Goal: Task Accomplishment & Management: Complete application form

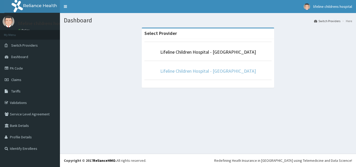
click at [202, 71] on link "Lifeline Children Hospital - [GEOGRAPHIC_DATA]" at bounding box center [208, 71] width 96 height 6
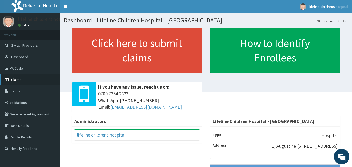
click at [22, 78] on link "Claims" at bounding box center [30, 79] width 60 height 11
click at [11, 71] on link "PA Code" at bounding box center [30, 67] width 60 height 11
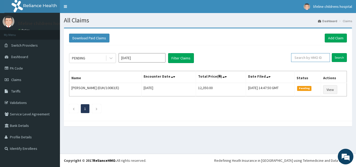
click at [312, 59] on input "text" at bounding box center [310, 57] width 39 height 9
click at [305, 58] on input "text" at bounding box center [310, 57] width 39 height 9
click at [337, 58] on input "Search" at bounding box center [338, 57] width 15 height 9
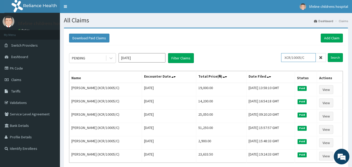
click at [314, 59] on input "XCR/10005/C" at bounding box center [298, 57] width 35 height 9
type input "X"
type input "KUD/10218/C"
click at [335, 56] on input "Search" at bounding box center [335, 57] width 15 height 9
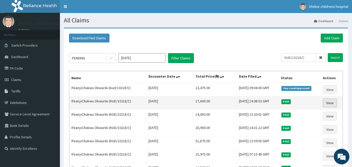
click at [328, 104] on link "View" at bounding box center [330, 102] width 14 height 9
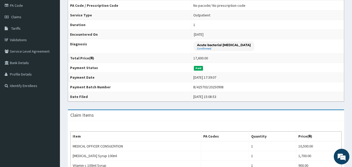
scroll to position [63, 0]
click at [19, 16] on span "Claims" at bounding box center [16, 16] width 10 height 5
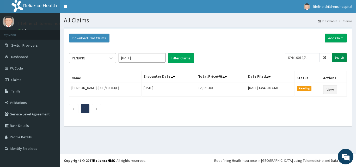
type input "DYI/10012/A"
click at [343, 58] on input "Search" at bounding box center [338, 57] width 15 height 9
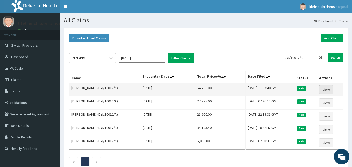
click at [328, 88] on link "View" at bounding box center [326, 89] width 14 height 9
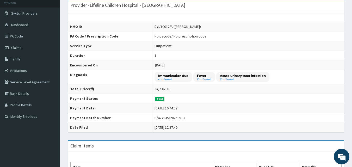
scroll to position [32, 0]
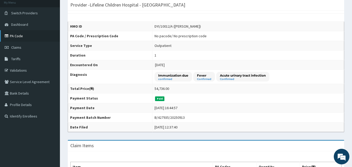
click at [17, 35] on link "PA Code" at bounding box center [30, 35] width 60 height 11
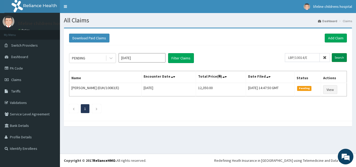
click at [341, 56] on input "Search" at bounding box center [338, 57] width 15 height 9
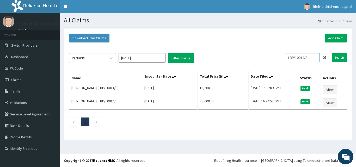
click at [315, 58] on input "LBP/10014/E" at bounding box center [302, 57] width 35 height 9
click at [343, 59] on input "Search" at bounding box center [338, 57] width 15 height 9
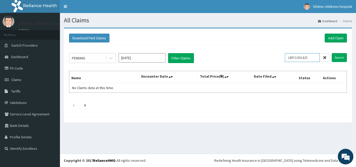
click at [314, 56] on input "LBP/10014/D" at bounding box center [302, 57] width 35 height 9
click at [340, 57] on input "Search" at bounding box center [338, 57] width 15 height 9
click at [315, 60] on input "LBP/10014/C" at bounding box center [302, 57] width 35 height 9
click at [342, 54] on input "Search" at bounding box center [338, 57] width 15 height 9
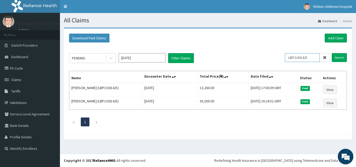
click at [314, 59] on input "LBP/10014/E" at bounding box center [302, 57] width 35 height 9
type input "L"
click at [342, 57] on input "Search" at bounding box center [338, 57] width 15 height 9
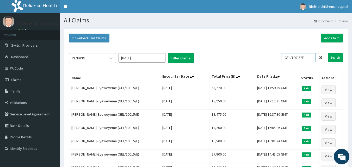
click at [314, 57] on input "GEL/10015/E" at bounding box center [298, 57] width 35 height 9
type input "G"
click at [332, 56] on input "Search" at bounding box center [335, 57] width 15 height 9
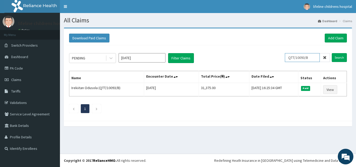
click at [311, 58] on input "QTT/10093/B" at bounding box center [302, 57] width 35 height 9
type input "Q"
click at [338, 58] on input "Search" at bounding box center [338, 57] width 15 height 9
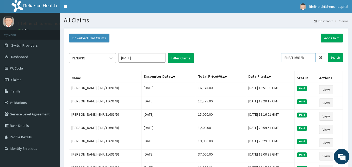
click at [312, 57] on input "ENP/11691/D" at bounding box center [298, 57] width 35 height 9
type input "E"
click at [342, 58] on input "Search" at bounding box center [335, 57] width 15 height 9
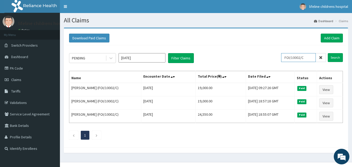
click at [311, 56] on input "FOI/10002/C" at bounding box center [298, 57] width 35 height 9
type input "F"
click at [335, 58] on input "Search" at bounding box center [335, 57] width 15 height 9
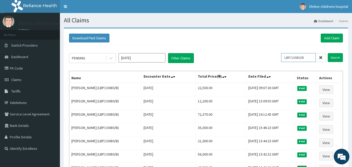
click at [311, 58] on input "LBP/10080/B" at bounding box center [298, 57] width 35 height 9
type input "L"
click at [334, 56] on input "Search" at bounding box center [335, 57] width 15 height 9
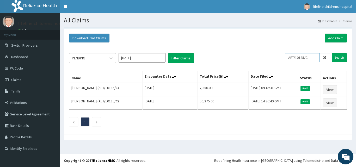
click at [317, 58] on input "AET/10185/C" at bounding box center [302, 57] width 35 height 9
type input "A"
click at [342, 54] on input "Search" at bounding box center [338, 57] width 15 height 9
click at [313, 59] on input "AET/10185/B" at bounding box center [302, 57] width 35 height 9
type input "A"
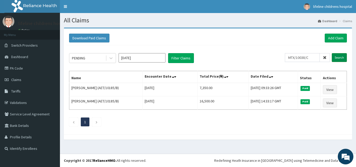
click at [341, 56] on input "Search" at bounding box center [338, 57] width 15 height 9
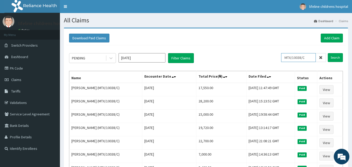
click at [310, 58] on input "MTX/10038/C" at bounding box center [298, 57] width 35 height 9
type input "M"
click at [334, 59] on input "Search" at bounding box center [335, 57] width 15 height 9
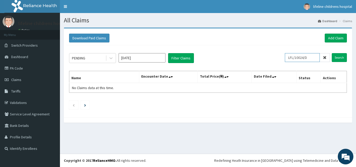
click at [317, 56] on input "LFL/10024/D" at bounding box center [302, 57] width 35 height 9
click at [338, 59] on input "Search" at bounding box center [338, 57] width 15 height 9
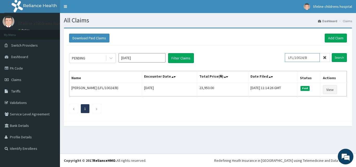
click at [314, 57] on input "LFL/10024/B" at bounding box center [302, 57] width 35 height 9
click at [338, 58] on input "Search" at bounding box center [338, 57] width 15 height 9
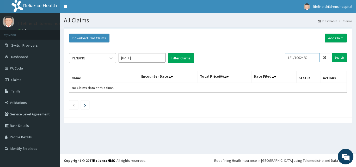
click at [313, 59] on input "LFL/10024/C" at bounding box center [302, 57] width 35 height 9
type input "L"
type input "ARM/10129/C"
click at [339, 55] on input "Search" at bounding box center [338, 57] width 15 height 9
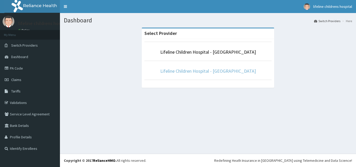
click at [217, 71] on link "Lifeline Children Hospital - Lekki" at bounding box center [208, 71] width 96 height 6
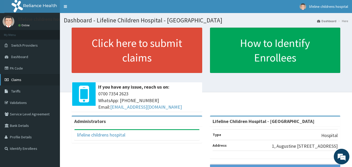
click at [15, 82] on link "Claims" at bounding box center [30, 79] width 60 height 11
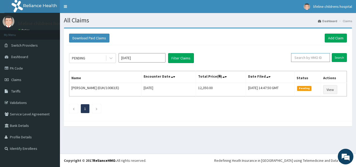
click at [309, 59] on input "text" at bounding box center [310, 57] width 39 height 9
click at [336, 58] on input "Search" at bounding box center [338, 57] width 15 height 9
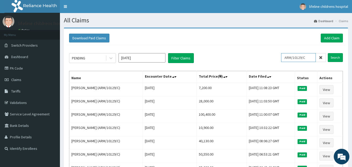
click at [312, 58] on input "ARM/10129/C" at bounding box center [298, 57] width 35 height 9
type input "A"
click at [334, 59] on input "Search" at bounding box center [335, 57] width 15 height 9
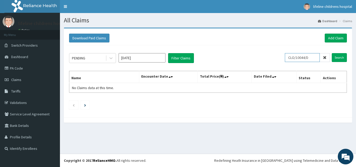
click at [315, 58] on input "CLO/10044/D" at bounding box center [302, 57] width 35 height 9
type input "C"
type input "XCR/10005/C"
click at [343, 55] on input "Search" at bounding box center [338, 57] width 15 height 9
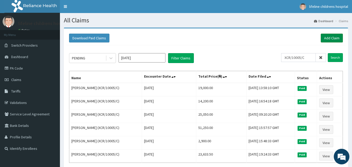
click at [329, 39] on link "Add Claim" at bounding box center [331, 38] width 22 height 9
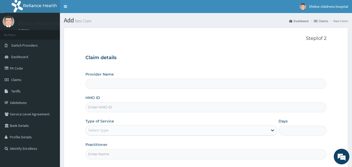
type input "Lifeline Children Hospital - [GEOGRAPHIC_DATA]"
click at [145, 101] on div "HMO ID" at bounding box center [205, 103] width 241 height 17
click at [133, 107] on input "HMO ID" at bounding box center [205, 107] width 241 height 10
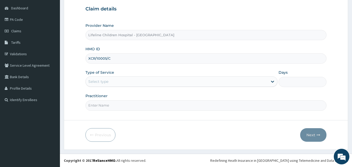
type input "XCR/10005/C"
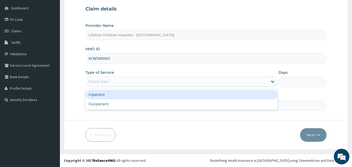
click at [109, 79] on div "Select type" at bounding box center [177, 81] width 182 height 8
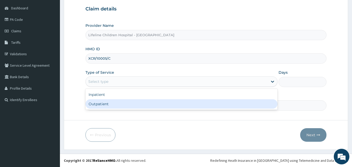
click at [102, 105] on div "Outpatient" at bounding box center [181, 103] width 192 height 9
type input "1"
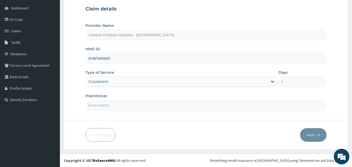
click at [106, 106] on input "Practitioner" at bounding box center [205, 105] width 241 height 10
type input "5"
type input "DR HOLLOWAY"
click at [314, 136] on button "Next" at bounding box center [313, 135] width 26 height 14
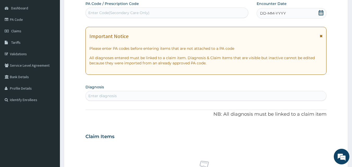
click at [190, 14] on div "Enter Code(Secondary Care Only)" at bounding box center [167, 13] width 162 height 8
paste input "PA/382480"
type input "PA/382480"
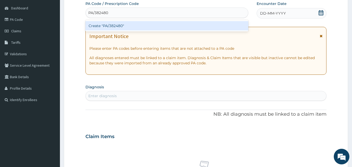
click at [146, 27] on div "Create "PA/382480"" at bounding box center [166, 25] width 163 height 9
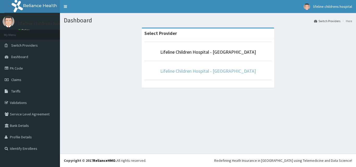
click at [207, 69] on link "Lifeline Children Hospital - [GEOGRAPHIC_DATA]" at bounding box center [208, 71] width 96 height 6
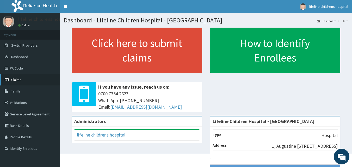
click at [16, 77] on link "Claims" at bounding box center [30, 79] width 60 height 11
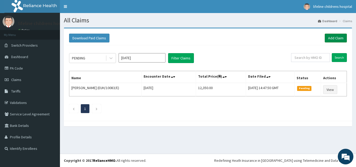
click at [332, 36] on link "Add Claim" at bounding box center [335, 38] width 22 height 9
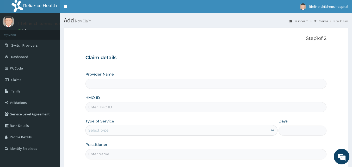
click at [138, 109] on input "HMO ID" at bounding box center [205, 107] width 241 height 10
type input "Lifeline Children Hospital - [GEOGRAPHIC_DATA]"
type input "x"
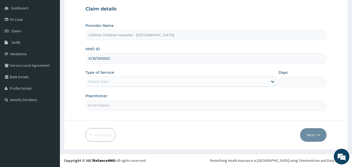
type input "XCR/10005/C"
click at [111, 79] on div "Select type" at bounding box center [177, 81] width 182 height 8
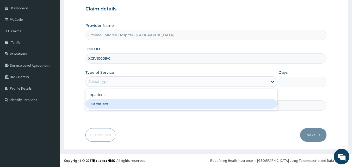
click at [102, 104] on div "Outpatient" at bounding box center [181, 103] width 192 height 9
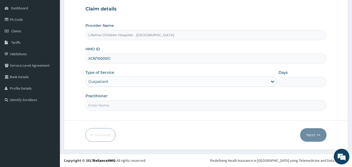
type input "1"
click at [100, 105] on input "Practitioner" at bounding box center [205, 105] width 241 height 10
type input "DR HOLLOWAY"
click at [314, 135] on button "Next" at bounding box center [313, 135] width 26 height 14
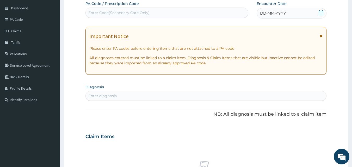
click at [192, 10] on div "Enter Code(Secondary Care Only)" at bounding box center [167, 13] width 162 height 8
paste input "PA/382480"
type input "PA/382480"
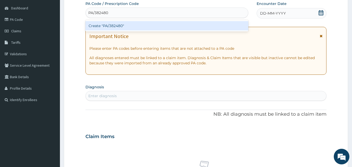
click at [139, 26] on div "Create "PA/382480"" at bounding box center [166, 25] width 163 height 9
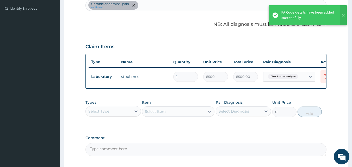
scroll to position [140, 0]
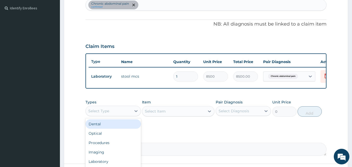
click at [108, 114] on div "Select Type" at bounding box center [98, 110] width 21 height 5
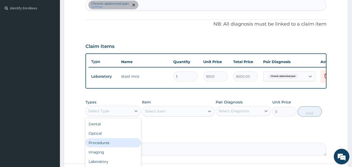
click at [106, 147] on div "Procedures" at bounding box center [112, 142] width 55 height 9
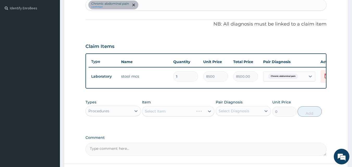
scroll to position [188, 0]
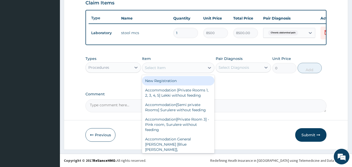
click at [175, 67] on div "Select Item" at bounding box center [173, 68] width 62 height 8
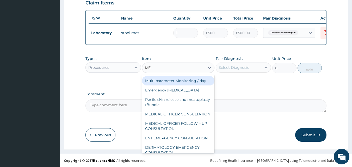
type input "MED"
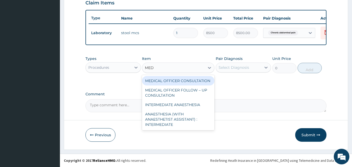
click at [168, 79] on div "MEDICAL OFFICER CONSULTATION" at bounding box center [178, 80] width 72 height 9
type input "10500"
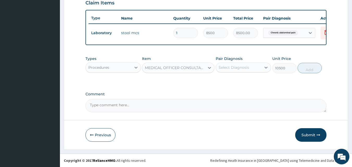
click at [246, 65] on div "Select Diagnosis" at bounding box center [233, 67] width 30 height 5
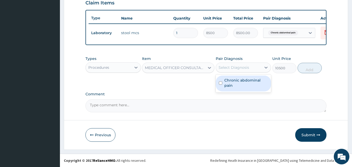
click at [240, 83] on label "Chronic abdominal pain" at bounding box center [246, 83] width 44 height 10
checkbox input "true"
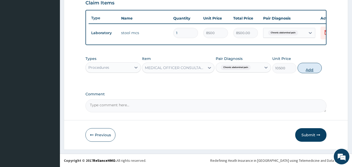
click at [312, 69] on button "Add" at bounding box center [309, 68] width 24 height 10
type input "0"
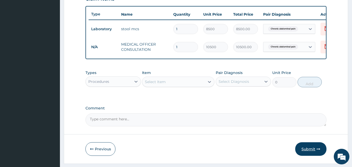
click at [310, 153] on button "Submit" at bounding box center [310, 149] width 31 height 14
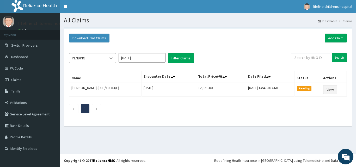
click at [109, 59] on icon at bounding box center [110, 57] width 5 height 5
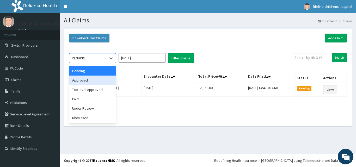
click at [89, 82] on div "Approved" at bounding box center [92, 80] width 47 height 9
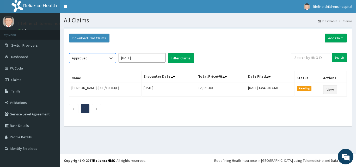
click at [150, 59] on input "Sep 2025" at bounding box center [141, 57] width 47 height 9
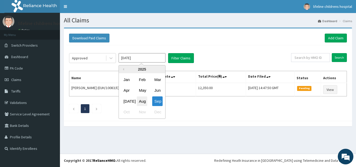
click at [143, 100] on div "Aug" at bounding box center [142, 101] width 10 height 10
type input "Aug 2025"
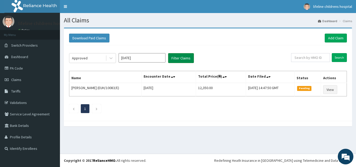
click at [184, 56] on button "Filter Claims" at bounding box center [181, 58] width 26 height 10
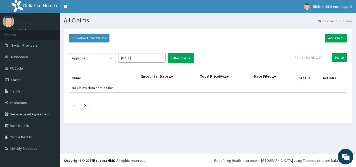
click at [84, 58] on div "Approved" at bounding box center [80, 57] width 16 height 5
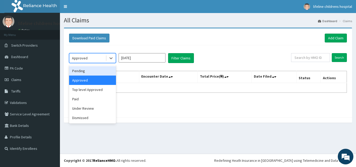
click at [83, 69] on div "Pending" at bounding box center [92, 70] width 47 height 9
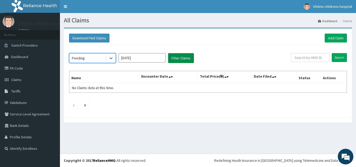
click at [190, 56] on button "Filter Claims" at bounding box center [181, 58] width 26 height 10
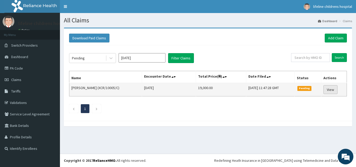
click at [331, 90] on link "View" at bounding box center [330, 89] width 14 height 9
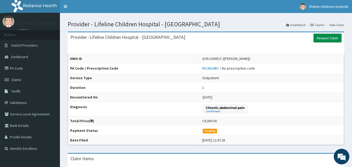
click at [330, 39] on link "Reopen Claim" at bounding box center [327, 38] width 28 height 9
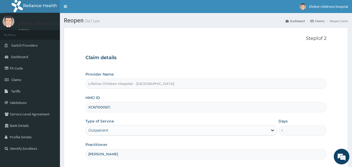
scroll to position [49, 0]
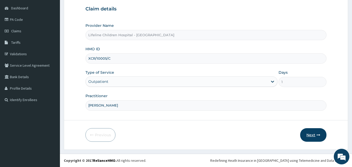
click at [311, 134] on button "Next" at bounding box center [313, 135] width 26 height 14
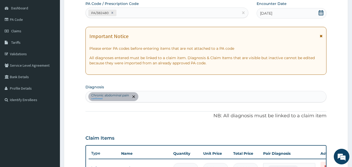
scroll to position [177, 0]
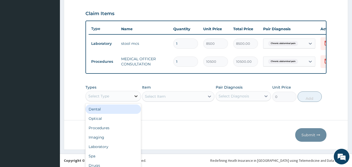
click at [138, 99] on div "option Dental focused, 1 of 10. 10 results available. Use Up and Down to choose…" at bounding box center [112, 96] width 55 height 10
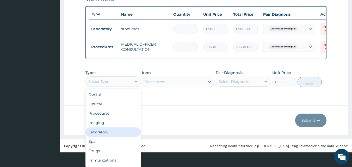
click at [98, 131] on div "Laboratory" at bounding box center [112, 131] width 55 height 9
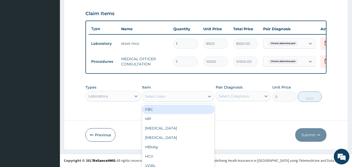
click at [162, 95] on div "option FBC focused, 1 of 141. 141 results available. Use Up and Down to choose …" at bounding box center [178, 96] width 72 height 10
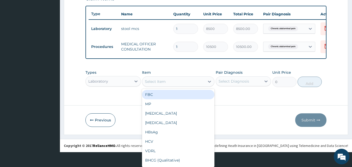
click at [159, 93] on div "FBC" at bounding box center [178, 94] width 72 height 9
type input "4500"
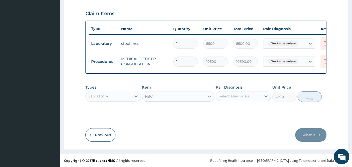
click at [233, 96] on div "Select Diagnosis" at bounding box center [233, 95] width 30 height 5
click at [202, 107] on div "Types Laboratory Item FBC Pair Diagnosis Select Diagnosis Unit Price 4500 Add" at bounding box center [205, 97] width 241 height 30
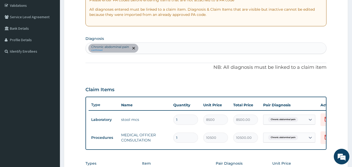
scroll to position [97, 0]
click at [177, 47] on div "Chronic abdominal pain confirmed" at bounding box center [206, 48] width 241 height 11
type input "BACTEREMIA"
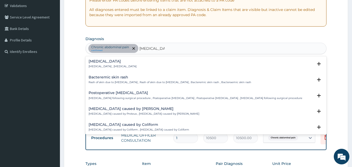
click at [105, 62] on h4 "Bacteremia" at bounding box center [113, 61] width 48 height 4
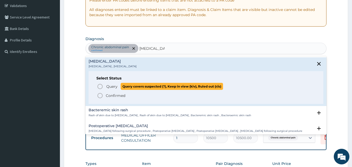
click at [110, 85] on span "Query" at bounding box center [111, 86] width 11 height 5
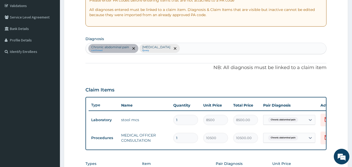
scroll to position [177, 0]
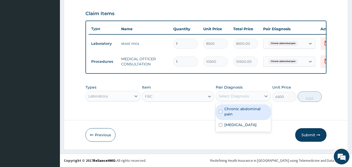
click at [245, 95] on div "Select Diagnosis" at bounding box center [233, 95] width 30 height 5
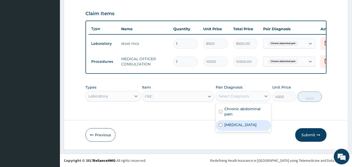
click at [234, 123] on label "Bacteremia" at bounding box center [240, 124] width 32 height 5
checkbox input "true"
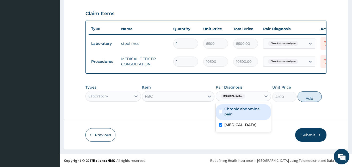
click at [307, 100] on button "Add" at bounding box center [309, 96] width 24 height 10
type input "0"
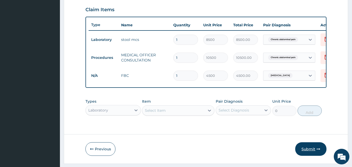
click at [309, 152] on button "Submit" at bounding box center [310, 149] width 31 height 14
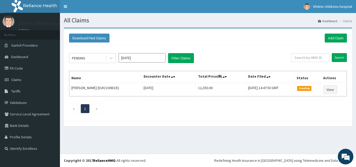
click at [136, 57] on input "[DATE]" at bounding box center [141, 57] width 47 height 9
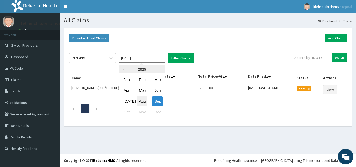
click at [142, 101] on div "Aug" at bounding box center [142, 101] width 10 height 10
type input "Aug 2025"
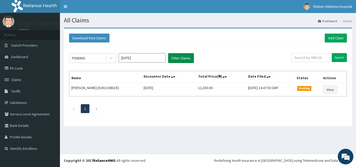
click at [180, 56] on button "Filter Claims" at bounding box center [181, 58] width 26 height 10
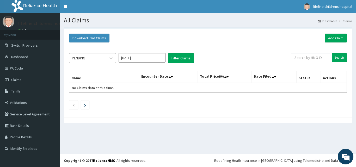
click at [105, 55] on div "PENDING" at bounding box center [87, 58] width 36 height 8
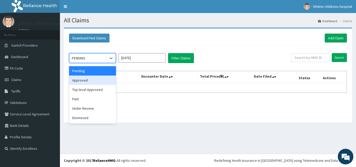
click at [84, 82] on div "Approved" at bounding box center [92, 80] width 47 height 9
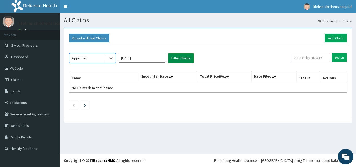
click at [183, 57] on button "Filter Claims" at bounding box center [181, 58] width 26 height 10
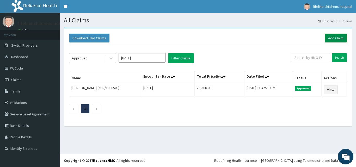
click at [333, 37] on link "Add Claim" at bounding box center [335, 38] width 22 height 9
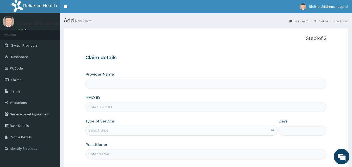
type input "Lifeline Children Hospital - [GEOGRAPHIC_DATA]"
click at [107, 108] on input "HMO ID" at bounding box center [205, 107] width 241 height 10
type input "KSB/10974/D"
click at [119, 130] on div "Select type" at bounding box center [177, 130] width 182 height 8
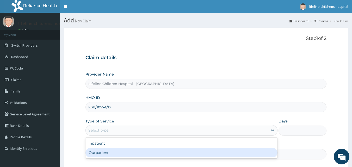
click at [98, 153] on div "Outpatient" at bounding box center [181, 152] width 192 height 9
type input "1"
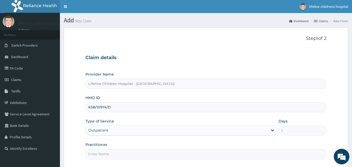
scroll to position [49, 0]
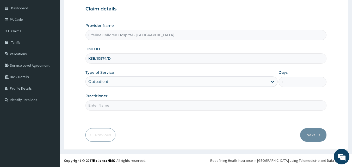
click at [112, 106] on input "Practitioner" at bounding box center [205, 105] width 241 height 10
type input "DR ELIJAH"
click at [317, 130] on button "Next" at bounding box center [313, 135] width 26 height 14
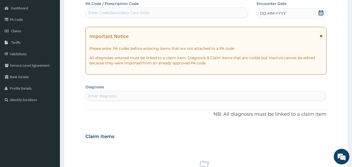
click at [320, 13] on icon at bounding box center [320, 12] width 5 height 5
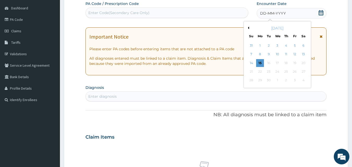
scroll to position [0, 0]
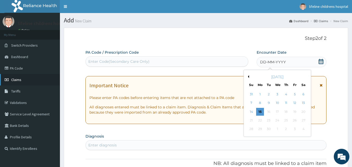
click at [19, 76] on link "Claims" at bounding box center [30, 79] width 60 height 11
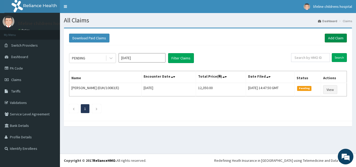
click at [331, 38] on link "Add Claim" at bounding box center [335, 38] width 22 height 9
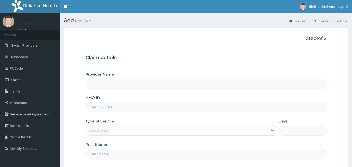
type input "Lifeline Children Hospital - [GEOGRAPHIC_DATA]"
click at [120, 106] on input "HMO ID" at bounding box center [205, 107] width 241 height 10
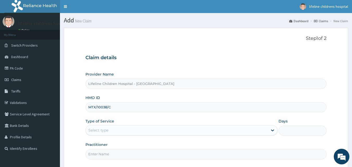
scroll to position [49, 0]
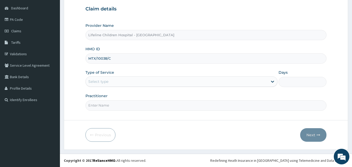
type input "MTX/10038/C"
click at [122, 74] on div "Type of Service Select type" at bounding box center [181, 78] width 192 height 17
click at [115, 84] on div "Select type" at bounding box center [177, 81] width 182 height 8
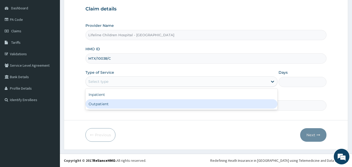
click at [109, 103] on div "Outpatient" at bounding box center [181, 103] width 192 height 9
type input "1"
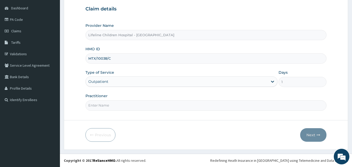
click at [109, 103] on input "Practitioner" at bounding box center [205, 105] width 241 height 10
type input "DR KALU"
click at [309, 132] on button "Next" at bounding box center [313, 135] width 26 height 14
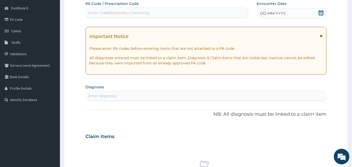
click at [320, 16] on span at bounding box center [320, 13] width 5 height 7
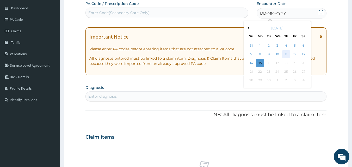
click at [283, 53] on div "11" at bounding box center [286, 55] width 8 height 8
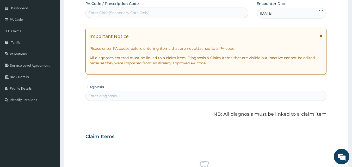
click at [128, 97] on div "Enter diagnosis" at bounding box center [206, 96] width 241 height 8
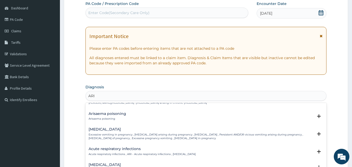
scroll to position [26, 0]
click at [99, 147] on h4 "Acute respiratory infections" at bounding box center [142, 149] width 107 height 4
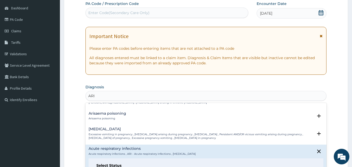
type input "ARI"
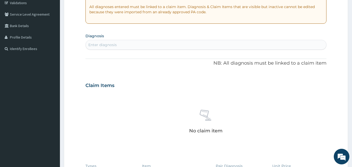
scroll to position [102, 0]
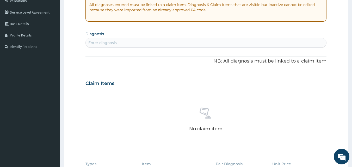
click at [101, 47] on div "Enter diagnosis" at bounding box center [205, 43] width 241 height 10
type input "ARI"
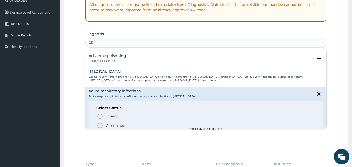
scroll to position [32, 0]
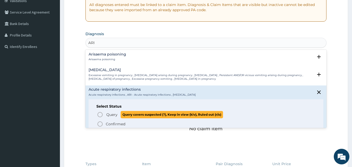
click at [106, 113] on p "Query Query covers suspected (?), Keep in view (kiv), Ruled out (r/o)" at bounding box center [164, 114] width 117 height 7
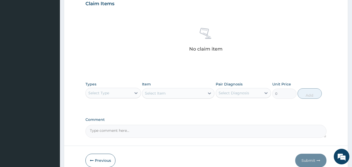
scroll to position [183, 0]
click at [120, 10] on div "Claim Items No claim item" at bounding box center [205, 33] width 241 height 75
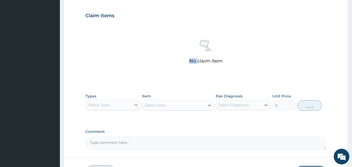
scroll to position [209, 0]
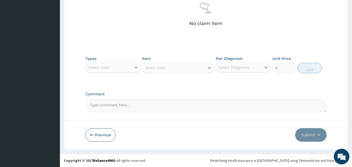
click at [105, 69] on div "Select Type" at bounding box center [98, 67] width 21 height 5
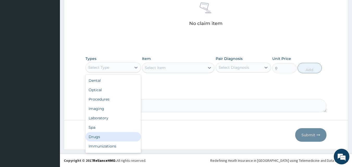
click at [96, 137] on div "Drugs" at bounding box center [112, 136] width 55 height 9
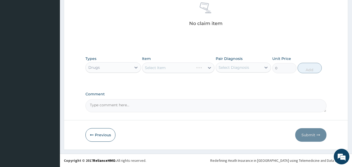
click at [163, 67] on div "Select Item" at bounding box center [178, 67] width 72 height 10
click at [163, 67] on div "Select Item" at bounding box center [155, 67] width 21 height 5
click at [199, 22] on p "No claim item" at bounding box center [205, 23] width 33 height 5
click at [165, 65] on div "Select Item" at bounding box center [155, 67] width 21 height 5
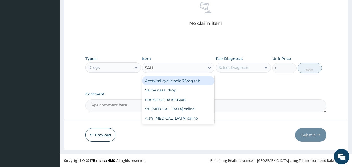
type input "SALIN"
click at [162, 80] on div "Saline nasal drop" at bounding box center [178, 80] width 72 height 9
type input "2000"
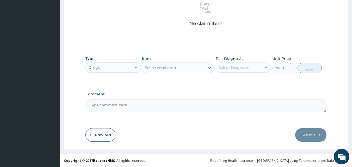
click at [235, 68] on div "Select Diagnosis" at bounding box center [233, 67] width 30 height 5
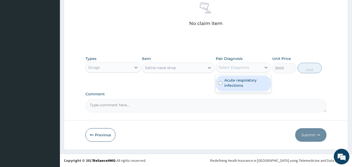
click at [233, 83] on label "Acute respiratory infections" at bounding box center [246, 83] width 44 height 10
checkbox input "true"
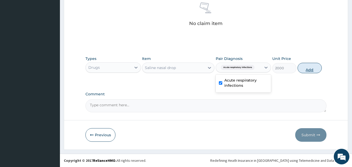
click at [310, 68] on button "Add" at bounding box center [309, 68] width 24 height 10
type input "0"
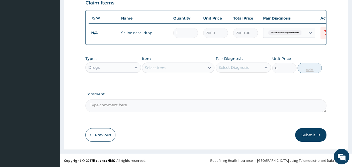
scroll to position [188, 0]
click at [170, 67] on div "Select Item" at bounding box center [173, 68] width 62 height 8
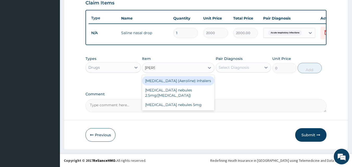
type input "SALBU"
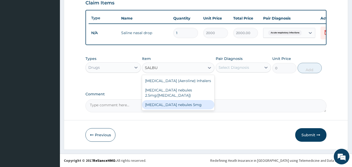
click at [181, 100] on div "salbutamol nebules 5mg" at bounding box center [178, 104] width 72 height 9
type input "3000"
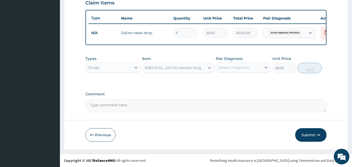
click at [252, 71] on div "Select Diagnosis" at bounding box center [239, 67] width 46 height 8
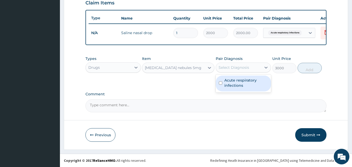
click at [237, 86] on label "Acute respiratory infections" at bounding box center [246, 83] width 44 height 10
checkbox input "true"
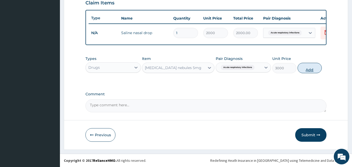
click at [313, 66] on button "Add" at bounding box center [309, 68] width 24 height 10
type input "0"
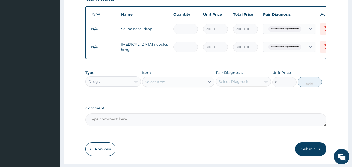
click at [162, 84] on div "Select Item" at bounding box center [155, 81] width 21 height 5
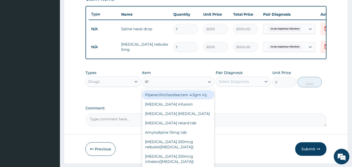
type input "IPR"
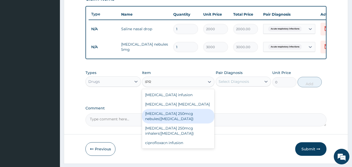
click at [159, 123] on div "[MEDICAL_DATA] 250mcg nebules([MEDICAL_DATA])" at bounding box center [178, 116] width 72 height 15
type input "2500"
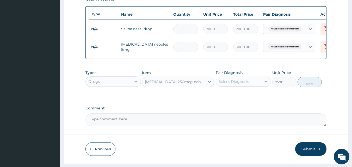
click at [249, 86] on div "Select Diagnosis" at bounding box center [239, 81] width 46 height 8
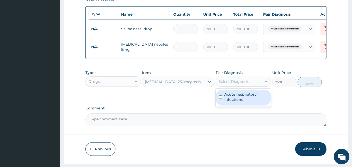
click at [229, 101] on label "Acute respiratory infections" at bounding box center [246, 97] width 44 height 10
checkbox input "true"
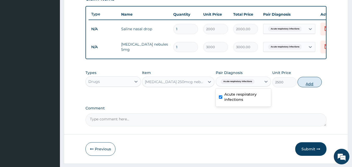
click at [310, 86] on button "Add" at bounding box center [309, 82] width 24 height 10
type input "0"
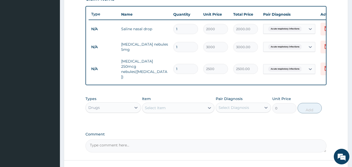
type input "0.00"
type input "2"
type input "5000.00"
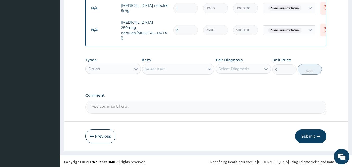
type input "2"
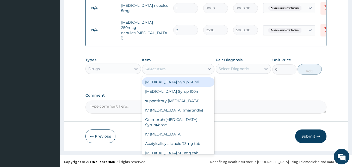
click at [158, 68] on div "Select Item" at bounding box center [155, 68] width 21 height 5
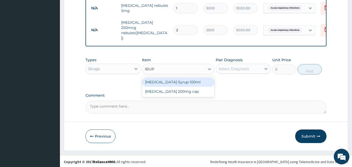
type input "IBUPR"
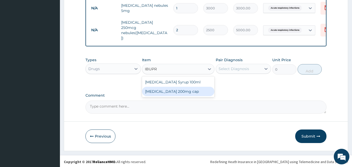
click at [164, 92] on div "Ibuprofen 200mg cap" at bounding box center [178, 91] width 72 height 9
type input "90"
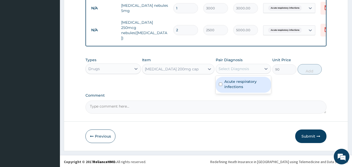
click at [237, 68] on div "Select Diagnosis" at bounding box center [233, 68] width 30 height 5
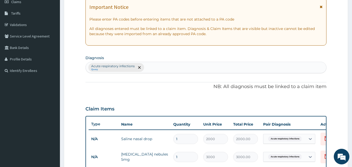
scroll to position [78, 0]
click at [169, 68] on div "Acute respiratory infections Query" at bounding box center [206, 67] width 241 height 11
type input "FEVER"
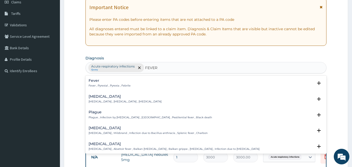
click at [104, 83] on div "Fever Fever , Pyrexial , Pyrexia , Febrile" at bounding box center [110, 83] width 42 height 9
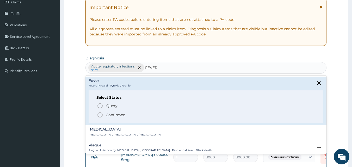
click at [112, 114] on p "Confirmed" at bounding box center [116, 114] width 20 height 5
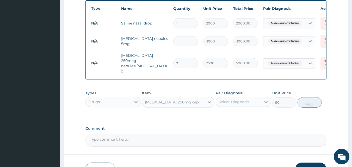
scroll to position [194, 0]
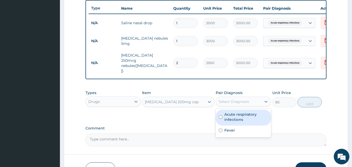
click at [233, 101] on div "Select Diagnosis" at bounding box center [233, 101] width 30 height 5
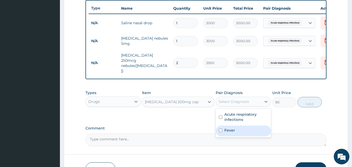
click at [232, 129] on label "Fever" at bounding box center [229, 130] width 11 height 5
checkbox input "true"
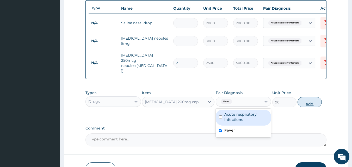
click at [306, 98] on button "Add" at bounding box center [309, 102] width 24 height 10
type input "0"
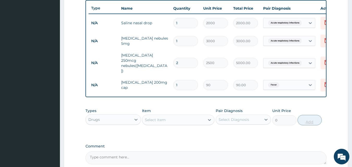
type input "0.00"
type input "9"
type input "810.00"
type input "9"
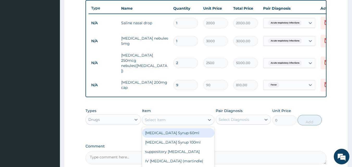
click at [159, 121] on div "Select Item" at bounding box center [173, 120] width 62 height 8
type input "PREDNIS"
click at [164, 131] on div "Prednisolone 5mg tab" at bounding box center [178, 132] width 72 height 9
type input "100"
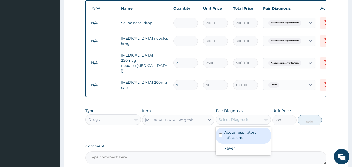
click at [233, 115] on div "Select Diagnosis" at bounding box center [239, 119] width 46 height 8
click at [184, 137] on div "PA Code / Prescription Code Enter Code(Secondary Care Only) Encounter Date 11-0…" at bounding box center [205, 10] width 241 height 308
drag, startPoint x: 229, startPoint y: 120, endPoint x: 228, endPoint y: 134, distance: 13.9
click at [228, 134] on label "Acute respiratory infections" at bounding box center [246, 135] width 44 height 10
checkbox input "true"
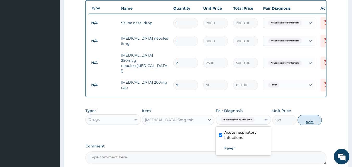
click at [313, 117] on button "Add" at bounding box center [309, 120] width 24 height 10
type input "0"
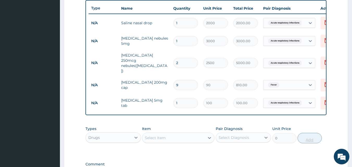
type input "18"
type input "1800.00"
type input "18"
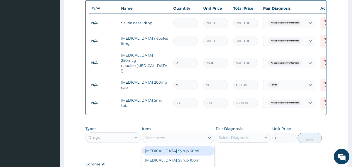
click at [159, 136] on div "Select Item" at bounding box center [155, 137] width 21 height 5
type input "LORAT"
click at [162, 149] on div "Loratidine tab" at bounding box center [178, 150] width 72 height 9
type input "130"
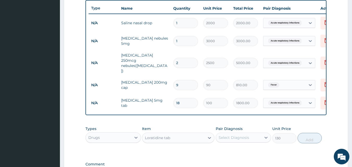
scroll to position [262, 0]
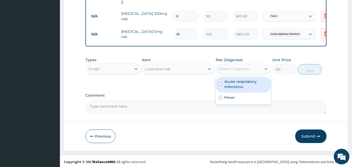
click at [235, 70] on div "Select Diagnosis" at bounding box center [233, 68] width 30 height 5
click at [228, 81] on label "Acute respiratory infections" at bounding box center [246, 84] width 44 height 10
checkbox input "true"
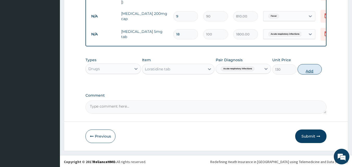
click at [311, 71] on button "Add" at bounding box center [309, 69] width 24 height 10
type input "0"
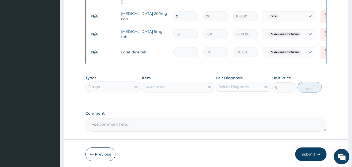
type input "0.00"
type input "5"
type input "650.00"
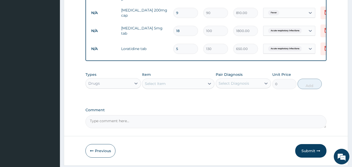
scroll to position [266, 0]
type input "5"
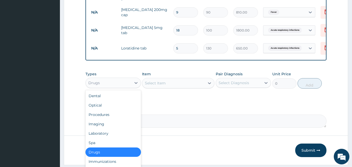
click at [100, 81] on div "Drugs" at bounding box center [109, 83] width 46 height 8
click at [104, 111] on div "Procedures" at bounding box center [112, 114] width 55 height 9
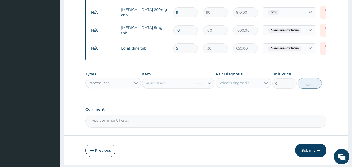
click at [190, 83] on div "Select Item" at bounding box center [178, 83] width 72 height 10
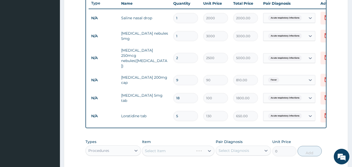
scroll to position [280, 0]
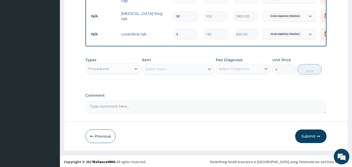
click at [166, 67] on div "Select Item" at bounding box center [173, 69] width 62 height 8
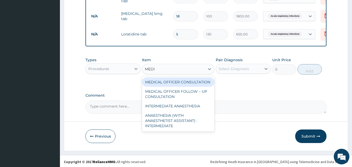
type input "MEDIC"
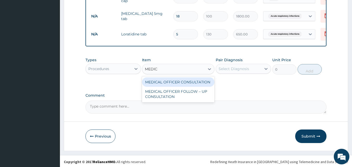
click at [186, 81] on div "MEDICAL OFFICER CONSULTATION" at bounding box center [178, 81] width 72 height 9
type input "10500"
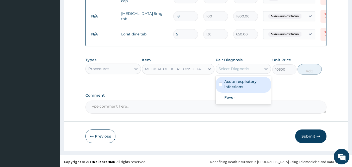
click at [233, 66] on div "Select Diagnosis" at bounding box center [233, 68] width 30 height 5
click at [230, 81] on label "Acute respiratory infections" at bounding box center [246, 84] width 44 height 10
checkbox input "true"
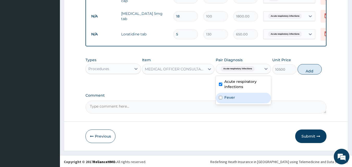
click at [227, 97] on label "Fever" at bounding box center [229, 97] width 11 height 5
checkbox input "true"
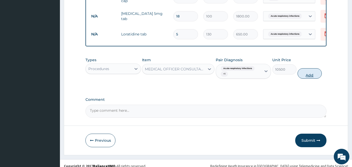
click at [303, 72] on button "Add" at bounding box center [309, 73] width 24 height 10
type input "0"
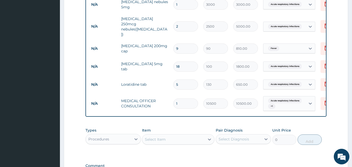
scroll to position [300, 0]
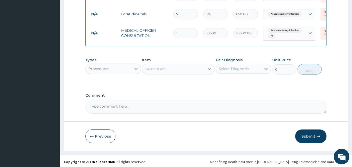
click at [309, 134] on button "Submit" at bounding box center [310, 136] width 31 height 14
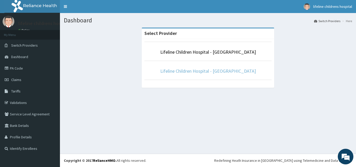
click at [214, 71] on link "Lifeline Children Hospital - Lekki" at bounding box center [208, 71] width 96 height 6
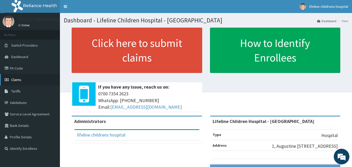
click at [10, 80] on link "Claims" at bounding box center [30, 79] width 60 height 11
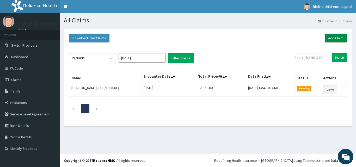
click at [336, 36] on link "Add Claim" at bounding box center [335, 38] width 22 height 9
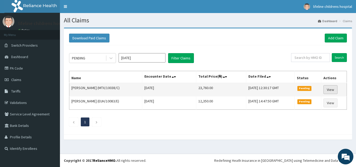
click at [332, 90] on link "View" at bounding box center [330, 89] width 14 height 9
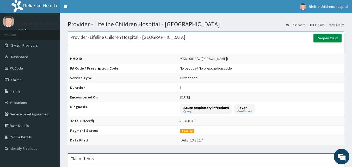
click at [328, 40] on link "Reopen Claim" at bounding box center [327, 38] width 28 height 9
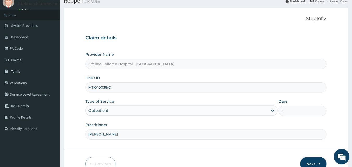
scroll to position [49, 0]
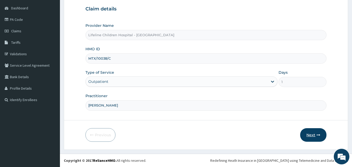
click at [317, 135] on icon "button" at bounding box center [318, 135] width 4 height 4
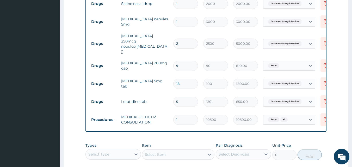
scroll to position [270, 0]
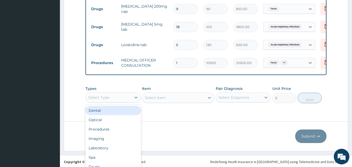
click at [114, 96] on div "option Dental focused, 1 of 10. 10 results available. Use Up and Down to choose…" at bounding box center [112, 97] width 55 height 10
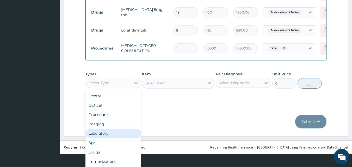
click at [104, 134] on div "Laboratory" at bounding box center [112, 133] width 55 height 9
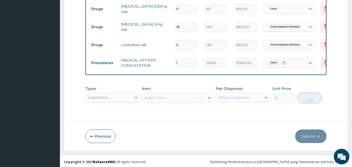
scroll to position [0, 0]
click at [167, 97] on div "Select Item" at bounding box center [178, 97] width 72 height 10
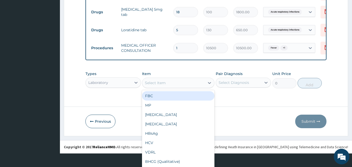
click at [158, 96] on div "FBC" at bounding box center [178, 95] width 72 height 9
type input "4500"
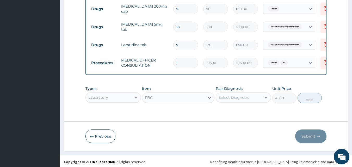
scroll to position [0, 0]
click at [246, 97] on div "Select Diagnosis" at bounding box center [233, 97] width 30 height 5
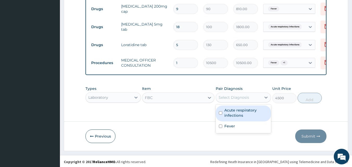
click at [241, 108] on label "Acute respiratory infections" at bounding box center [246, 113] width 44 height 10
checkbox input "true"
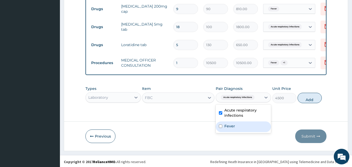
click at [233, 124] on label "Fever" at bounding box center [229, 125] width 11 height 5
checkbox input "true"
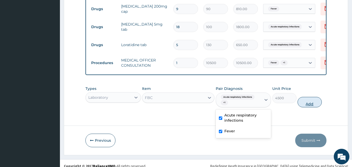
click at [307, 99] on button "Add" at bounding box center [309, 102] width 24 height 10
type input "0"
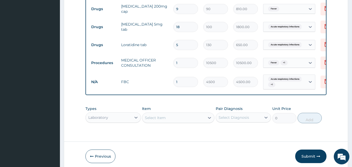
scroll to position [290, 0]
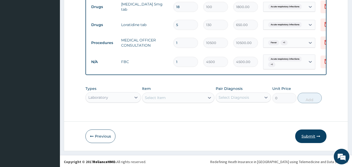
click at [311, 132] on button "Submit" at bounding box center [310, 136] width 31 height 14
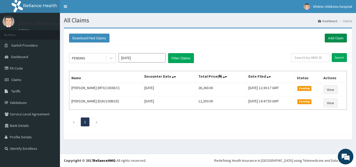
click at [335, 39] on link "Add Claim" at bounding box center [335, 38] width 22 height 9
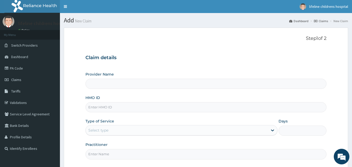
type input "Lifeline Children Hospital - [GEOGRAPHIC_DATA]"
click at [19, 70] on link "PA Code" at bounding box center [30, 67] width 60 height 11
type input "Lifeline Children Hospital - [GEOGRAPHIC_DATA]"
click at [114, 106] on input "HMO ID" at bounding box center [205, 107] width 241 height 10
paste input "ARM/10129/C"
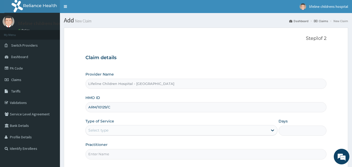
scroll to position [49, 0]
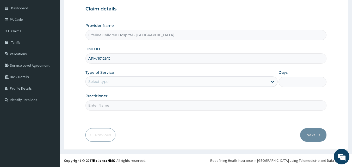
type input "ARM/10129/C"
click at [114, 80] on div "Select type" at bounding box center [177, 81] width 182 height 8
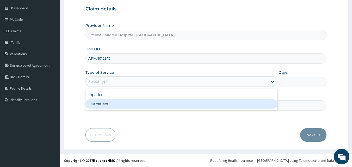
click at [108, 103] on div "Outpatient" at bounding box center [181, 103] width 192 height 9
type input "1"
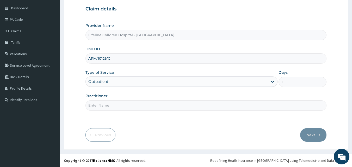
click at [108, 103] on input "Practitioner" at bounding box center [205, 105] width 241 height 10
type input "DR KALU"
click at [317, 134] on icon "button" at bounding box center [318, 135] width 4 height 4
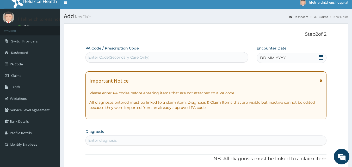
scroll to position [4, 0]
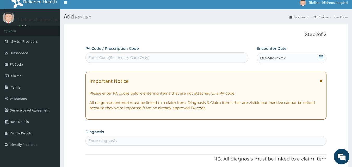
click at [134, 54] on div "Enter Code(Secondary Care Only)" at bounding box center [167, 57] width 162 height 8
paste input "PA/B1EB54"
type input "PA/B1EB54"
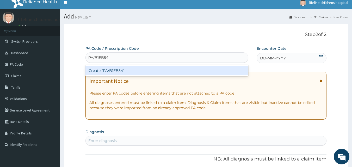
click at [115, 70] on div "Create "PA/B1EB54"" at bounding box center [166, 70] width 163 height 9
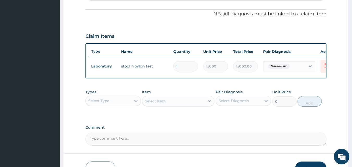
scroll to position [151, 0]
click at [117, 104] on div "Select Type" at bounding box center [109, 100] width 46 height 8
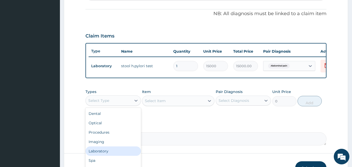
click at [102, 153] on div "Laboratory" at bounding box center [112, 150] width 55 height 9
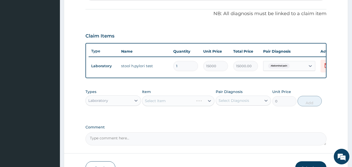
scroll to position [188, 0]
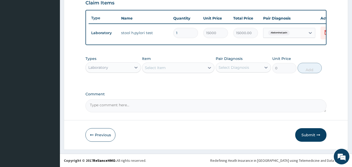
click at [166, 70] on div "Select Item" at bounding box center [173, 68] width 62 height 8
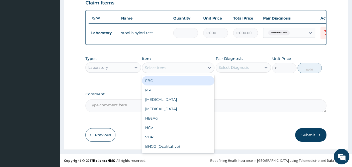
click at [161, 82] on div "FBC" at bounding box center [178, 80] width 72 height 9
type input "4500"
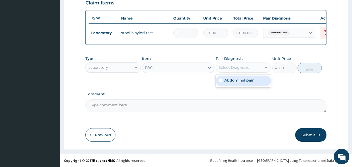
click at [252, 69] on div "Select Diagnosis" at bounding box center [239, 67] width 46 height 8
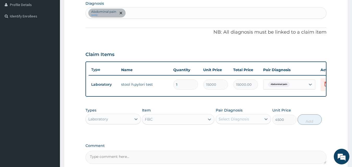
scroll to position [132, 0]
click at [143, 15] on div "Abdominal pain query" at bounding box center [206, 13] width 241 height 11
type input "FEVER"
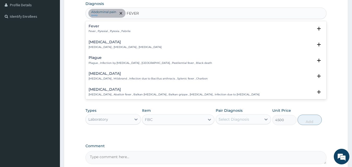
click at [96, 28] on h4 "Fever" at bounding box center [110, 26] width 42 height 4
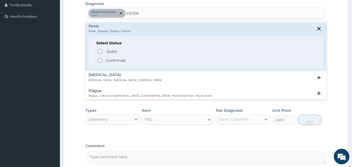
click at [114, 58] on p "Confirmed" at bounding box center [116, 60] width 20 height 5
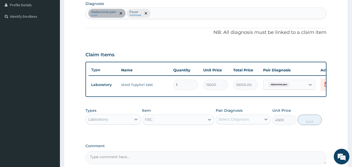
click at [250, 123] on div "Select Diagnosis" at bounding box center [239, 119] width 46 height 8
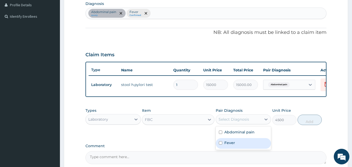
click at [223, 148] on div "Fever" at bounding box center [243, 143] width 55 height 11
checkbox input "true"
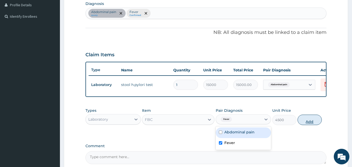
click at [306, 122] on button "Add" at bounding box center [309, 120] width 24 height 10
type input "0"
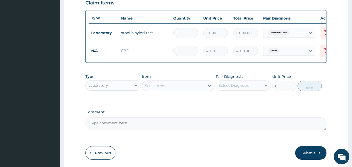
scroll to position [193, 0]
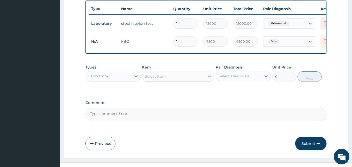
click at [164, 79] on div "Select Item" at bounding box center [155, 76] width 21 height 5
type input "P"
click at [124, 80] on div "Laboratory" at bounding box center [109, 76] width 46 height 8
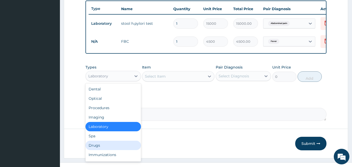
click at [92, 148] on div "Drugs" at bounding box center [112, 145] width 55 height 9
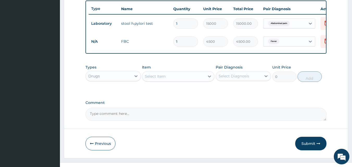
click at [177, 79] on div "Select Item" at bounding box center [173, 76] width 62 height 8
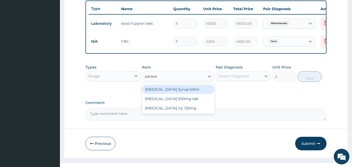
type input "paracet"
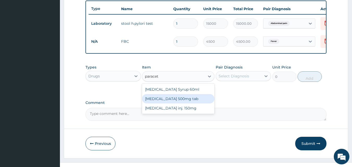
click at [174, 103] on div "[MEDICAL_DATA] 500mg tab" at bounding box center [178, 98] width 72 height 9
type input "50"
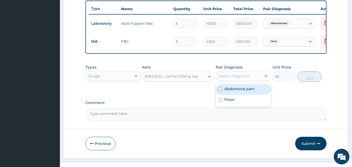
click at [255, 78] on div "Select Diagnosis" at bounding box center [239, 76] width 46 height 8
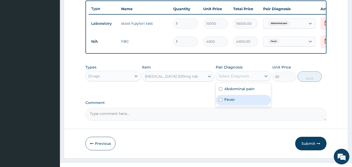
click at [230, 101] on label "Fever" at bounding box center [229, 99] width 11 height 5
checkbox input "true"
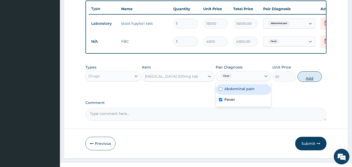
click at [310, 81] on button "Add" at bounding box center [309, 76] width 24 height 10
type input "0"
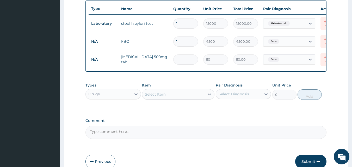
type input "0.00"
type input "9"
type input "450.00"
type input "9"
click at [162, 99] on div "Select Item" at bounding box center [178, 94] width 72 height 10
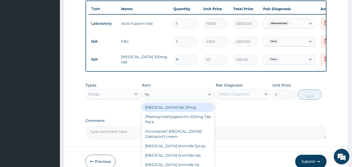
type input "hyo"
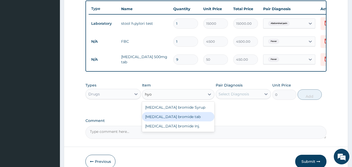
click at [170, 117] on div "[MEDICAL_DATA] bromide tab" at bounding box center [178, 116] width 72 height 9
type input "80"
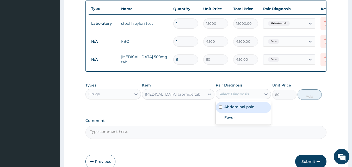
click at [250, 97] on div "Select Diagnosis" at bounding box center [239, 94] width 46 height 8
click at [236, 109] on label "Abdominal pain" at bounding box center [239, 106] width 30 height 5
checkbox input "true"
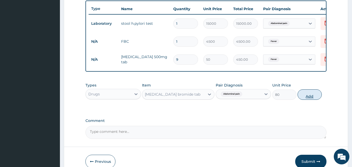
click at [307, 99] on button "Add" at bounding box center [309, 94] width 24 height 10
type input "0"
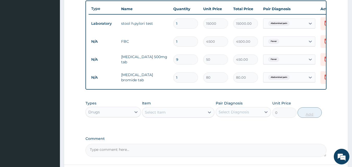
type input "0.00"
type input "4"
type input "320.00"
type input "4"
click at [161, 115] on div "Select Item" at bounding box center [155, 112] width 21 height 5
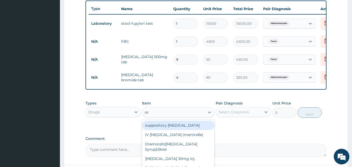
type input "ors"
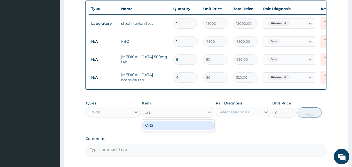
click at [162, 129] on div "ORS" at bounding box center [178, 125] width 72 height 9
type input "450"
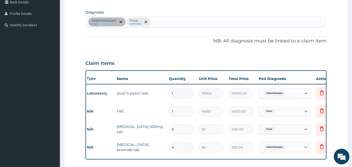
scroll to position [0, 5]
click at [165, 21] on div "Abdominal pain query Fever Confirmed" at bounding box center [206, 21] width 241 height 11
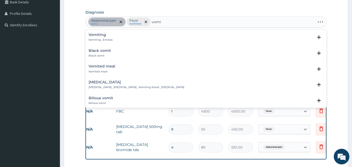
type input "vomit"
click at [97, 39] on p "Vomiting , Emesis" at bounding box center [101, 40] width 24 height 4
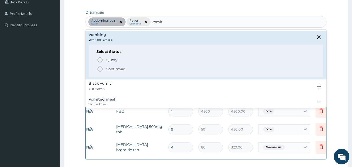
click at [105, 67] on span "Confirmed" at bounding box center [206, 69] width 219 height 6
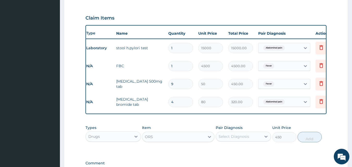
scroll to position [181, 0]
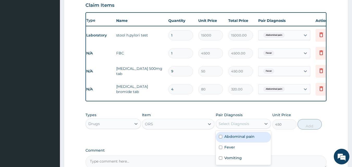
click at [230, 126] on div "Select Diagnosis" at bounding box center [233, 123] width 30 height 5
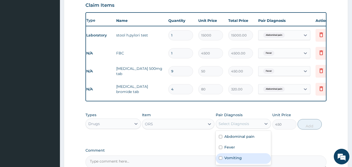
click at [230, 160] on label "Vomiting" at bounding box center [232, 157] width 17 height 5
checkbox input "true"
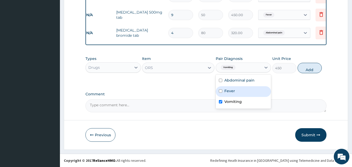
scroll to position [242, 0]
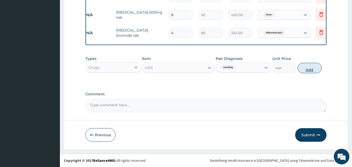
click at [311, 67] on button "Add" at bounding box center [309, 68] width 24 height 10
type input "0"
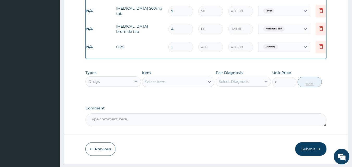
type input "0.00"
type input "2"
type input "900.00"
type input "2"
click at [158, 84] on div "Select Item" at bounding box center [155, 81] width 21 height 5
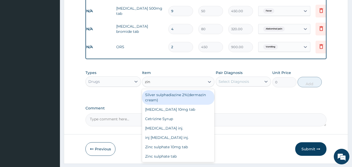
type input "zinc"
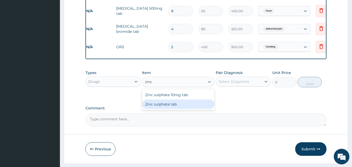
click at [164, 109] on div "Zinc sulphate tab" at bounding box center [178, 103] width 72 height 9
type input "100"
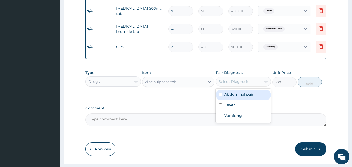
click at [250, 83] on div "Select Diagnosis" at bounding box center [239, 81] width 46 height 8
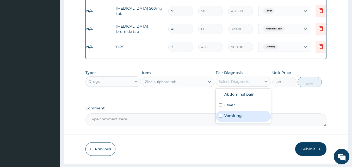
click at [231, 118] on label "Vomiting" at bounding box center [232, 115] width 17 height 5
checkbox input "true"
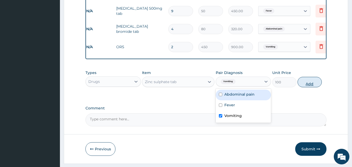
click at [310, 87] on button "Add" at bounding box center [309, 82] width 24 height 10
type input "0"
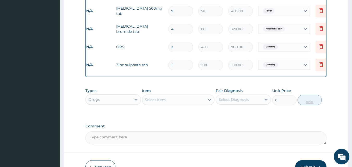
type input "10"
type input "1000.00"
type input "10"
click at [109, 101] on div "Drugs" at bounding box center [109, 99] width 46 height 8
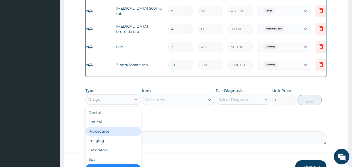
click at [108, 135] on div "Procedures" at bounding box center [112, 131] width 55 height 9
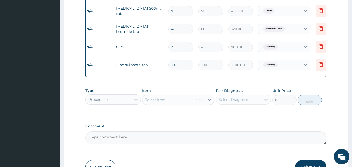
click at [181, 104] on div "Select Item" at bounding box center [178, 100] width 72 height 10
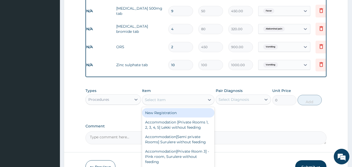
click at [181, 104] on div "Select Item" at bounding box center [173, 100] width 62 height 8
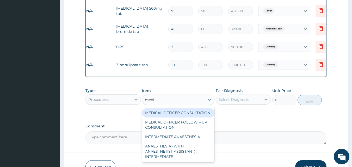
type input "medic"
click at [178, 117] on div "MEDICAL OFFICER CONSULTATION" at bounding box center [178, 112] width 72 height 9
type input "10500"
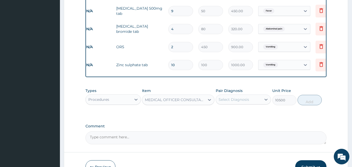
click at [235, 102] on div "Select Diagnosis" at bounding box center [233, 99] width 30 height 5
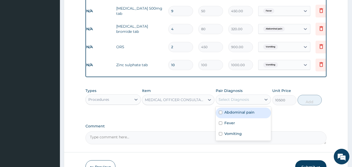
click at [229, 114] on label "Abdominal pain" at bounding box center [239, 112] width 30 height 5
checkbox input "true"
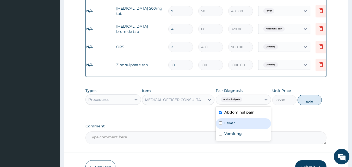
click at [228, 125] on label "Fever" at bounding box center [229, 122] width 11 height 5
checkbox input "true"
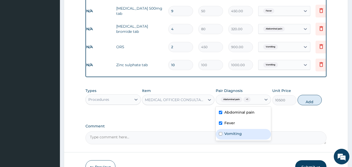
click at [230, 136] on label "Vomiting" at bounding box center [232, 133] width 17 height 5
checkbox input "true"
click at [310, 104] on button "Add" at bounding box center [309, 100] width 24 height 10
type input "0"
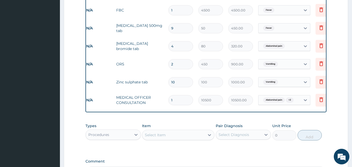
scroll to position [225, 0]
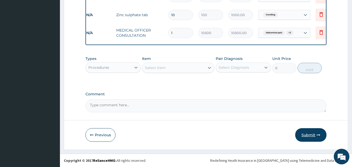
click at [308, 133] on button "Submit" at bounding box center [310, 135] width 31 height 14
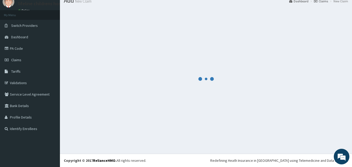
scroll to position [295, 0]
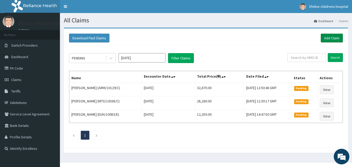
click at [327, 38] on link "Add Claim" at bounding box center [331, 38] width 22 height 9
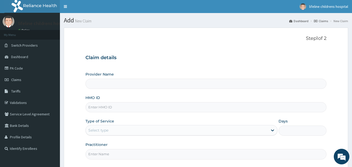
type input "Lifeline Children Hospital - [GEOGRAPHIC_DATA]"
click at [28, 94] on link "Tariffs" at bounding box center [30, 90] width 60 height 11
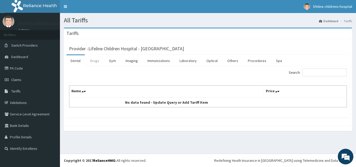
click at [91, 62] on link "Drugs" at bounding box center [94, 60] width 17 height 11
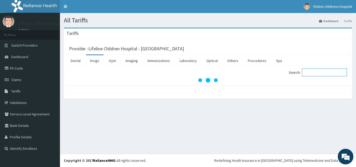
click at [312, 72] on input "Search:" at bounding box center [324, 72] width 45 height 8
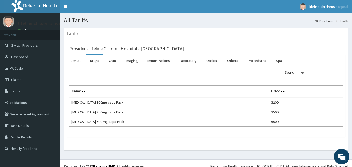
type input "H"
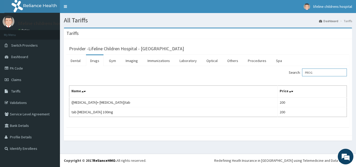
type input "PROG"
click at [33, 80] on link "Claims" at bounding box center [30, 79] width 60 height 11
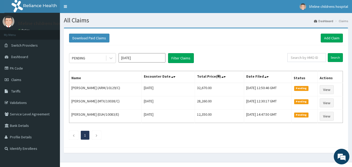
click at [25, 67] on link "PA Code" at bounding box center [30, 67] width 60 height 11
click at [333, 37] on link "Add Claim" at bounding box center [331, 38] width 22 height 9
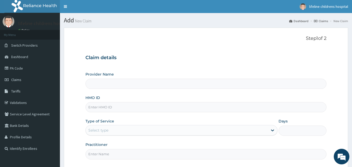
scroll to position [49, 0]
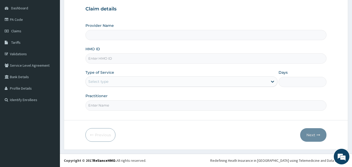
click at [115, 60] on input "HMO ID" at bounding box center [205, 58] width 241 height 10
type input "Lifeline Children Hospital - [GEOGRAPHIC_DATA]"
type input "FOI/10002/C"
click at [106, 79] on div "Select type" at bounding box center [98, 81] width 20 height 5
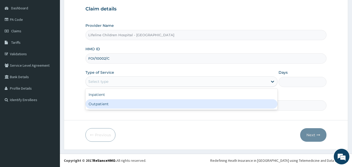
click at [106, 102] on div "Outpatient" at bounding box center [181, 103] width 192 height 9
type input "1"
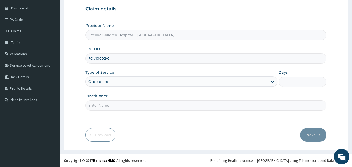
click at [106, 102] on input "Practitioner" at bounding box center [205, 105] width 241 height 10
type input "DR [PERSON_NAME]"
click at [310, 134] on button "Next" at bounding box center [313, 135] width 26 height 14
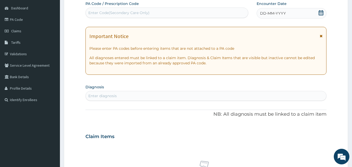
click at [323, 12] on icon at bounding box center [320, 12] width 5 height 5
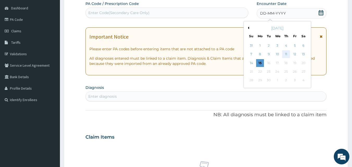
click at [284, 52] on div "11" at bounding box center [286, 55] width 8 height 8
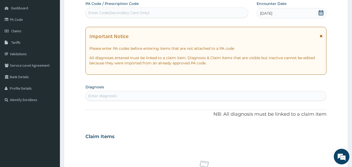
click at [321, 35] on icon at bounding box center [320, 36] width 3 height 4
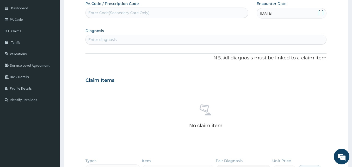
click at [143, 39] on div "Enter diagnosis" at bounding box center [206, 39] width 241 height 8
type input "MALAR"
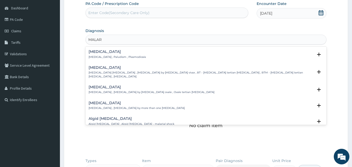
click at [99, 53] on h4 "[MEDICAL_DATA]" at bounding box center [117, 52] width 57 height 4
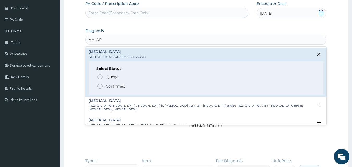
click at [114, 87] on p "Confirmed" at bounding box center [116, 86] width 20 height 5
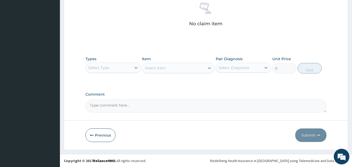
scroll to position [152, 0]
click at [109, 66] on div "Select Type" at bounding box center [98, 67] width 21 height 5
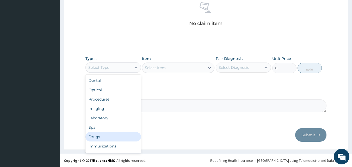
click at [103, 138] on div "Drugs" at bounding box center [112, 136] width 55 height 9
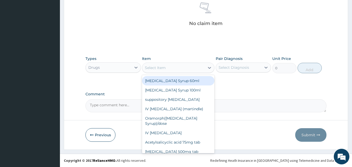
click at [167, 67] on div "Select Item" at bounding box center [173, 68] width 62 height 8
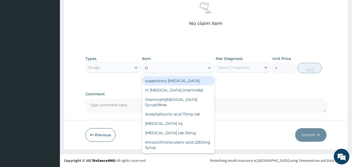
type input "DS"
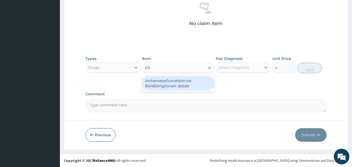
click at [176, 84] on div "Arthemeter/lumefantrine 80/480mg(lonart ds)tab" at bounding box center [178, 83] width 72 height 15
type input "350"
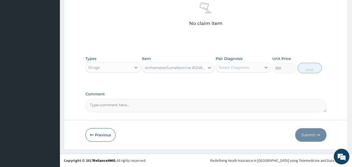
click at [238, 66] on div "Select Diagnosis" at bounding box center [233, 67] width 30 height 5
click at [228, 83] on div "[MEDICAL_DATA]" at bounding box center [243, 81] width 55 height 11
checkbox input "true"
click at [306, 66] on button "Add" at bounding box center [309, 68] width 24 height 10
type input "0"
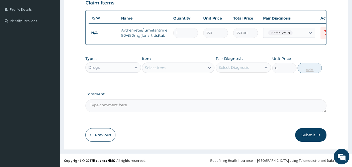
scroll to position [131, 0]
type input "0.00"
type input "6"
type input "2100.00"
type input "6"
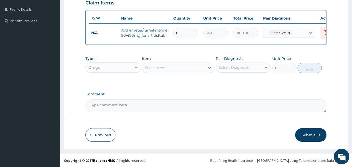
click at [128, 67] on div "Drugs" at bounding box center [109, 67] width 46 height 8
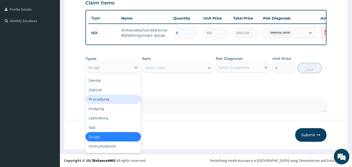
click at [109, 100] on div "Procedures" at bounding box center [112, 99] width 55 height 9
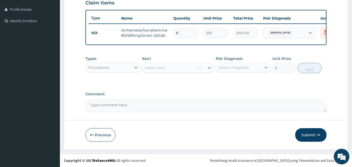
click at [169, 67] on div "Select Item" at bounding box center [178, 67] width 72 height 10
click at [169, 67] on div "Select Item" at bounding box center [173, 68] width 62 height 8
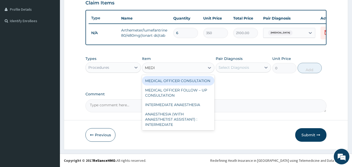
type input "MEDIC"
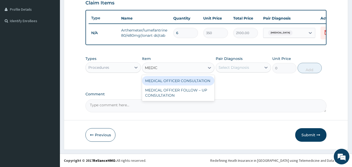
click at [162, 80] on div "MEDICAL OFFICER CONSULTATION" at bounding box center [178, 80] width 72 height 9
type input "10500"
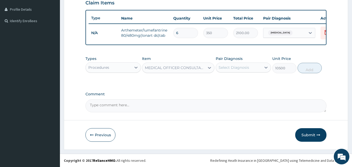
click at [242, 65] on div "Select Diagnosis" at bounding box center [233, 67] width 30 height 5
click at [238, 79] on div "[MEDICAL_DATA]" at bounding box center [243, 81] width 55 height 11
checkbox input "true"
click at [311, 67] on button "Add" at bounding box center [309, 68] width 24 height 10
type input "0"
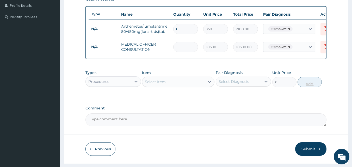
scroll to position [149, 0]
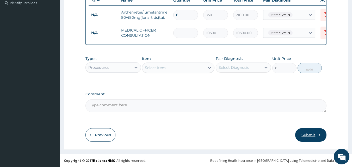
click at [306, 136] on button "Submit" at bounding box center [310, 135] width 31 height 14
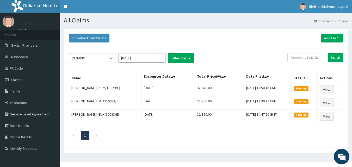
click at [109, 57] on icon at bounding box center [110, 57] width 5 height 5
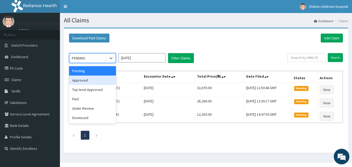
click at [100, 80] on div "Approved" at bounding box center [92, 80] width 47 height 9
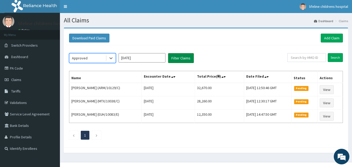
click at [181, 56] on button "Filter Claims" at bounding box center [181, 58] width 26 height 10
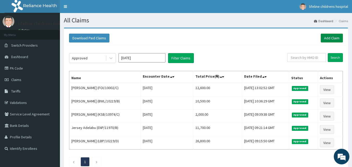
click at [324, 39] on link "Add Claim" at bounding box center [331, 38] width 22 height 9
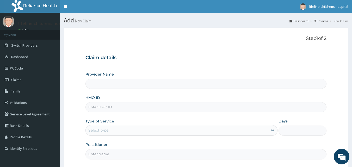
type input "Lifeline Children Hospital - [GEOGRAPHIC_DATA]"
click at [145, 105] on input "HMO ID" at bounding box center [205, 107] width 241 height 10
paste input "ENP/11691/D"
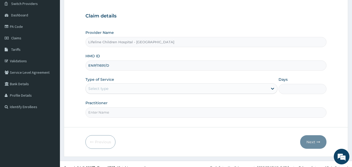
scroll to position [42, 0]
type input "ENP/11691/D"
click at [135, 87] on div "Select type" at bounding box center [177, 88] width 182 height 8
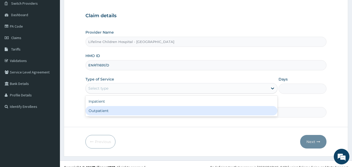
click at [121, 109] on div "Outpatient" at bounding box center [181, 110] width 192 height 9
type input "1"
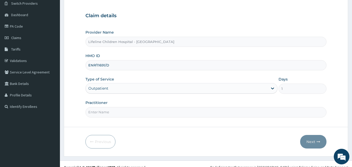
click at [121, 109] on input "Practitioner" at bounding box center [205, 112] width 241 height 10
type input "[PERSON_NAME]"
click at [310, 143] on button "Next" at bounding box center [313, 142] width 26 height 14
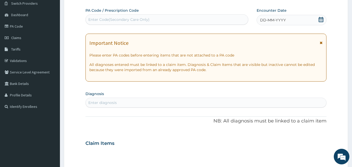
click at [162, 20] on div "Enter Code(Secondary Care Only)" at bounding box center [167, 19] width 162 height 8
paste input "PA/7DD1E5"
type input "PA/7DD1E5"
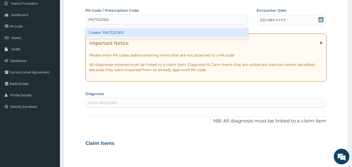
click at [110, 32] on div "Create "PA/7DD1E5"" at bounding box center [166, 32] width 163 height 9
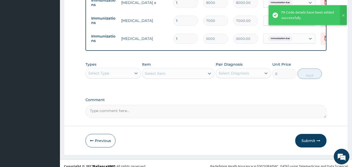
scroll to position [224, 0]
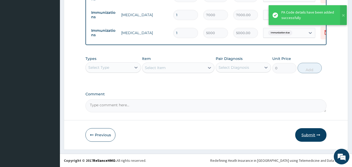
click at [304, 135] on button "Submit" at bounding box center [310, 135] width 31 height 14
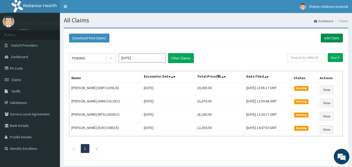
click at [327, 38] on link "Add Claim" at bounding box center [331, 38] width 22 height 9
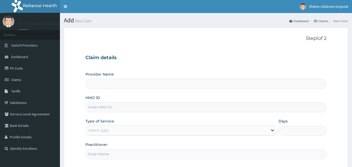
click at [149, 108] on input "HMO ID" at bounding box center [205, 107] width 241 height 10
type input "LBP"
type input "Lifeline Children Hospital - Lekki"
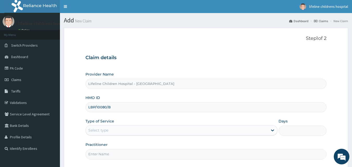
type input "LBP/10080/B"
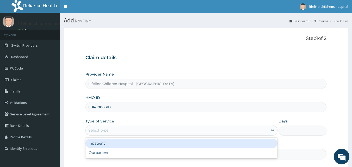
click at [103, 128] on div "Select type" at bounding box center [98, 130] width 20 height 5
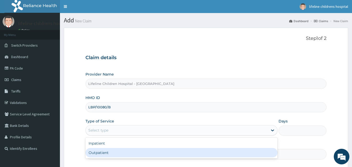
click at [99, 155] on div "Outpatient" at bounding box center [181, 152] width 192 height 9
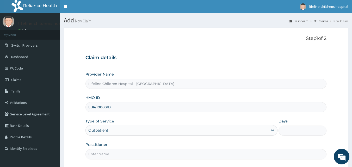
type input "1"
click at [99, 155] on input "Practitioner" at bounding box center [205, 154] width 241 height 10
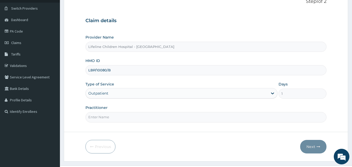
scroll to position [37, 0]
type input "[PERSON_NAME]"
click at [309, 145] on button "Next" at bounding box center [313, 146] width 26 height 14
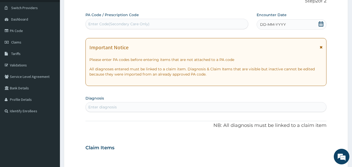
click at [180, 21] on div "Enter Code(Secondary Care Only)" at bounding box center [167, 24] width 162 height 8
paste input "LBP/10080/B"
type input "L"
click at [216, 23] on div "Enter Code(Secondary Care Only)" at bounding box center [167, 24] width 162 height 8
paste input "PA/E229FE"
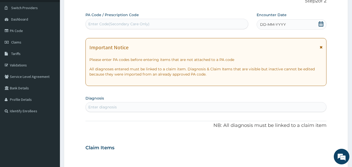
type input "PA/E229FE"
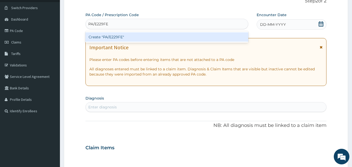
click at [154, 38] on div "Create "PA/E229FE"" at bounding box center [166, 36] width 163 height 9
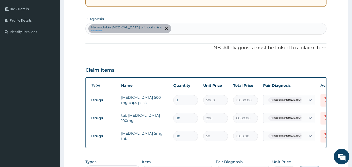
scroll to position [116, 0]
click at [169, 28] on div "Hemoglobin SS disease without crisis confirmed" at bounding box center [206, 28] width 241 height 11
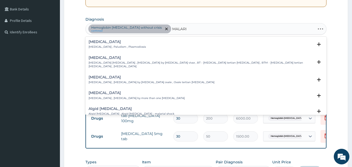
type input "MALARIA"
click at [99, 41] on h4 "Malaria" at bounding box center [117, 42] width 57 height 4
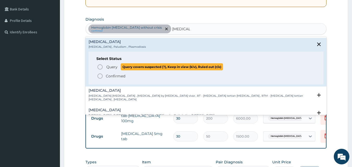
click at [109, 65] on span "Query" at bounding box center [111, 66] width 11 height 5
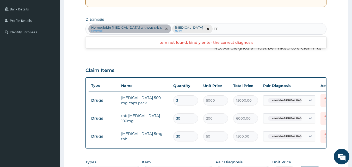
type input "F"
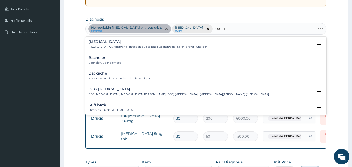
type input "BACTER"
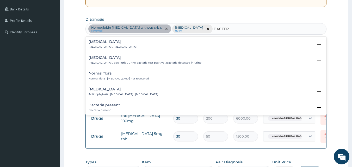
click at [109, 44] on h4 "Bacteremia" at bounding box center [113, 42] width 48 height 4
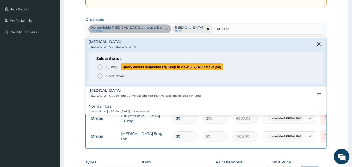
click at [110, 66] on span "Query" at bounding box center [111, 66] width 11 height 5
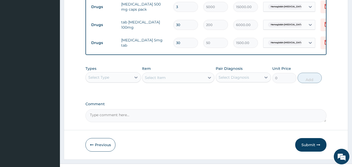
scroll to position [224, 0]
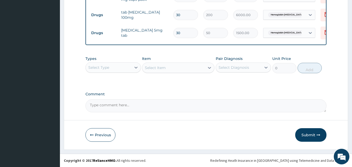
click at [110, 66] on div "Select Type" at bounding box center [109, 67] width 46 height 8
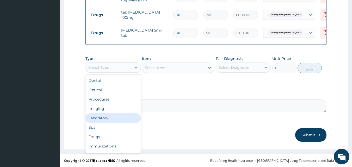
click at [102, 117] on div "Laboratory" at bounding box center [112, 117] width 55 height 9
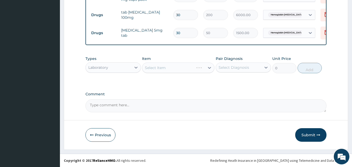
click at [174, 66] on div "Select Item" at bounding box center [178, 67] width 72 height 10
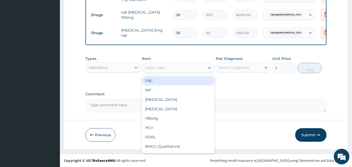
click at [174, 66] on div "Select Item" at bounding box center [173, 68] width 62 height 8
click at [161, 80] on div "FBC" at bounding box center [178, 80] width 72 height 9
type input "4500"
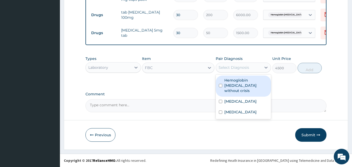
click at [232, 69] on div "Select Diagnosis" at bounding box center [233, 67] width 30 height 5
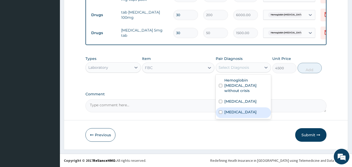
click at [232, 109] on label "Bacteremia" at bounding box center [240, 111] width 32 height 5
checkbox input "true"
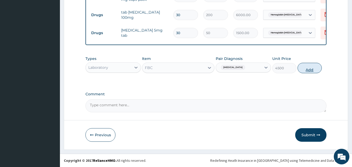
click at [316, 68] on button "Add" at bounding box center [309, 68] width 24 height 10
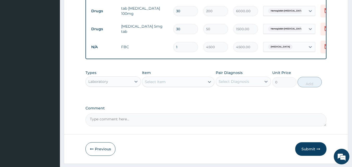
click at [168, 86] on div "Select Item" at bounding box center [173, 82] width 62 height 8
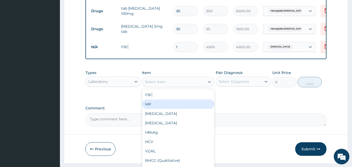
click at [161, 107] on div "MP" at bounding box center [178, 103] width 72 height 9
type input "4000"
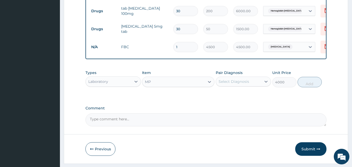
click at [246, 82] on div "Select Diagnosis" at bounding box center [239, 81] width 46 height 8
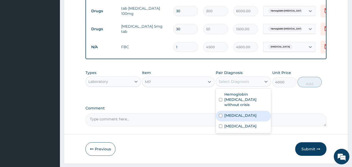
click at [228, 113] on label "[MEDICAL_DATA]" at bounding box center [240, 115] width 32 height 5
checkbox input "true"
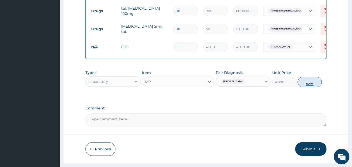
click at [307, 84] on button "Add" at bounding box center [309, 82] width 24 height 10
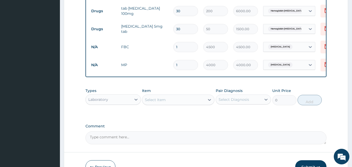
click at [128, 104] on div "Laboratory" at bounding box center [109, 99] width 46 height 8
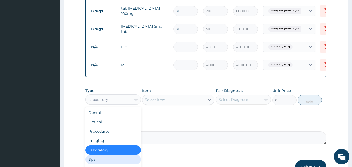
scroll to position [260, 0]
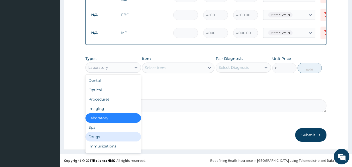
click at [95, 139] on div "Drugs" at bounding box center [112, 136] width 55 height 9
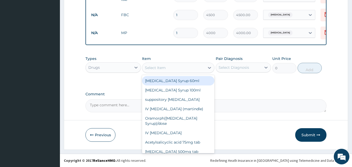
click at [171, 66] on div "Select Item" at bounding box center [173, 68] width 62 height 8
click at [167, 83] on div "paracetamol Syrup 60ml" at bounding box center [178, 80] width 72 height 9
type input "900"
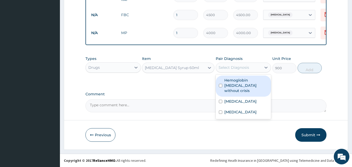
click at [235, 71] on div "Select Diagnosis" at bounding box center [239, 67] width 46 height 8
click at [200, 94] on label "Comment" at bounding box center [205, 94] width 241 height 4
click at [200, 99] on textarea "Comment" at bounding box center [205, 105] width 241 height 13
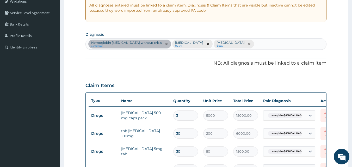
scroll to position [95, 0]
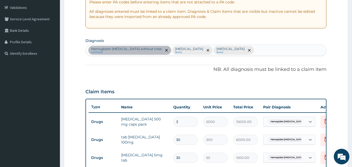
click at [233, 51] on div "Hemoglobin SS disease without crisis confirmed Malaria Query Bacteremia Query" at bounding box center [206, 50] width 241 height 11
type input "FEVER"
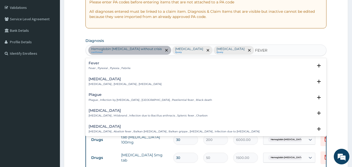
click at [95, 64] on h4 "Fever" at bounding box center [110, 63] width 42 height 4
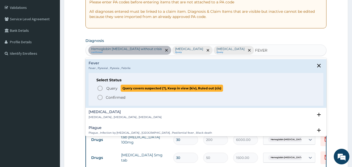
click at [105, 88] on span "Query Query covers suspected (?), Keep in view (kiv), Ruled out (r/o)" at bounding box center [206, 88] width 219 height 7
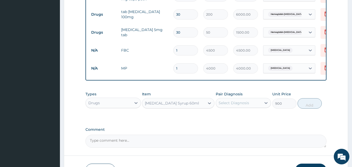
scroll to position [260, 0]
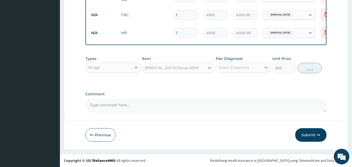
click at [234, 69] on div "Select Diagnosis" at bounding box center [233, 67] width 30 height 5
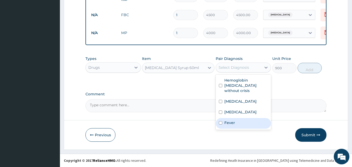
click at [225, 120] on label "Fever" at bounding box center [229, 122] width 11 height 5
checkbox input "true"
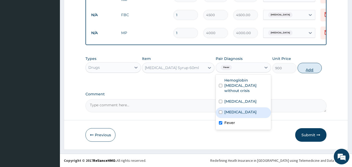
click at [308, 68] on button "Add" at bounding box center [309, 68] width 24 height 10
type input "0"
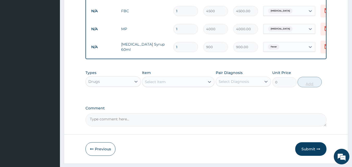
type input "0.00"
type input "2"
type input "1800.00"
type input "2"
click at [117, 85] on div "Drugs" at bounding box center [109, 81] width 46 height 8
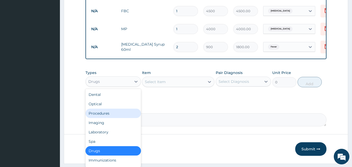
click at [118, 115] on div "Procedures" at bounding box center [112, 113] width 55 height 9
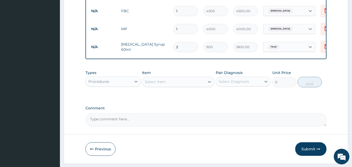
click at [156, 84] on div "Select Item" at bounding box center [155, 81] width 21 height 5
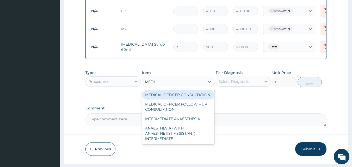
type input "MEDIC"
click at [170, 96] on div "MEDICAL OFFICER CONSULTATION" at bounding box center [178, 94] width 72 height 9
type input "10500"
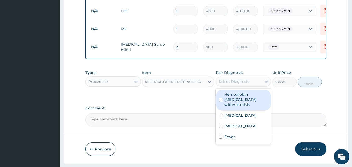
click at [247, 84] on div "Select Diagnosis" at bounding box center [233, 81] width 30 height 5
click at [240, 99] on label "Hemoglobin SS disease without crisis" at bounding box center [246, 100] width 44 height 16
checkbox input "true"
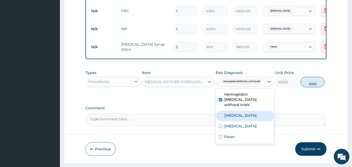
click at [235, 113] on label "Malaria" at bounding box center [240, 115] width 32 height 5
checkbox input "true"
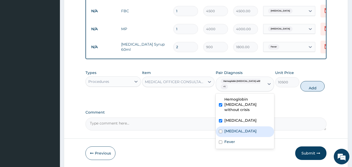
click at [228, 133] on div "Bacteremia" at bounding box center [245, 131] width 58 height 11
checkbox input "true"
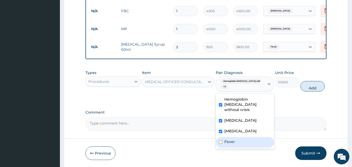
click at [226, 141] on label "Fever" at bounding box center [229, 141] width 11 height 5
checkbox input "true"
click at [312, 91] on button "Add" at bounding box center [312, 86] width 24 height 10
type input "0"
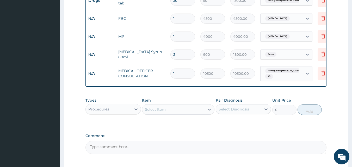
scroll to position [253, 0]
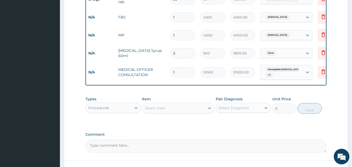
click at [120, 53] on td "paracetamol Syrup 60ml" at bounding box center [142, 53] width 52 height 16
copy td "paracetamol Syrup 60ml"
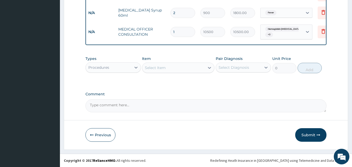
click at [102, 107] on textarea "Comment" at bounding box center [205, 105] width 241 height 13
paste textarea "paracetamol Syrup 60ml"
click at [140, 103] on textarea "paracetamol Syrup 60ml" at bounding box center [205, 105] width 241 height 13
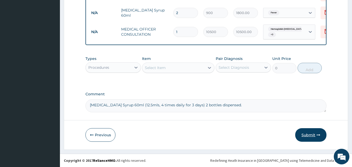
type textarea "paracetamol Syrup 60ml (12.5mls, 4 times daily for 3 days) 2 bottles dispensed."
click at [312, 135] on button "Submit" at bounding box center [310, 135] width 31 height 14
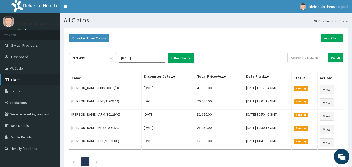
click at [35, 80] on link "Claims" at bounding box center [30, 79] width 60 height 11
click at [324, 39] on link "Add Claim" at bounding box center [331, 38] width 22 height 9
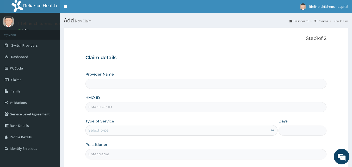
type input "Lifeline Children Hospital - [GEOGRAPHIC_DATA]"
click at [112, 109] on input "HMO ID" at bounding box center [205, 107] width 241 height 10
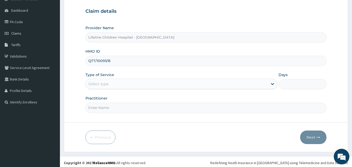
scroll to position [49, 0]
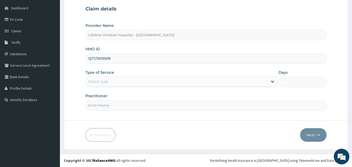
type input "QTT/10093/B"
click at [116, 82] on div "Select type" at bounding box center [177, 81] width 182 height 8
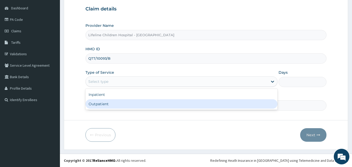
click at [103, 104] on div "Outpatient" at bounding box center [181, 103] width 192 height 9
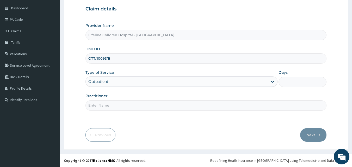
type input "1"
click at [103, 104] on input "Practitioner" at bounding box center [205, 105] width 241 height 10
type input "[PERSON_NAME]"
click at [312, 134] on button "Next" at bounding box center [313, 135] width 26 height 14
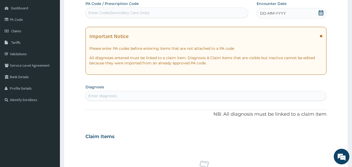
click at [321, 14] on icon at bounding box center [320, 12] width 5 height 5
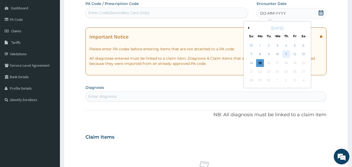
click at [284, 55] on div "11" at bounding box center [286, 55] width 8 height 8
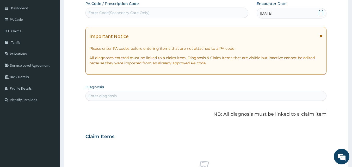
click at [321, 36] on icon at bounding box center [320, 36] width 3 height 4
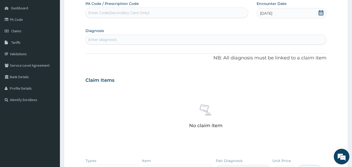
click at [187, 40] on div "Enter diagnosis" at bounding box center [206, 39] width 241 height 8
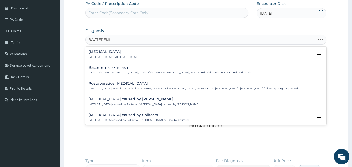
type input "[MEDICAL_DATA]"
click at [105, 53] on h4 "[MEDICAL_DATA]" at bounding box center [113, 52] width 48 height 4
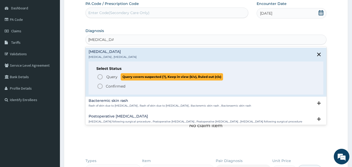
click at [116, 77] on span "Query" at bounding box center [111, 76] width 11 height 5
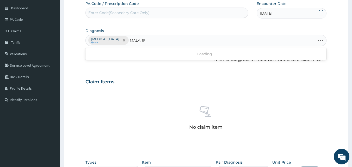
type input "MALARI"
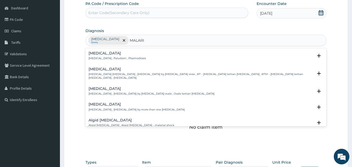
click at [97, 54] on h4 "[MEDICAL_DATA]" at bounding box center [117, 53] width 57 height 4
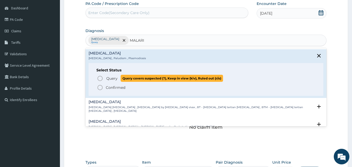
click at [115, 77] on span "Query" at bounding box center [111, 78] width 11 height 5
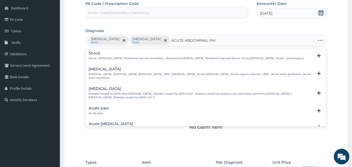
type input "[MEDICAL_DATA]"
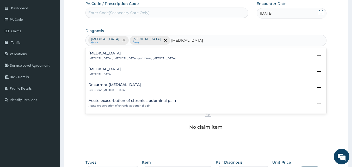
click at [110, 71] on h4 "[MEDICAL_DATA]" at bounding box center [105, 69] width 32 height 4
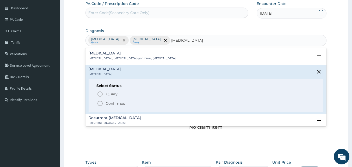
click at [109, 102] on p "Confirmed" at bounding box center [116, 103] width 20 height 5
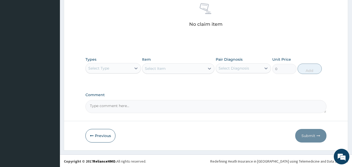
scroll to position [152, 0]
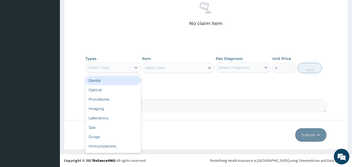
click at [115, 66] on div "Select Type" at bounding box center [109, 67] width 46 height 8
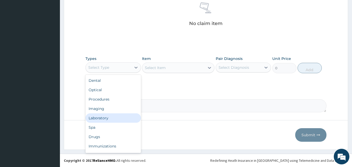
click at [103, 118] on div "Laboratory" at bounding box center [112, 117] width 55 height 9
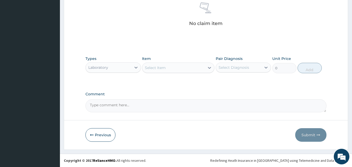
click at [167, 67] on div "Select Item" at bounding box center [173, 68] width 62 height 8
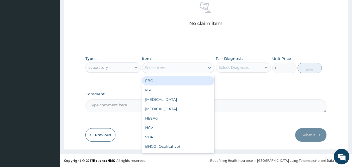
click at [166, 81] on div "FBC" at bounding box center [178, 80] width 72 height 9
type input "4500"
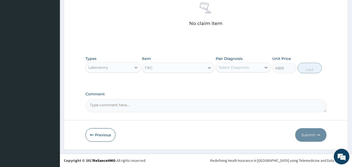
click at [246, 68] on div "Select Diagnosis" at bounding box center [233, 67] width 30 height 5
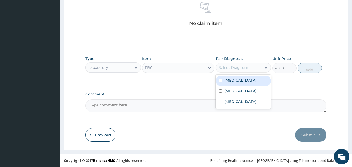
click at [237, 81] on label "[MEDICAL_DATA]" at bounding box center [240, 80] width 32 height 5
checkbox input "true"
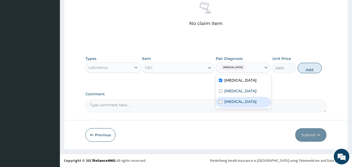
click at [241, 102] on label "[MEDICAL_DATA]" at bounding box center [240, 101] width 32 height 5
click at [242, 103] on label "[MEDICAL_DATA]" at bounding box center [240, 101] width 32 height 5
checkbox input "false"
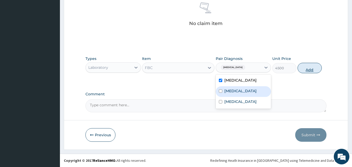
click at [305, 69] on button "Add" at bounding box center [309, 68] width 24 height 10
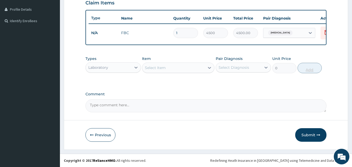
scroll to position [131, 0]
click at [156, 66] on div "Select Item" at bounding box center [155, 67] width 21 height 5
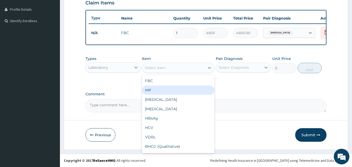
click at [157, 89] on div "MP" at bounding box center [178, 89] width 72 height 9
type input "4000"
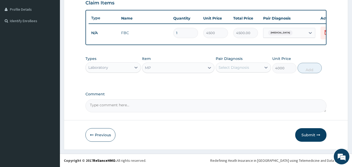
click at [254, 66] on div "Select Diagnosis" at bounding box center [239, 67] width 46 height 8
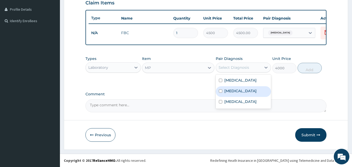
click at [231, 94] on div "[MEDICAL_DATA]" at bounding box center [243, 91] width 55 height 11
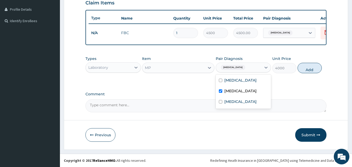
checkbox input "true"
click at [306, 70] on button "Add" at bounding box center [309, 68] width 24 height 10
type input "0"
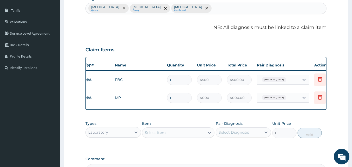
scroll to position [0, 0]
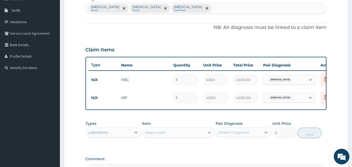
click at [205, 8] on div "[MEDICAL_DATA] Query [MEDICAL_DATA] Query [MEDICAL_DATA] Confirmed" at bounding box center [206, 8] width 241 height 11
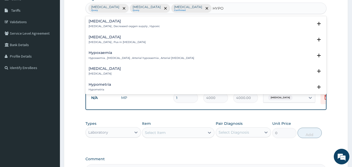
type input "HYPOG"
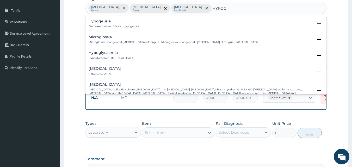
click at [113, 57] on p "Hypoglycaemia , [MEDICAL_DATA]" at bounding box center [112, 58] width 46 height 4
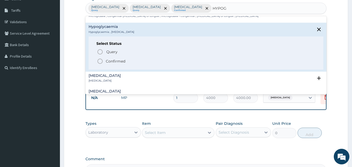
scroll to position [26, 0]
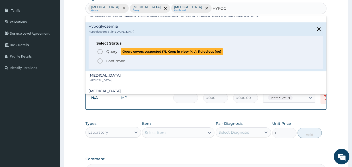
click at [112, 51] on span "Query" at bounding box center [111, 51] width 11 height 5
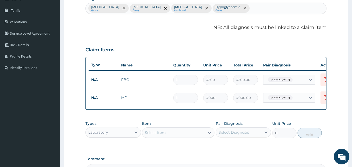
scroll to position [149, 0]
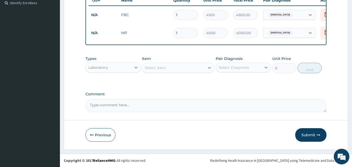
click at [161, 64] on div "Select Item" at bounding box center [173, 68] width 62 height 8
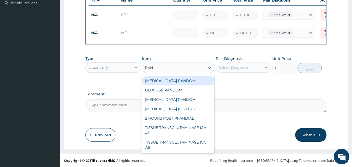
type input "RAND"
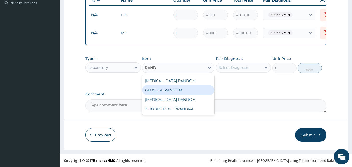
click at [172, 90] on div "GLUCOSE RANDOM" at bounding box center [178, 89] width 72 height 9
type input "3550"
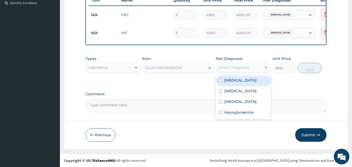
click at [242, 71] on div "Select Diagnosis" at bounding box center [239, 67] width 46 height 8
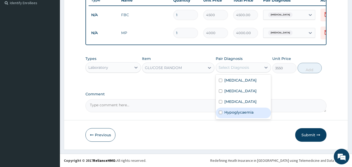
click at [239, 112] on label "Hypoglycaemia" at bounding box center [238, 112] width 29 height 5
checkbox input "true"
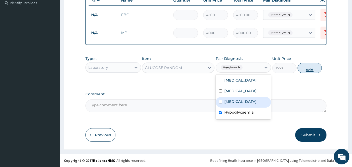
click at [307, 70] on button "Add" at bounding box center [309, 68] width 24 height 10
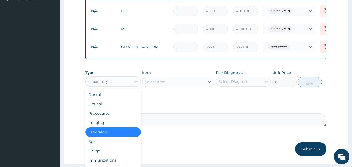
click at [106, 84] on div "Laboratory" at bounding box center [98, 81] width 20 height 5
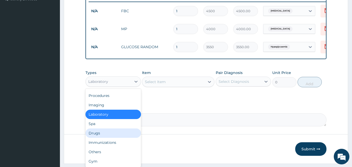
click at [99, 138] on div "Drugs" at bounding box center [112, 132] width 55 height 9
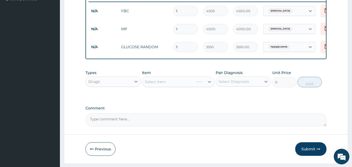
scroll to position [167, 0]
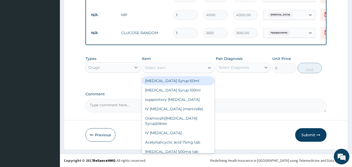
click at [154, 68] on div "Select Item" at bounding box center [155, 67] width 21 height 5
click at [165, 83] on div "[MEDICAL_DATA] Syrup 60ml" at bounding box center [178, 80] width 72 height 9
type input "900"
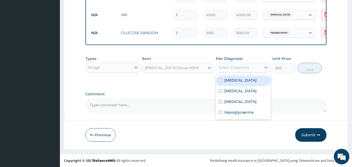
click at [250, 68] on div "Select Diagnosis" at bounding box center [239, 67] width 46 height 8
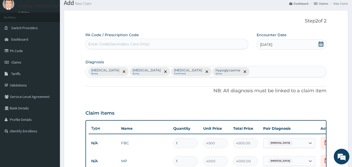
scroll to position [17, 0]
click at [235, 71] on div "[MEDICAL_DATA] Query [MEDICAL_DATA] Query [MEDICAL_DATA] Confirmed Hypoglycaemi…" at bounding box center [206, 71] width 241 height 11
type input "FEVER"
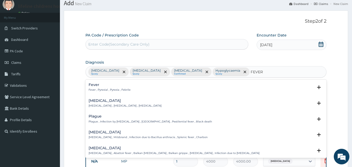
click at [100, 85] on h4 "Fever" at bounding box center [110, 85] width 42 height 4
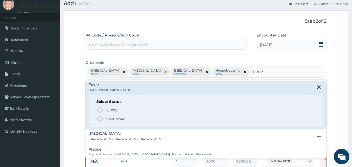
click at [110, 118] on p "Confirmed" at bounding box center [116, 118] width 20 height 5
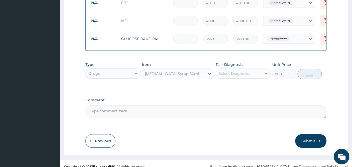
scroll to position [167, 0]
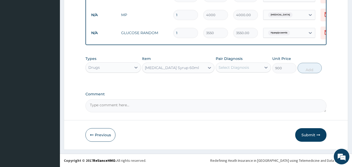
click at [241, 67] on div "Select Diagnosis" at bounding box center [233, 67] width 30 height 5
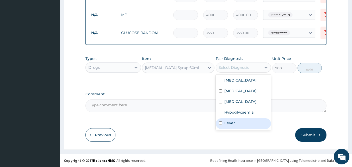
click at [222, 120] on div "Fever" at bounding box center [243, 123] width 55 height 11
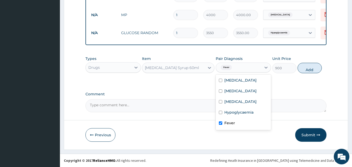
checkbox input "true"
click at [312, 66] on button "Add" at bounding box center [309, 68] width 24 height 10
type input "0"
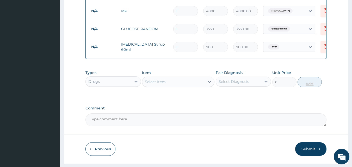
type input "0.00"
type input "2"
type input "1800.00"
type input "2"
click at [149, 46] on td "paracetamol Syrup 60ml" at bounding box center [144, 47] width 52 height 16
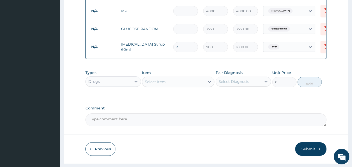
click at [149, 46] on td "paracetamol Syrup 60ml" at bounding box center [144, 47] width 52 height 16
copy td "[MEDICAL_DATA] Syrup 60ml"
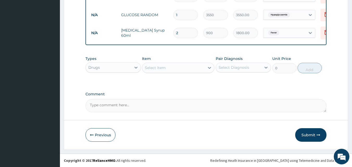
click at [103, 106] on textarea "Comment" at bounding box center [205, 105] width 241 height 13
paste textarea "[MEDICAL_DATA] Syrup 60ml"
click at [91, 106] on textarea "[MEDICAL_DATA] Syrup 60ml" at bounding box center [205, 105] width 241 height 13
click at [144, 105] on textarea "[MEDICAL_DATA] Syrup 60ml" at bounding box center [205, 105] width 241 height 13
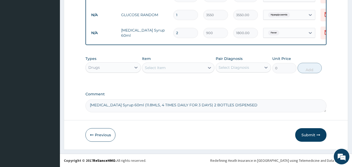
type textarea "paracetamol Syrup 60ml (11.8MLS, 4 TIMES DAILY FOR 3 DAYS) 2 BOTTLES DISPENSED"
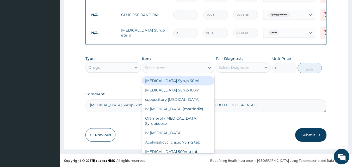
click at [150, 68] on div "Select Item" at bounding box center [155, 67] width 21 height 5
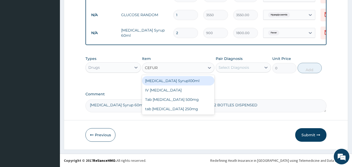
type input "CEFURO"
click at [164, 83] on div "[MEDICAL_DATA] Syrup100ml" at bounding box center [178, 80] width 72 height 9
type input "5000"
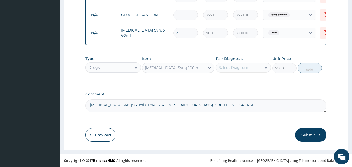
click at [249, 68] on div "Select Diagnosis" at bounding box center [239, 67] width 46 height 8
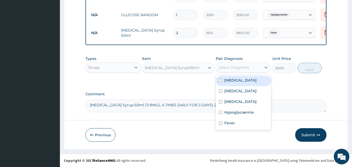
click at [224, 83] on div "Bacteremia" at bounding box center [243, 81] width 55 height 11
checkbox input "true"
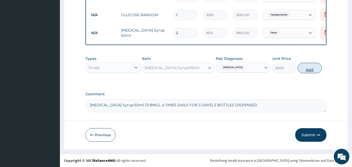
click at [313, 70] on button "Add" at bounding box center [309, 68] width 24 height 10
type input "0"
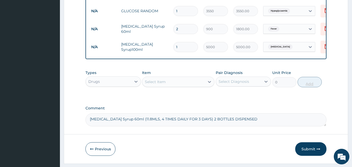
type input "0.00"
type input "1"
type input "5000.00"
click at [165, 84] on div "Select Item" at bounding box center [155, 81] width 21 height 5
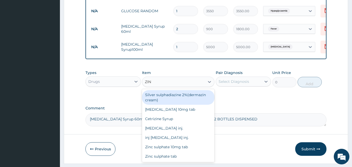
type input "ZINC"
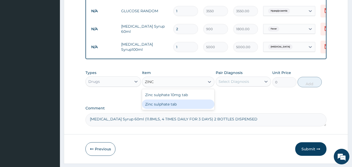
click at [173, 108] on div "Zinc sulphate tab" at bounding box center [178, 103] width 72 height 9
type input "100"
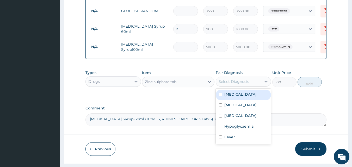
click at [245, 86] on div "Select Diagnosis" at bounding box center [239, 81] width 46 height 8
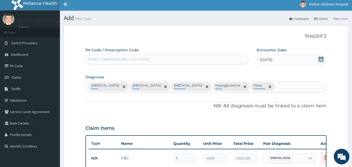
scroll to position [1, 0]
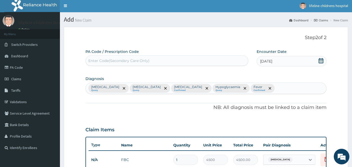
click at [263, 88] on div "Bacteremia Query Malaria Query Acute abdominal pain Confirmed Hypoglycaemia Que…" at bounding box center [206, 88] width 241 height 11
type input "VOMIT"
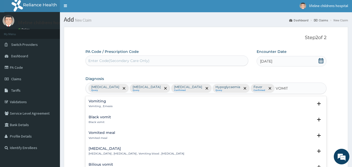
click at [101, 104] on div "Vomiting Vomiting , Emesis" at bounding box center [101, 103] width 24 height 9
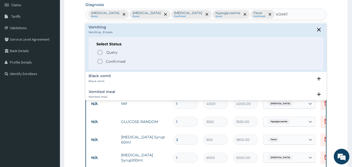
scroll to position [75, 0]
click at [119, 60] on p "Confirmed" at bounding box center [116, 61] width 20 height 5
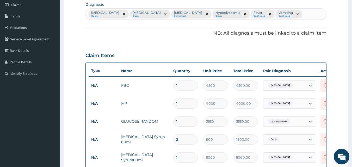
scroll to position [203, 0]
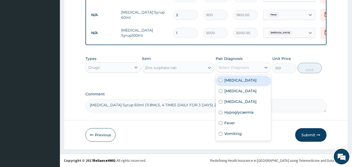
click at [242, 67] on div "Select Diagnosis" at bounding box center [233, 67] width 30 height 5
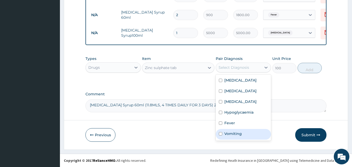
click at [227, 133] on label "Vomiting" at bounding box center [232, 133] width 17 height 5
checkbox input "true"
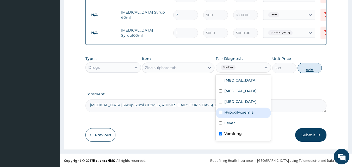
click at [304, 70] on button "Add" at bounding box center [309, 68] width 24 height 10
type input "0"
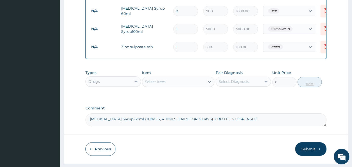
type input "10"
type input "1000.00"
type input "10"
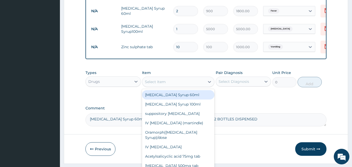
click at [177, 86] on div "Select Item" at bounding box center [173, 82] width 62 height 8
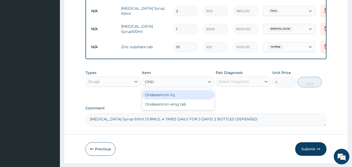
type input "ONDA"
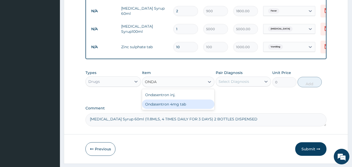
click at [160, 109] on div "Ondasentron 4mg tab" at bounding box center [178, 103] width 72 height 9
type input "100"
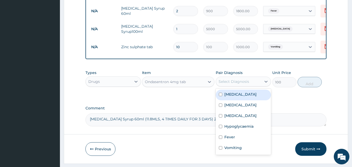
click at [242, 84] on div "Select Diagnosis" at bounding box center [233, 81] width 30 height 5
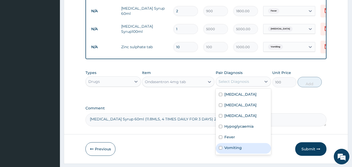
click at [232, 150] on label "Vomiting" at bounding box center [232, 147] width 17 height 5
checkbox input "true"
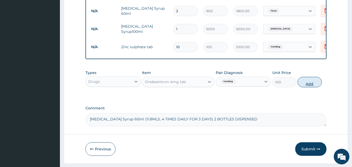
click at [310, 84] on button "Add" at bounding box center [309, 82] width 24 height 10
type input "0"
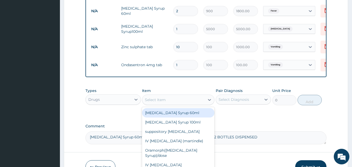
click at [159, 101] on div "Select Item" at bounding box center [155, 99] width 21 height 5
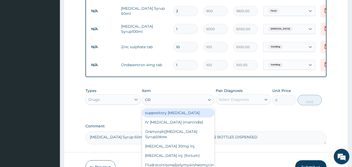
type input "ORS"
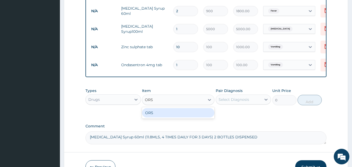
click at [162, 116] on div "ORS" at bounding box center [178, 112] width 72 height 9
type input "450"
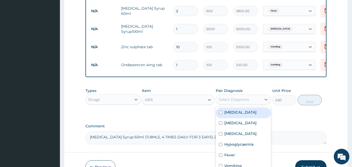
click at [244, 102] on div "Select Diagnosis" at bounding box center [233, 99] width 30 height 5
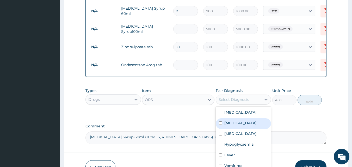
scroll to position [239, 0]
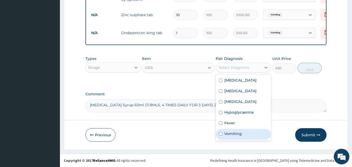
click at [235, 135] on label "Vomiting" at bounding box center [232, 133] width 17 height 5
checkbox input "true"
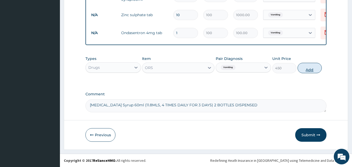
click at [305, 69] on button "Add" at bounding box center [309, 68] width 24 height 10
type input "0"
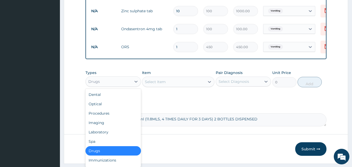
click at [118, 86] on div "Drugs" at bounding box center [109, 81] width 46 height 8
click at [111, 116] on div "Procedures" at bounding box center [112, 113] width 55 height 9
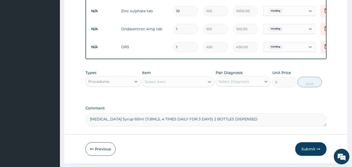
click at [234, 98] on div "Types Procedures Item Select Item Pair Diagnosis Select Diagnosis Unit Price 0 …" at bounding box center [205, 82] width 241 height 30
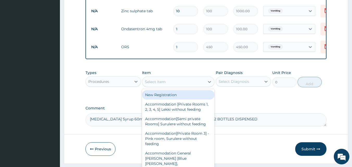
click at [178, 85] on div "Select Item" at bounding box center [173, 82] width 62 height 8
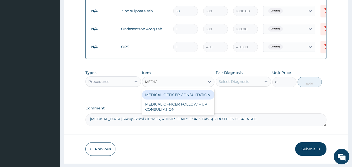
type input "MEDICA"
click at [178, 98] on div "MEDICAL OFFICER CONSULTATION" at bounding box center [178, 94] width 72 height 9
type input "10500"
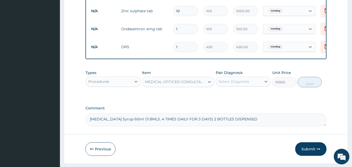
click at [227, 84] on div "Select Diagnosis" at bounding box center [233, 81] width 30 height 5
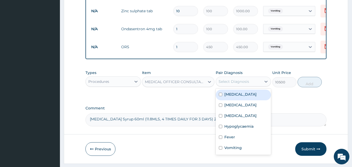
click at [227, 97] on label "Bacteremia" at bounding box center [240, 94] width 32 height 5
checkbox input "true"
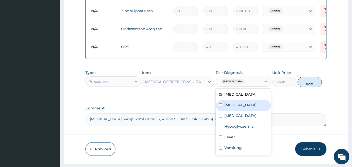
click at [227, 107] on label "Malaria" at bounding box center [240, 104] width 32 height 5
checkbox input "true"
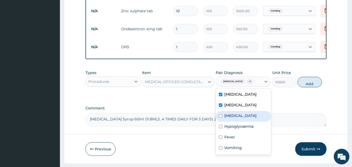
click at [229, 122] on div "Acute abdominal pain" at bounding box center [243, 116] width 55 height 11
checkbox input "true"
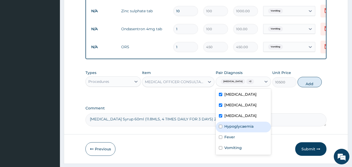
click at [229, 129] on label "Hypoglycaemia" at bounding box center [238, 126] width 29 height 5
checkbox input "true"
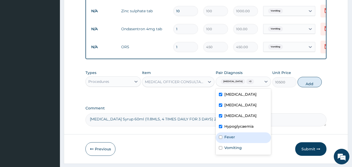
click at [229, 140] on label "Fever" at bounding box center [229, 136] width 11 height 5
checkbox input "true"
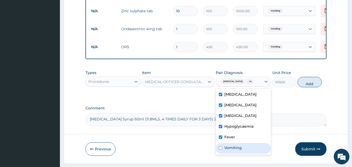
click at [229, 149] on label "Vomiting" at bounding box center [232, 147] width 17 height 5
checkbox input "true"
click at [311, 85] on button "Add" at bounding box center [309, 82] width 24 height 10
type input "0"
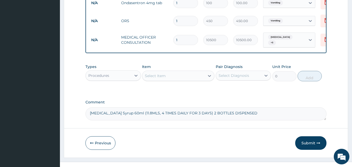
scroll to position [275, 0]
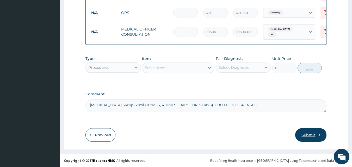
click at [303, 134] on button "Submit" at bounding box center [310, 135] width 31 height 14
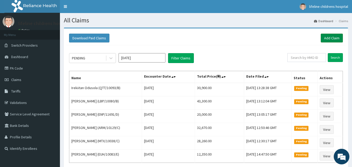
click at [325, 36] on link "Add Claim" at bounding box center [331, 38] width 22 height 9
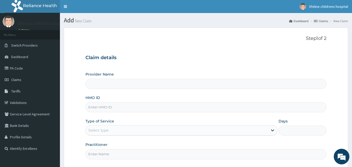
type input "Lifeline Children Hospital - [GEOGRAPHIC_DATA]"
click at [164, 105] on input "HMO ID" at bounding box center [205, 107] width 241 height 10
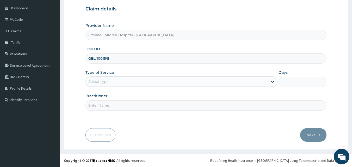
type input "GEL/10015/E"
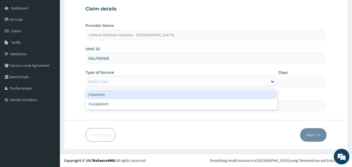
click at [153, 79] on div "Select type" at bounding box center [177, 81] width 182 height 8
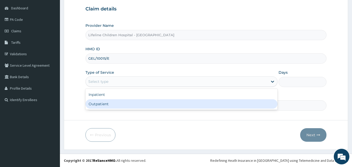
click at [133, 100] on div "Outpatient" at bounding box center [181, 103] width 192 height 9
type input "1"
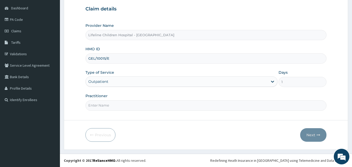
click at [117, 104] on input "Practitioner" at bounding box center [205, 105] width 241 height 10
type input "[PERSON_NAME]"
click at [312, 134] on button "Next" at bounding box center [313, 135] width 26 height 14
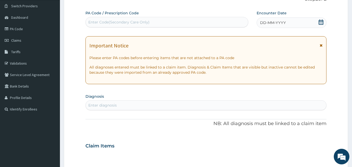
scroll to position [39, 0]
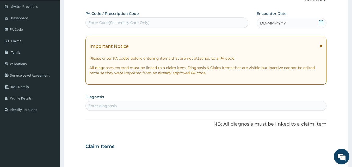
click at [320, 23] on icon at bounding box center [320, 22] width 5 height 5
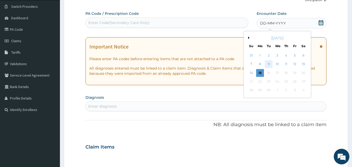
click at [270, 63] on div "9" at bounding box center [269, 64] width 8 height 8
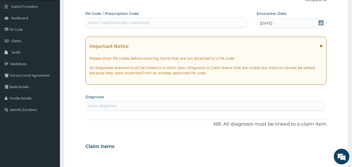
click at [320, 45] on icon at bounding box center [320, 46] width 3 height 4
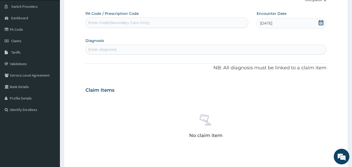
click at [173, 49] on div "Enter diagnosis" at bounding box center [206, 49] width 241 height 8
type input "[MEDICAL_DATA]"
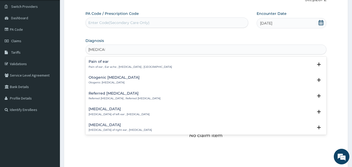
click at [112, 66] on p "Pain of ear , Ear ache , [MEDICAL_DATA] , [GEOGRAPHIC_DATA]" at bounding box center [130, 67] width 83 height 4
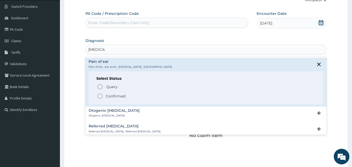
click at [104, 97] on span "Confirmed" at bounding box center [206, 96] width 219 height 6
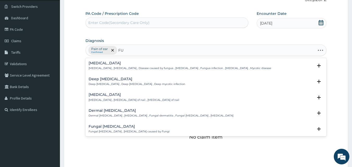
type input "F"
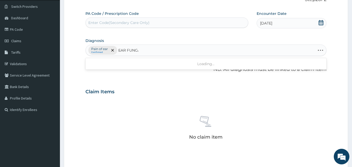
type input "EAR FUNGAL"
click at [125, 63] on h4 "Fungal ear infection" at bounding box center [108, 63] width 38 height 4
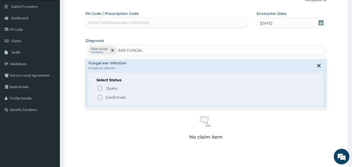
click at [111, 98] on p "Confirmed" at bounding box center [116, 97] width 20 height 5
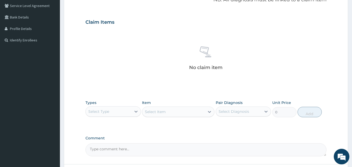
scroll to position [152, 0]
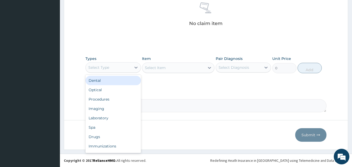
click at [123, 68] on div "Select Type" at bounding box center [109, 67] width 46 height 8
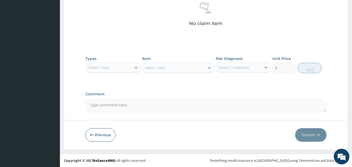
click at [150, 91] on div "PA Code / Prescription Code Enter Code(Secondary Care Only) Encounter Date [DAT…" at bounding box center [205, 4] width 241 height 215
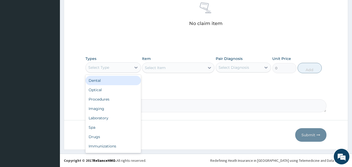
click at [127, 68] on div "Select Type" at bounding box center [109, 67] width 46 height 8
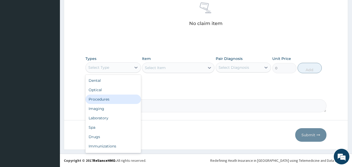
click at [105, 99] on div "Procedures" at bounding box center [112, 99] width 55 height 9
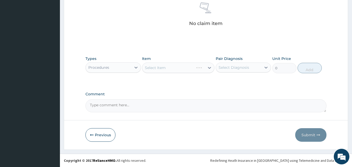
click at [183, 67] on div "Select Item" at bounding box center [178, 67] width 72 height 10
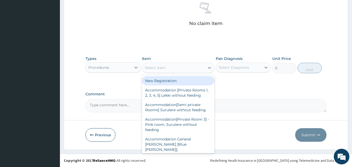
click at [183, 67] on div "Select Item" at bounding box center [173, 68] width 62 height 8
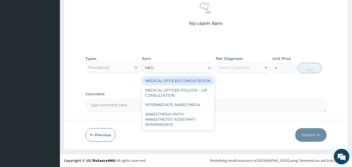
type input "MEDI"
click at [181, 81] on div "MEDICAL OFFICER CONSULTATION" at bounding box center [178, 80] width 72 height 9
type input "10500"
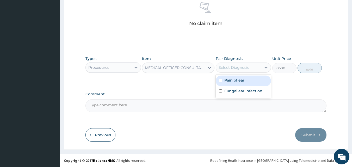
click at [242, 66] on div "Select Diagnosis" at bounding box center [233, 67] width 30 height 5
click at [239, 80] on label "Pain of ear" at bounding box center [234, 80] width 20 height 5
checkbox input "true"
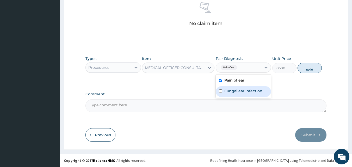
click at [240, 92] on label "Fungal ear infection" at bounding box center [243, 90] width 38 height 5
checkbox input "true"
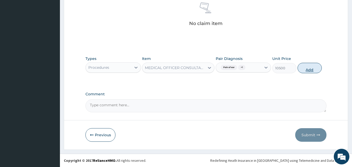
click at [312, 68] on button "Add" at bounding box center [309, 68] width 24 height 10
type input "0"
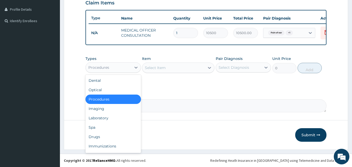
click at [120, 67] on div "Procedures" at bounding box center [109, 67] width 46 height 8
click at [99, 136] on div "Drugs" at bounding box center [112, 136] width 55 height 9
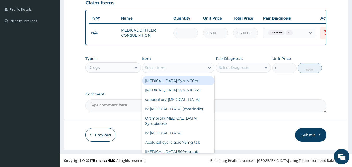
click at [161, 68] on div "Select Item" at bounding box center [155, 67] width 21 height 5
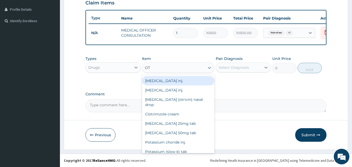
type input "O"
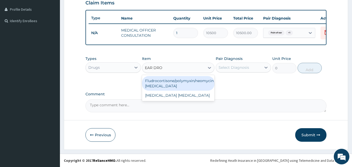
type input "[MEDICAL_DATA]"
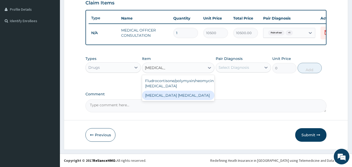
click at [172, 96] on div "[MEDICAL_DATA] [MEDICAL_DATA]" at bounding box center [178, 95] width 72 height 9
type input "2000"
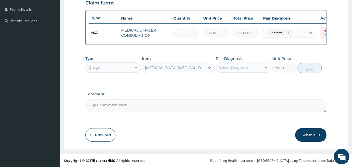
click at [240, 69] on div "Select Diagnosis" at bounding box center [233, 67] width 30 height 5
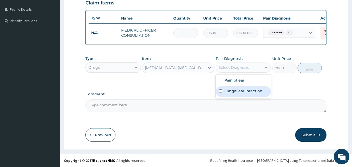
click at [229, 88] on div "Fungal ear infection" at bounding box center [243, 91] width 55 height 11
checkbox input "true"
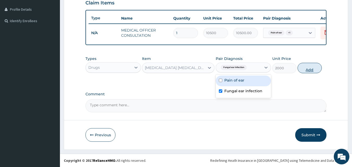
click at [315, 67] on button "Add" at bounding box center [309, 68] width 24 height 10
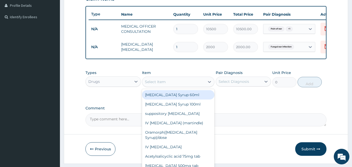
click at [149, 84] on div "Select Item" at bounding box center [155, 81] width 21 height 5
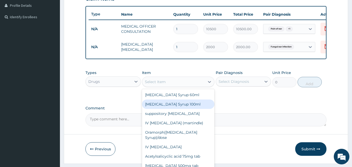
click at [149, 109] on div "[MEDICAL_DATA] Syrup 100ml" at bounding box center [178, 103] width 72 height 9
type input "1700"
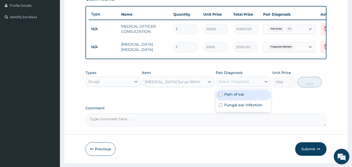
click at [248, 84] on div "Select Diagnosis" at bounding box center [233, 81] width 30 height 5
click at [236, 97] on label "Pain of ear" at bounding box center [234, 94] width 20 height 5
checkbox input "true"
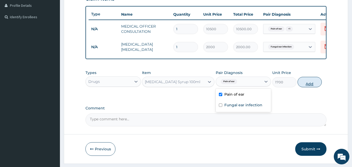
click at [315, 85] on button "Add" at bounding box center [309, 82] width 24 height 10
type input "0"
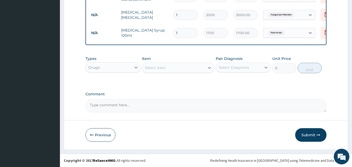
scroll to position [167, 0]
click at [310, 134] on button "Submit" at bounding box center [310, 135] width 31 height 14
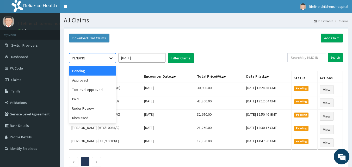
click at [111, 59] on icon at bounding box center [110, 57] width 5 height 5
click at [96, 79] on div "Approved" at bounding box center [92, 80] width 47 height 9
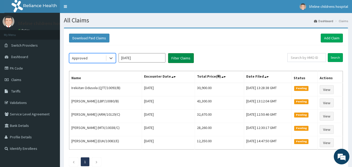
click at [184, 60] on button "Filter Claims" at bounding box center [181, 58] width 26 height 10
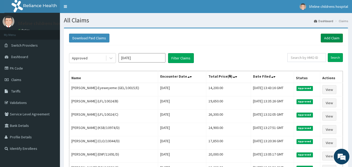
click at [330, 39] on link "Add Claim" at bounding box center [331, 38] width 22 height 9
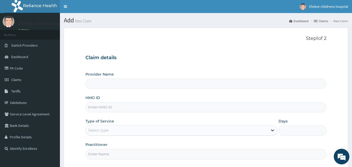
type input "Lifeline Children Hospital - [GEOGRAPHIC_DATA]"
click at [124, 108] on input "HMO ID" at bounding box center [205, 107] width 241 height 10
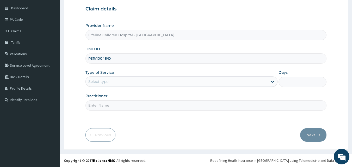
type input "PSR/10048/D"
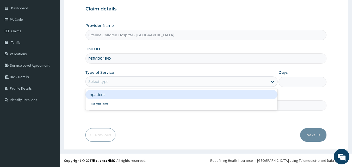
click at [115, 82] on div "Select type" at bounding box center [177, 81] width 182 height 8
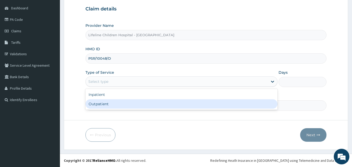
click at [111, 105] on div "Outpatient" at bounding box center [181, 103] width 192 height 9
type input "1"
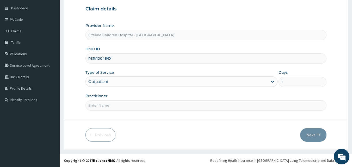
click at [111, 105] on input "Practitioner" at bounding box center [205, 105] width 241 height 10
type input "DR MOSHOOD"
click at [313, 134] on button "Next" at bounding box center [313, 135] width 26 height 14
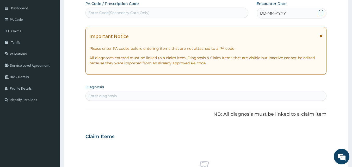
click at [321, 36] on icon at bounding box center [320, 36] width 3 height 4
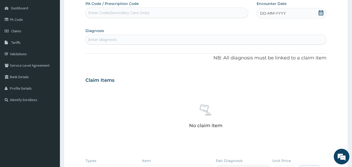
click at [320, 13] on icon at bounding box center [320, 12] width 5 height 5
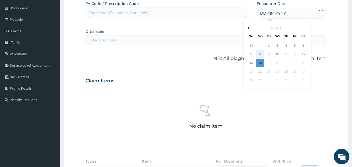
click at [259, 52] on div "8" at bounding box center [260, 55] width 8 height 8
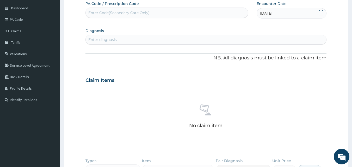
click at [166, 40] on div "Enter diagnosis" at bounding box center [206, 39] width 241 height 8
type input "PAIN"
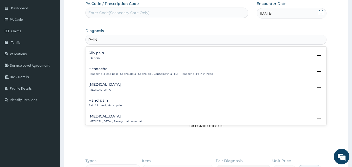
scroll to position [129, 0]
click at [100, 83] on h4 "Foot pain" at bounding box center [105, 84] width 32 height 4
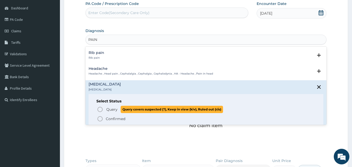
click at [115, 110] on span "Query" at bounding box center [111, 109] width 11 height 5
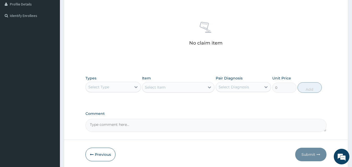
scroll to position [152, 0]
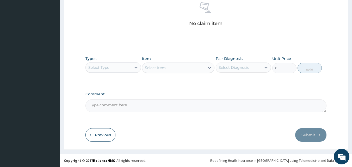
click at [111, 70] on div "Select Type" at bounding box center [109, 67] width 46 height 8
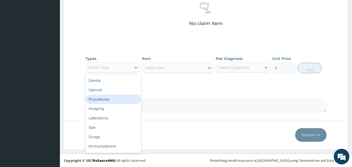
click at [109, 98] on div "Procedures" at bounding box center [112, 99] width 55 height 9
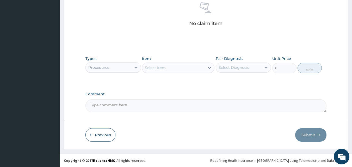
click at [165, 68] on div "Select Item" at bounding box center [155, 67] width 21 height 5
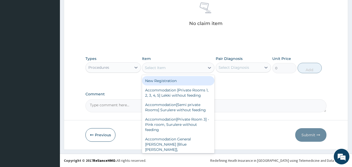
click at [166, 81] on div "New Registration" at bounding box center [178, 80] width 72 height 9
type input "7350"
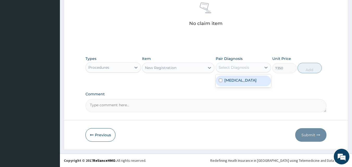
click at [250, 66] on div "Select Diagnosis" at bounding box center [239, 67] width 46 height 8
click at [232, 78] on label "Foot pain" at bounding box center [240, 80] width 32 height 5
checkbox input "true"
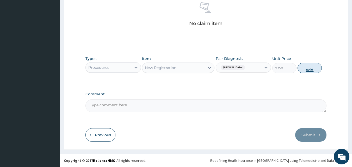
click at [309, 68] on button "Add" at bounding box center [309, 68] width 24 height 10
type input "0"
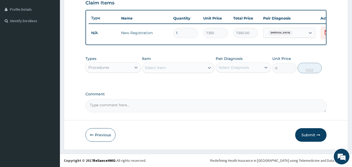
scroll to position [131, 0]
click at [307, 133] on button "Submit" at bounding box center [310, 135] width 31 height 14
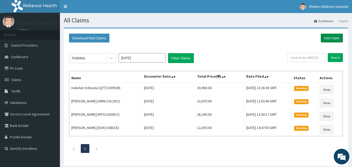
click at [327, 37] on link "Add Claim" at bounding box center [331, 38] width 22 height 9
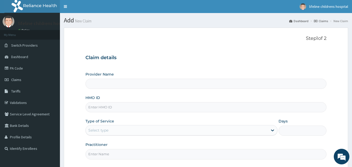
type input "Lifeline Children Hospital - Lekki"
click input "HMO ID"
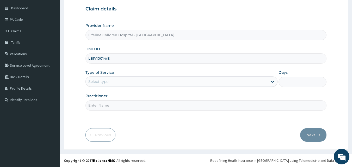
type input "LBP/10014/E"
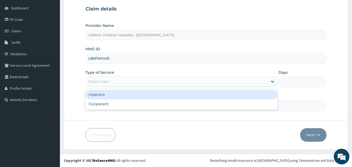
click div "Select type"
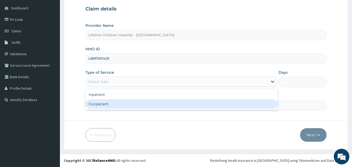
click div "Outpatient"
type input "1"
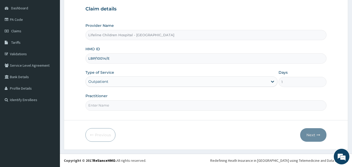
click input "Practitioner"
type input "DR OGUNBASE"
click button "Next"
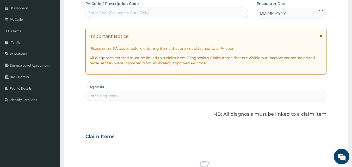
click div "Enter Code(Secondary Care Only)"
paste input "PA/9BAD27"
type input "PA/9BAD27"
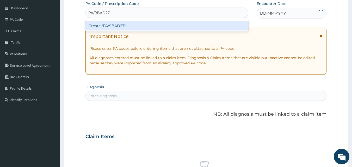
click div "Create "PA/9BAD27""
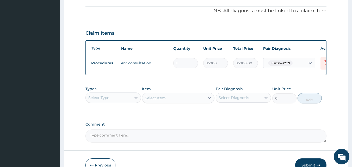
scroll to position [188, 0]
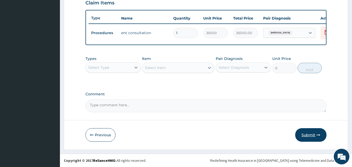
click button "Submit"
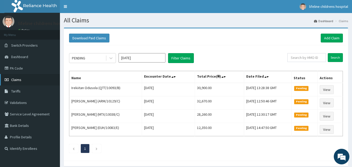
click at [12, 78] on span "Claims" at bounding box center [16, 79] width 10 height 5
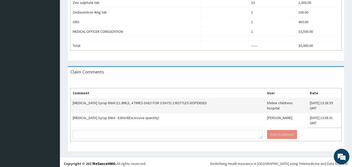
scroll to position [238, 0]
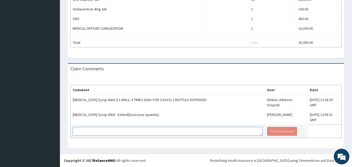
click at [93, 132] on textarea at bounding box center [168, 131] width 190 height 9
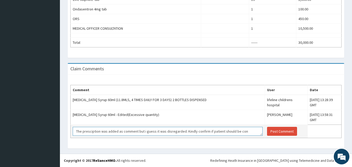
scroll to position [4, 0]
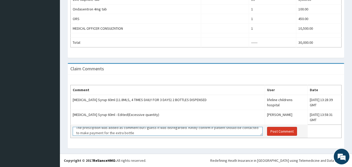
type textarea "The presciption was added as comment but i guess it was disregarded. Kindly con…"
click at [267, 133] on button "Post Comment" at bounding box center [282, 131] width 30 height 9
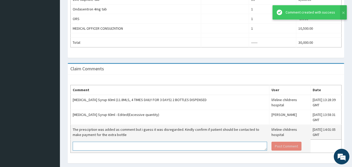
click at [189, 148] on textarea at bounding box center [170, 146] width 194 height 9
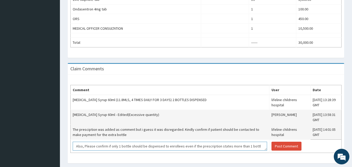
scroll to position [4, 0]
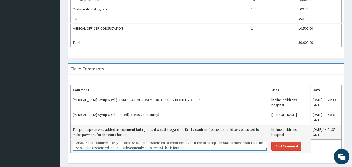
click at [160, 147] on textarea "Also, Please confirm if only 1 bottle should be dispensed to enrollees even if …" at bounding box center [170, 146] width 194 height 9
type textarea "Also, Please confirm if only 1 bottle should be dispensed to enrollees even if …"
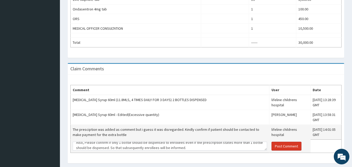
click at [279, 146] on button "Post Comment" at bounding box center [286, 146] width 30 height 9
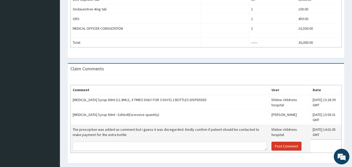
scroll to position [0, 0]
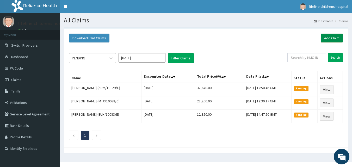
click at [333, 38] on link "Add Claim" at bounding box center [331, 38] width 22 height 9
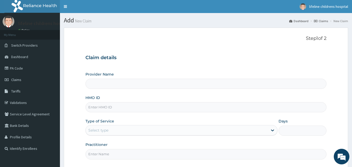
type input "Lifeline Children Hospital - [GEOGRAPHIC_DATA]"
click at [161, 108] on input "HMO ID" at bounding box center [205, 107] width 241 height 10
type input "LBP/10014/C"
click at [100, 130] on div "Select type" at bounding box center [98, 130] width 20 height 5
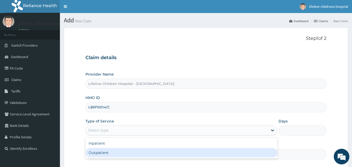
click at [103, 153] on div "Outpatient" at bounding box center [181, 152] width 192 height 9
type input "1"
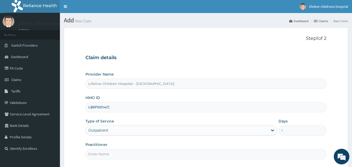
scroll to position [49, 0]
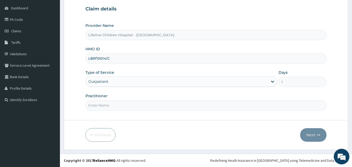
click at [127, 106] on input "Practitioner" at bounding box center [205, 105] width 241 height 10
type input "d"
type input "[PERSON_NAME]"
click at [308, 132] on button "Next" at bounding box center [313, 135] width 26 height 14
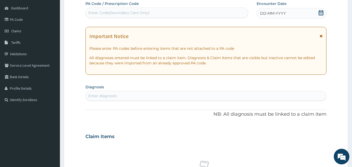
click at [320, 12] on icon at bounding box center [320, 12] width 5 height 5
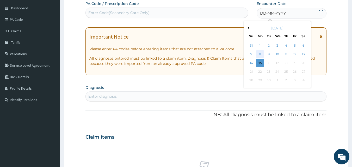
click at [260, 54] on div "8" at bounding box center [260, 55] width 8 height 8
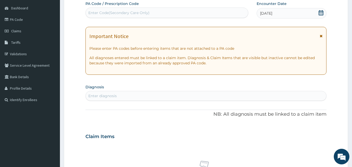
click at [321, 35] on icon at bounding box center [320, 36] width 3 height 4
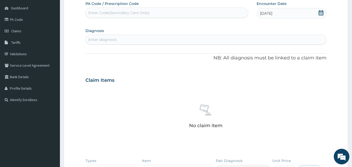
click at [153, 39] on div "Enter diagnosis" at bounding box center [206, 39] width 241 height 8
type input "BACTEREMIA"
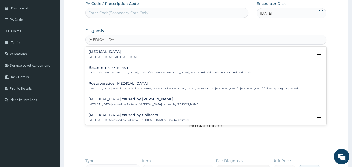
click at [106, 52] on h4 "Bacteremia" at bounding box center [113, 52] width 48 height 4
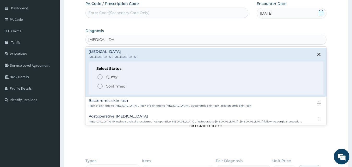
click at [113, 84] on p "Confirmed" at bounding box center [116, 86] width 20 height 5
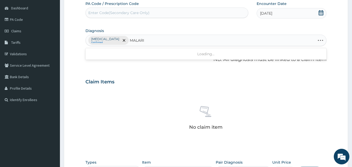
type input "MALARIA"
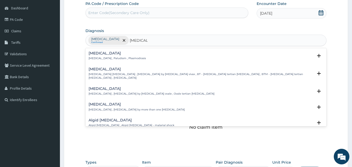
click at [98, 55] on h4 "Malaria" at bounding box center [117, 53] width 57 height 4
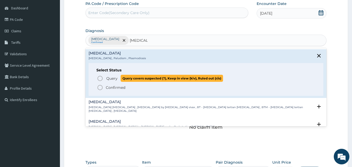
click at [110, 80] on span "Query" at bounding box center [111, 78] width 11 height 5
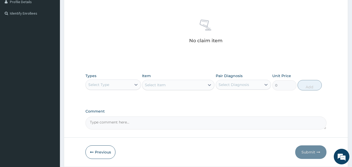
scroll to position [152, 0]
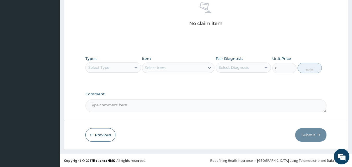
click at [108, 68] on div "Select Type" at bounding box center [98, 67] width 21 height 5
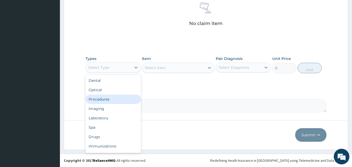
click at [104, 99] on div "Procedures" at bounding box center [112, 99] width 55 height 9
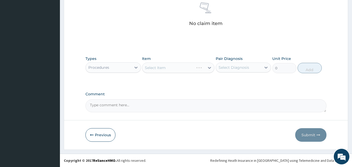
click at [186, 70] on div "Select Item" at bounding box center [178, 67] width 72 height 10
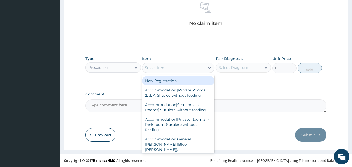
click at [186, 70] on div "Select Item" at bounding box center [173, 68] width 62 height 8
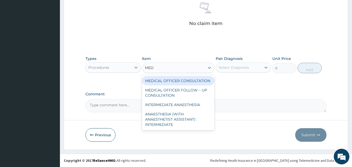
type input "MEDI"
click at [172, 81] on div "MEDICAL OFFICER CONSULTATION" at bounding box center [178, 80] width 72 height 9
type input "10500"
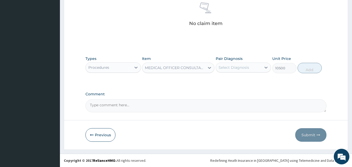
click at [237, 67] on div "Select Diagnosis" at bounding box center [233, 67] width 30 height 5
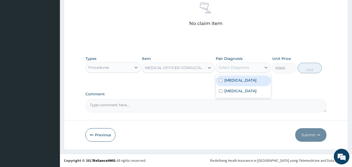
click at [235, 82] on label "Bacteremia" at bounding box center [240, 80] width 32 height 5
checkbox input "true"
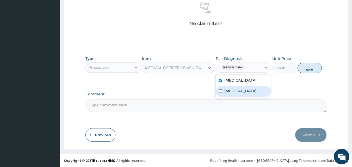
click at [235, 91] on label "Malaria" at bounding box center [240, 90] width 32 height 5
checkbox input "true"
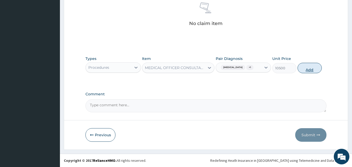
click at [306, 67] on button "Add" at bounding box center [309, 68] width 24 height 10
type input "0"
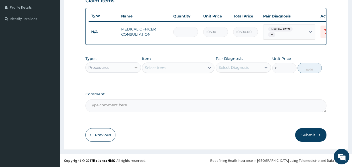
click at [135, 68] on icon at bounding box center [135, 67] width 5 height 5
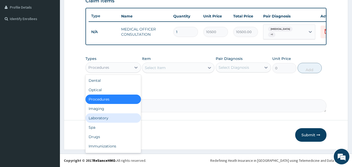
click at [108, 118] on div "Laboratory" at bounding box center [112, 117] width 55 height 9
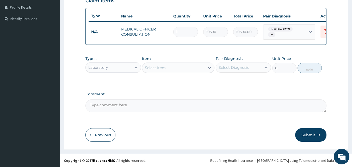
click at [175, 67] on div "Select Item" at bounding box center [173, 68] width 62 height 8
type input "FBC"
click at [167, 81] on div "FBC" at bounding box center [178, 80] width 72 height 9
type input "4500"
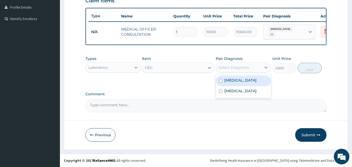
click at [229, 70] on div "Select Diagnosis" at bounding box center [233, 67] width 30 height 5
click at [228, 83] on label "Bacteremia" at bounding box center [240, 80] width 32 height 5
checkbox input "true"
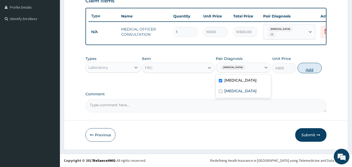
click at [307, 69] on button "Add" at bounding box center [309, 68] width 24 height 10
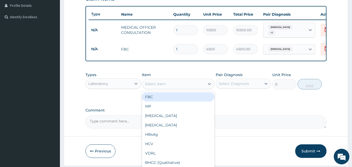
click at [165, 86] on div "Select Item" at bounding box center [155, 83] width 21 height 5
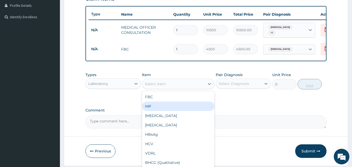
click at [156, 108] on div "MP" at bounding box center [178, 106] width 72 height 9
type input "4000"
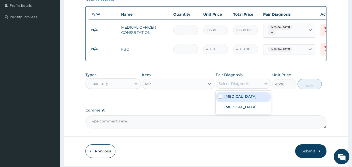
click at [259, 83] on div "Select Diagnosis" at bounding box center [239, 83] width 46 height 8
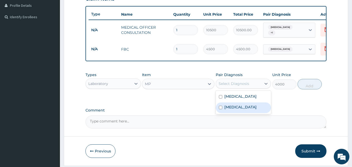
click at [238, 108] on div "Malaria" at bounding box center [243, 107] width 55 height 11
checkbox input "true"
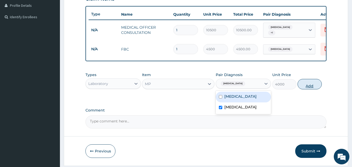
click at [311, 88] on button "Add" at bounding box center [309, 84] width 24 height 10
type input "0"
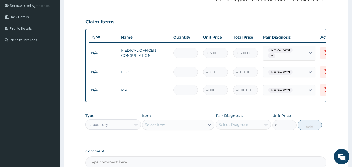
scroll to position [167, 0]
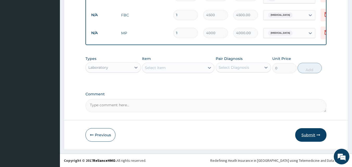
click at [317, 134] on icon "button" at bounding box center [318, 135] width 4 height 4
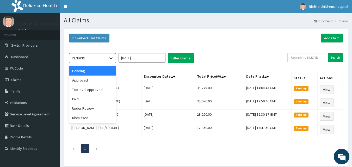
click at [109, 58] on icon at bounding box center [110, 57] width 5 height 5
click at [98, 77] on div "Approved" at bounding box center [92, 80] width 47 height 9
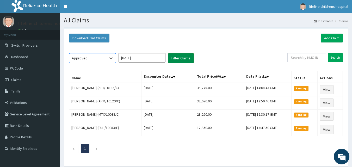
click at [185, 56] on button "Filter Claims" at bounding box center [181, 58] width 26 height 10
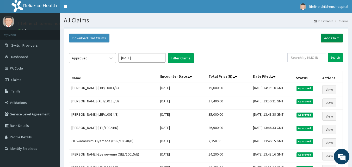
click at [330, 39] on link "Add Claim" at bounding box center [331, 38] width 22 height 9
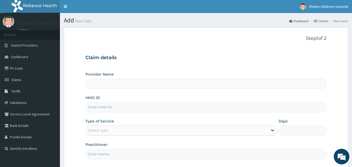
type input "Lifeline Children Hospital - [GEOGRAPHIC_DATA]"
click at [108, 109] on input "HMO ID" at bounding box center [205, 107] width 241 height 10
paste input "LBP/10014/E"
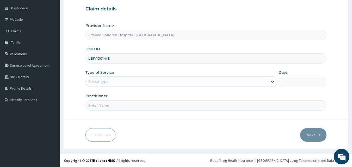
type input "LBP/10014/E"
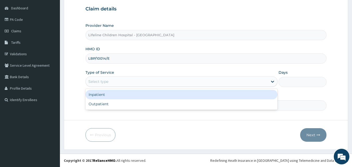
click at [120, 82] on div "Select type" at bounding box center [177, 81] width 182 height 8
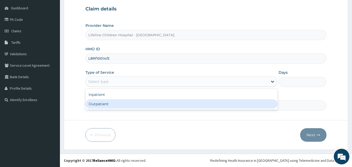
click at [120, 102] on div "Outpatient" at bounding box center [181, 103] width 192 height 9
type input "1"
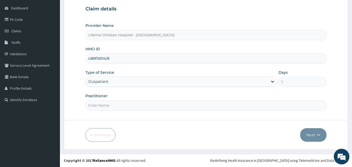
click at [120, 102] on input "Practitioner" at bounding box center [205, 105] width 241 height 10
type input "d"
type input "DR OGUNBASE"
click at [314, 134] on button "Next" at bounding box center [313, 135] width 26 height 14
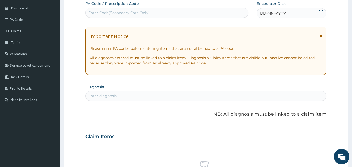
click icon
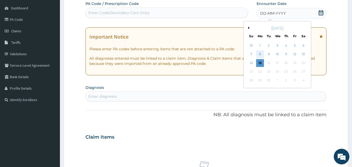
click div "8"
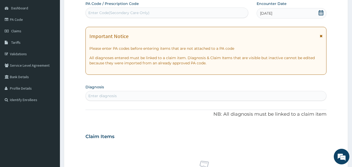
click icon
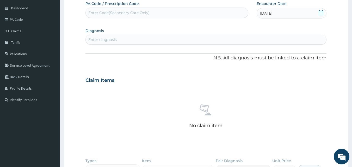
click div "Enter diagnosis"
click div "Enter Code(Secondary Care Only)"
paste input "LBP/10014/E"
type input "L"
paste input "PA/167F90"
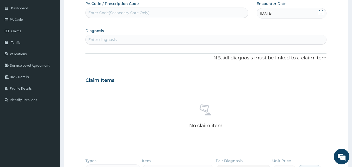
type input "PA/167F90"
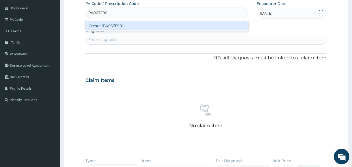
click div "Create "PA/167F90""
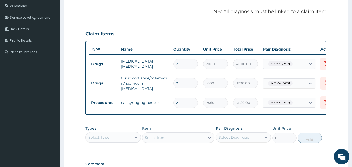
scroll to position [97, 0]
drag, startPoint x: 159, startPoint y: 64, endPoint x: 121, endPoint y: 66, distance: 37.8
click td "fluconazole ear drop"
copy td "fluconazole ear drop"
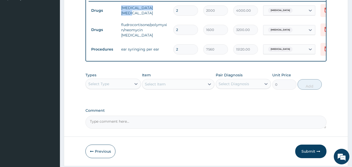
scroll to position [150, 0]
click textarea "Comment"
paste textarea "fluconazole ear drop"
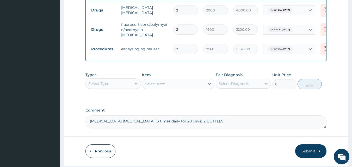
drag, startPoint x: 194, startPoint y: 123, endPoint x: 84, endPoint y: 125, distance: 109.9
click form "Step 2 of 2 PA Code / Prescription Code PA/167F90 Encounter Date 08-09-2025 Dia…"
click textarea "fluconazole ear drop (3 times daily for 28 days) 2 BOTTLES,"
paste textarea "fluconazole ear drop (3 times daily for 28 days) 2 BOTTLES"
click textarea "fluconazole ear drop (3 times daily for 28 days) 2 BOTTLES, fluconazole ear dro…"
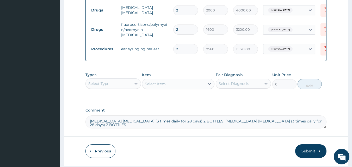
click textarea "fluconazole ear drop (3 times daily for 28 days) 2 BOTTLES, fluconazole ear dro…"
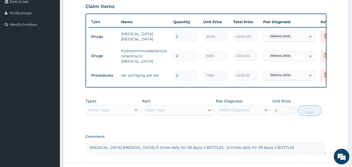
scroll to position [124, 0]
drag, startPoint x: 159, startPoint y: 58, endPoint x: 125, endPoint y: 60, distance: 33.9
click td "fludrocortisone/polymyxin/neomycin ear drop"
copy td "neomycin ear drop"
click textarea "fluconazole ear drop (3 times daily for 28 days) 2 BOTTLES, (3 times daily for …"
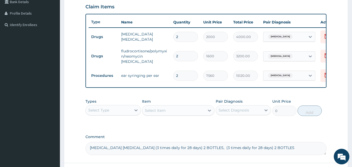
paste textarea "neomycin ear drop"
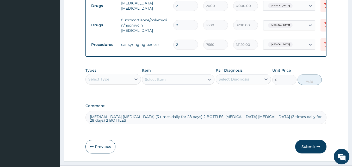
scroll to position [167, 0]
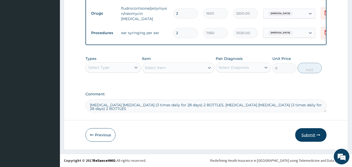
type textarea "fluconazole ear drop (3 times daily for 28 days) 2 BOTTLES, neomycin ear drop (…"
click button "Submit"
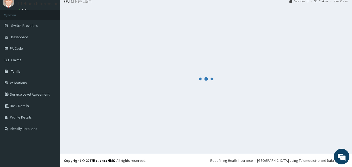
scroll to position [0, 0]
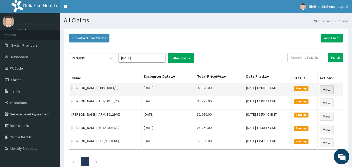
click at [330, 90] on link "View" at bounding box center [326, 89] width 14 height 9
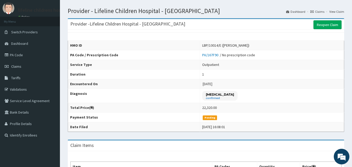
scroll to position [13, 0]
click at [18, 65] on span "Claims" at bounding box center [16, 66] width 10 height 5
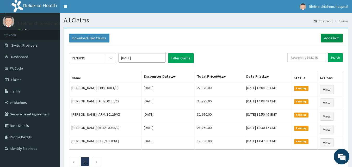
click at [327, 35] on link "Add Claim" at bounding box center [331, 38] width 22 height 9
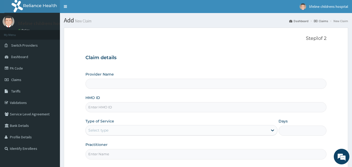
type input "Lifeline Children Hospital - [GEOGRAPHIC_DATA]"
click at [121, 107] on input "HMO ID" at bounding box center [205, 107] width 241 height 10
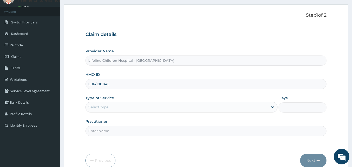
scroll to position [24, 0]
type input "LBP/10014/E"
click at [120, 106] on div "Select type" at bounding box center [177, 106] width 182 height 8
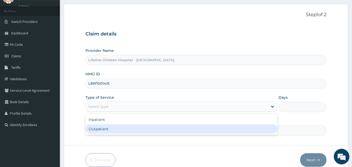
click at [104, 130] on div "Outpatient" at bounding box center [181, 128] width 192 height 9
type input "1"
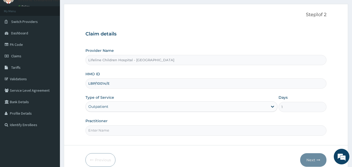
scroll to position [49, 0]
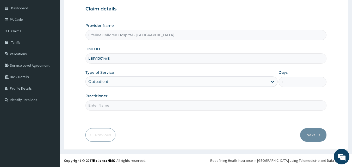
click at [105, 104] on input "Practitioner" at bounding box center [205, 105] width 241 height 10
type input "DR MOSHOOD"
click at [311, 134] on button "Next" at bounding box center [313, 135] width 26 height 14
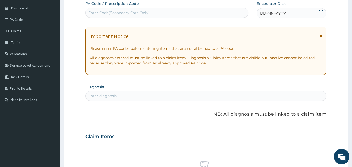
click at [322, 36] on icon at bounding box center [320, 36] width 3 height 4
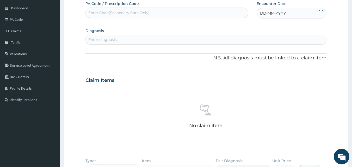
click at [321, 12] on icon at bounding box center [320, 12] width 5 height 5
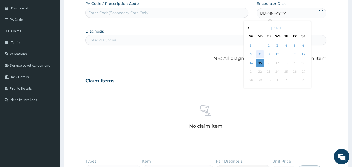
click at [260, 53] on div "8" at bounding box center [260, 55] width 8 height 8
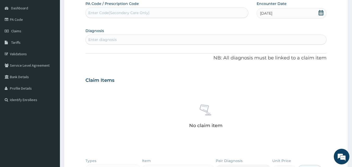
click at [126, 40] on div "Enter diagnosis" at bounding box center [206, 39] width 241 height 8
type input "BACTERE"
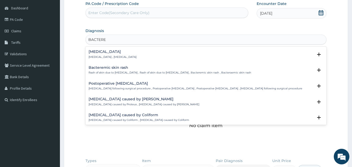
click at [97, 54] on div "Bacteremia Bacteremia , Bacteraemia" at bounding box center [113, 54] width 48 height 9
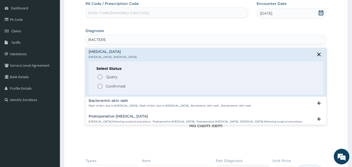
click at [107, 88] on p "Confirmed" at bounding box center [116, 86] width 20 height 5
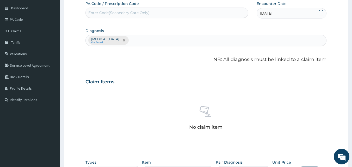
scroll to position [53, 0]
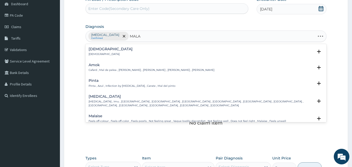
type input "MALAR"
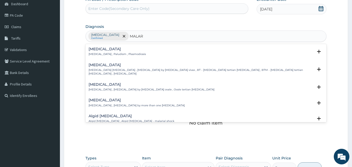
click at [95, 53] on p "Malaria , Paludism , Plasmodiosis" at bounding box center [117, 54] width 57 height 4
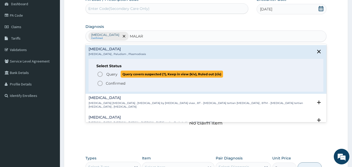
click at [110, 73] on span "Query" at bounding box center [111, 74] width 11 height 5
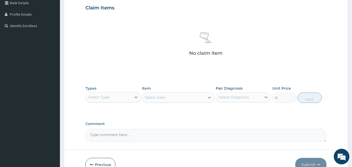
scroll to position [152, 0]
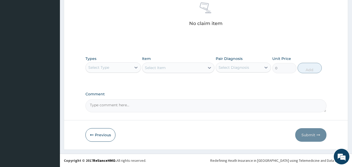
click at [110, 68] on div "Select Type" at bounding box center [109, 67] width 46 height 8
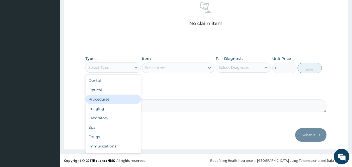
click at [105, 99] on div "Procedures" at bounding box center [112, 99] width 55 height 9
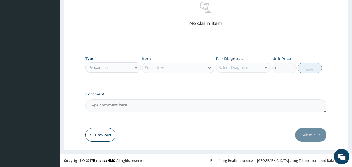
click at [162, 65] on div "Select Item" at bounding box center [155, 67] width 21 height 5
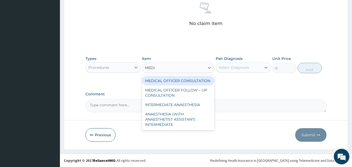
type input "MEDIC"
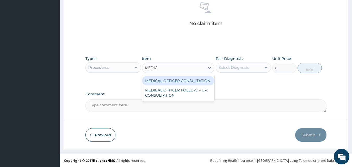
click at [176, 83] on div "MEDICAL OFFICER CONSULTATION" at bounding box center [178, 80] width 72 height 9
type input "10500"
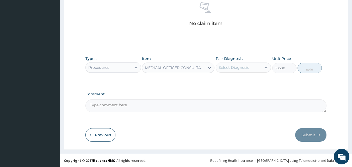
click at [244, 68] on div "Select Diagnosis" at bounding box center [233, 67] width 30 height 5
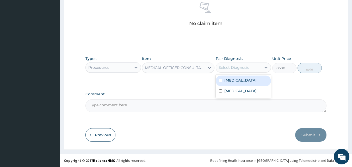
click at [239, 79] on label "Bacteremia" at bounding box center [240, 80] width 32 height 5
checkbox input "true"
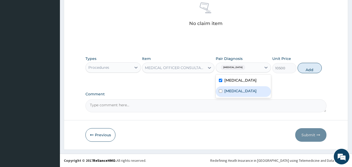
click at [231, 92] on label "Malaria" at bounding box center [240, 90] width 32 height 5
checkbox input "true"
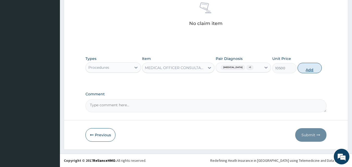
click at [310, 69] on button "Add" at bounding box center [309, 68] width 24 height 10
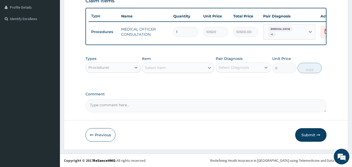
click at [128, 65] on div "Procedures" at bounding box center [109, 67] width 46 height 8
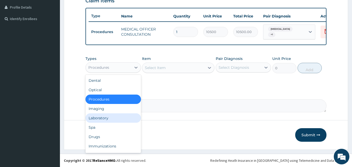
click at [108, 118] on div "Laboratory" at bounding box center [112, 117] width 55 height 9
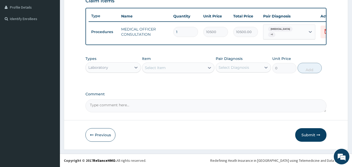
click at [159, 68] on div "Select Item" at bounding box center [155, 67] width 21 height 5
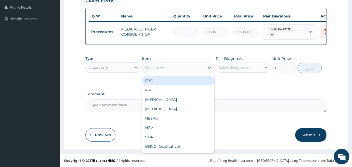
click at [160, 81] on div "FBC" at bounding box center [178, 80] width 72 height 9
type input "4500"
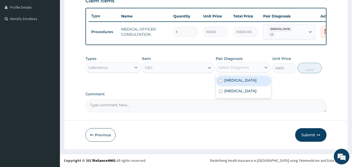
click at [244, 68] on div "Select Diagnosis" at bounding box center [233, 67] width 30 height 5
click at [234, 81] on label "Bacteremia" at bounding box center [240, 80] width 32 height 5
checkbox input "true"
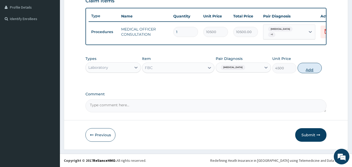
click at [305, 68] on button "Add" at bounding box center [309, 68] width 24 height 10
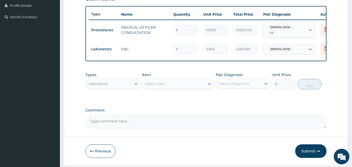
click at [163, 84] on div "Select Item" at bounding box center [155, 83] width 21 height 5
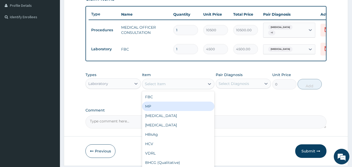
click at [148, 108] on div "MP" at bounding box center [178, 106] width 72 height 9
type input "4000"
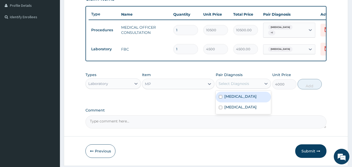
click at [238, 86] on div "Select Diagnosis" at bounding box center [233, 83] width 30 height 5
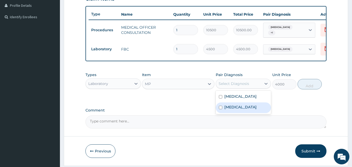
click at [229, 108] on label "Malaria" at bounding box center [240, 106] width 32 height 5
checkbox input "true"
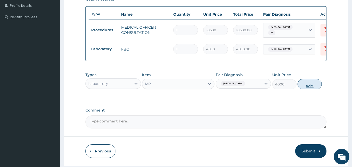
click at [309, 85] on button "Add" at bounding box center [309, 84] width 24 height 10
type input "0"
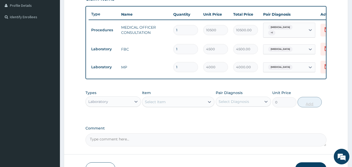
scroll to position [167, 0]
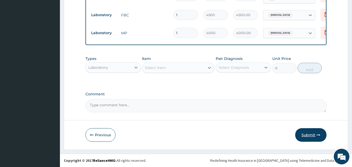
click at [309, 134] on button "Submit" at bounding box center [310, 135] width 31 height 14
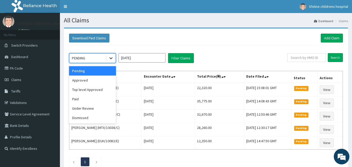
click at [111, 57] on icon at bounding box center [110, 57] width 5 height 5
click at [94, 81] on div "Approved" at bounding box center [92, 80] width 47 height 9
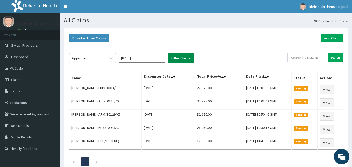
click at [186, 58] on button "Filter Claims" at bounding box center [181, 58] width 26 height 10
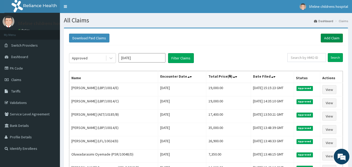
click at [331, 36] on link "Add Claim" at bounding box center [331, 38] width 22 height 9
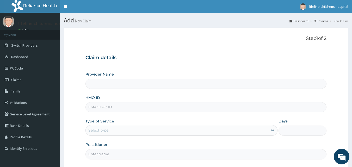
type input "Lifeline Children Hospital - [GEOGRAPHIC_DATA]"
click at [129, 106] on input "HMO ID" at bounding box center [205, 107] width 241 height 10
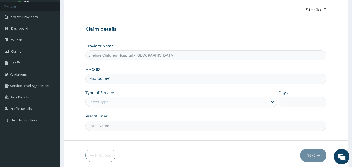
scroll to position [29, 0]
type input "PSR/10048/C"
click at [117, 99] on div "Select type" at bounding box center [177, 101] width 182 height 8
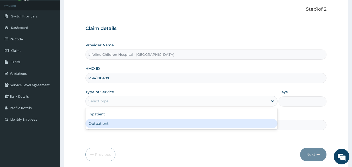
click at [108, 122] on div "Outpatient" at bounding box center [181, 123] width 192 height 9
type input "1"
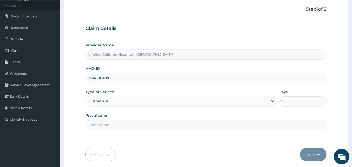
click at [108, 122] on input "Practitioner" at bounding box center [205, 125] width 241 height 10
type input "[PERSON_NAME]"
click at [318, 154] on icon "button" at bounding box center [318, 155] width 4 height 4
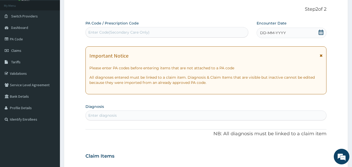
click at [319, 32] on icon at bounding box center [320, 32] width 5 height 5
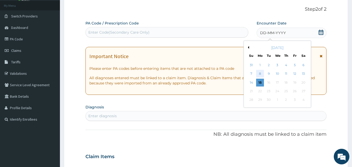
click at [260, 75] on div "8" at bounding box center [260, 74] width 8 height 8
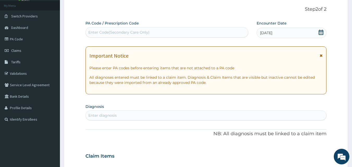
click at [321, 56] on icon at bounding box center [320, 56] width 3 height 4
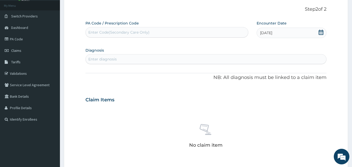
click at [129, 58] on div "Enter diagnosis" at bounding box center [206, 59] width 241 height 8
type input "N"
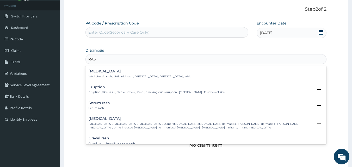
type input "RASH"
click at [114, 92] on p "Eruption , Skin rash , Skin eruption , Rash , Breaking out - eruption , [MEDICA…" at bounding box center [157, 92] width 136 height 4
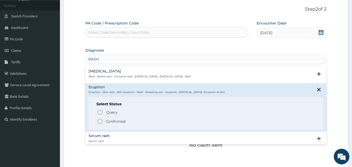
click at [112, 120] on p "Confirmed" at bounding box center [116, 121] width 20 height 5
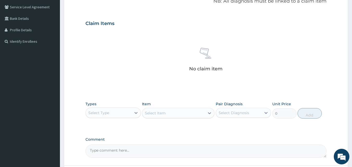
scroll to position [152, 0]
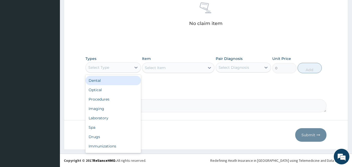
click at [117, 67] on div "Select Type" at bounding box center [109, 67] width 46 height 8
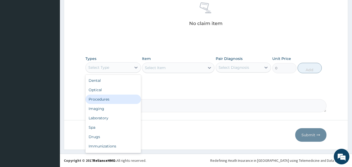
click at [120, 95] on div "Procedures" at bounding box center [112, 99] width 55 height 9
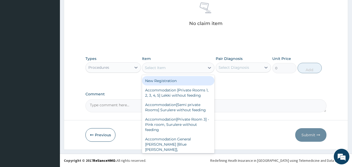
click at [162, 70] on div "Select Item" at bounding box center [155, 67] width 21 height 5
click at [161, 80] on div "New Registration" at bounding box center [178, 80] width 72 height 9
type input "7350"
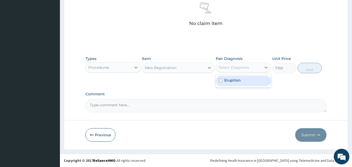
click at [231, 67] on div "Select Diagnosis" at bounding box center [233, 67] width 30 height 5
click at [234, 81] on label "Eruption" at bounding box center [232, 80] width 16 height 5
checkbox input "true"
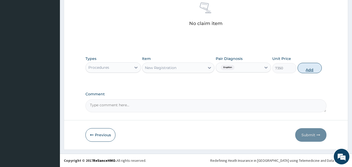
click at [307, 66] on button "Add" at bounding box center [309, 68] width 24 height 10
type input "0"
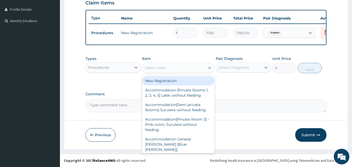
click at [158, 66] on div "Select Item" at bounding box center [155, 67] width 21 height 5
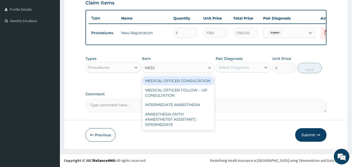
type input "MEDIC"
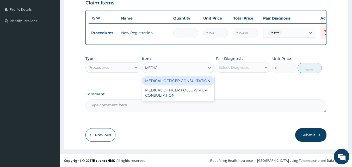
click at [162, 79] on div "MEDICAL OFFICER CONSULTATION" at bounding box center [178, 80] width 72 height 9
type input "10500"
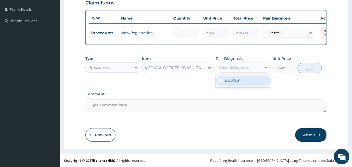
click at [238, 63] on div "Select Diagnosis" at bounding box center [239, 67] width 46 height 8
click at [241, 79] on div "Eruption" at bounding box center [243, 81] width 55 height 11
checkbox input "true"
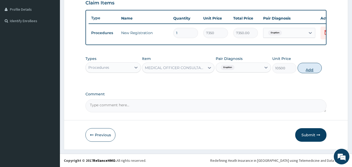
click at [309, 68] on button "Add" at bounding box center [309, 68] width 24 height 10
type input "0"
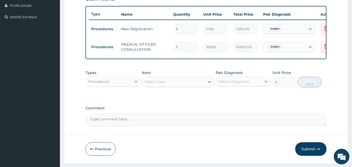
scroll to position [149, 0]
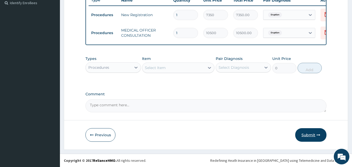
click at [311, 132] on button "Submit" at bounding box center [310, 135] width 31 height 14
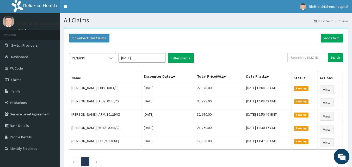
click at [114, 59] on div at bounding box center [110, 57] width 9 height 9
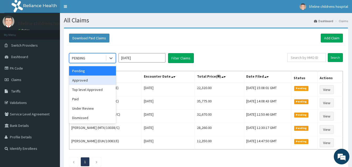
click at [99, 79] on div "Approved" at bounding box center [92, 80] width 47 height 9
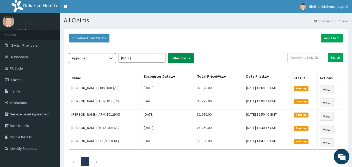
click at [180, 58] on button "Filter Claims" at bounding box center [181, 58] width 26 height 10
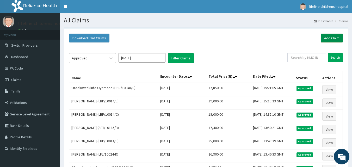
click at [328, 38] on link "Add Claim" at bounding box center [331, 38] width 22 height 9
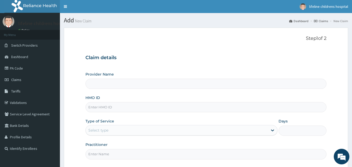
type input "Lifeline Children Hospital - [GEOGRAPHIC_DATA]"
click at [109, 110] on input "HMO ID" at bounding box center [205, 107] width 241 height 10
type input "EUH/10083/E"
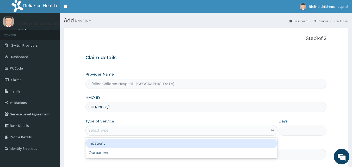
click at [118, 127] on div "Select type" at bounding box center [177, 130] width 182 height 8
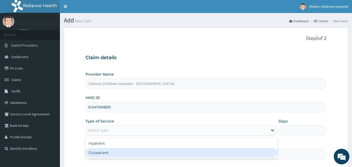
click at [114, 154] on div "Outpatient" at bounding box center [181, 152] width 192 height 9
type input "1"
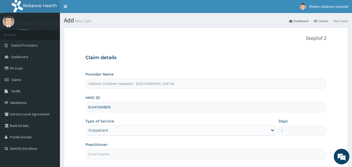
scroll to position [49, 0]
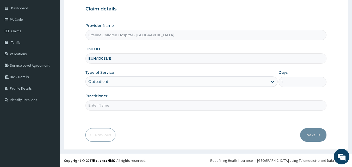
click at [117, 103] on input "Practitioner" at bounding box center [205, 105] width 241 height 10
type input "[PERSON_NAME]"
click at [310, 134] on button "Next" at bounding box center [313, 135] width 26 height 14
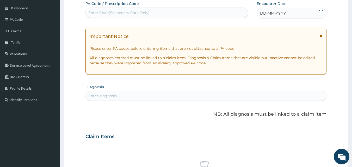
click at [227, 14] on div "Enter Code(Secondary Care Only)" at bounding box center [167, 13] width 162 height 8
paste input "PA/07A1E6"
type input "PA/07A1E6"
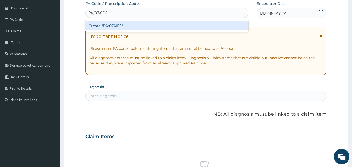
click at [147, 25] on div "Create "PA/07A1E6"" at bounding box center [166, 25] width 163 height 9
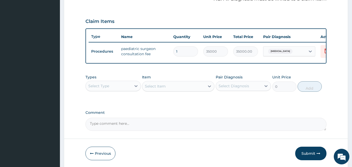
scroll to position [188, 0]
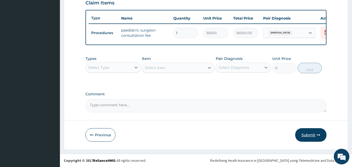
click at [310, 134] on button "Submit" at bounding box center [310, 135] width 31 height 14
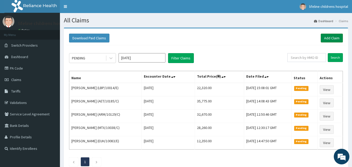
click at [328, 37] on link "Add Claim" at bounding box center [331, 38] width 22 height 9
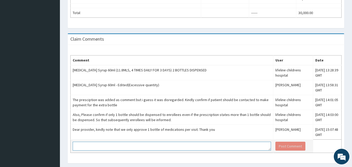
click at [195, 145] on textarea at bounding box center [172, 146] width 198 height 9
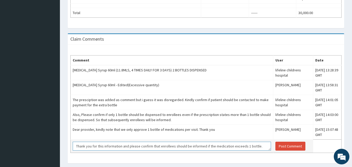
scroll to position [9, 0]
type textarea "Thank you for this information and please confirm that enrollees should be info…"
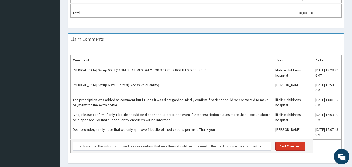
click at [275, 149] on button "Post Comment" at bounding box center [290, 146] width 30 height 9
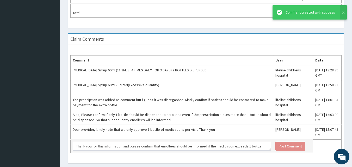
scroll to position [0, 0]
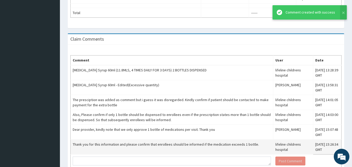
click at [255, 42] on div "Claim Comments" at bounding box center [206, 39] width 276 height 11
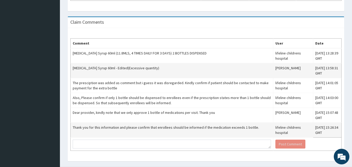
scroll to position [285, 0]
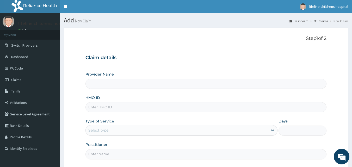
click at [155, 104] on input "HMO ID" at bounding box center [205, 107] width 241 height 10
type input "Lifeline Children Hospital - [GEOGRAPHIC_DATA]"
paste input "LBP/10080/B"
type input "LBP/10080/B"
click at [134, 127] on div "Select type" at bounding box center [177, 130] width 182 height 8
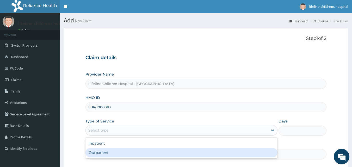
click at [118, 152] on div "Outpatient" at bounding box center [181, 152] width 192 height 9
type input "1"
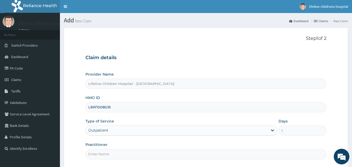
scroll to position [49, 0]
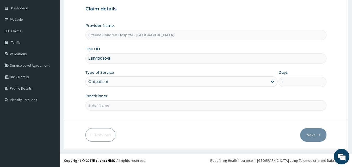
click at [108, 104] on input "Practitioner" at bounding box center [205, 105] width 241 height 10
type input "d"
type input "DR [PERSON_NAME]"
click at [319, 132] on button "Next" at bounding box center [313, 135] width 26 height 14
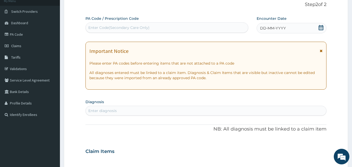
scroll to position [34, 0]
click at [141, 28] on div "Enter Code(Secondary Care Only)" at bounding box center [118, 27] width 61 height 5
paste input "PA/E229FE"
type input "PA/E229FE"
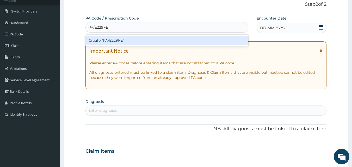
click at [111, 40] on div "Create "PA/E229FE"" at bounding box center [166, 40] width 163 height 9
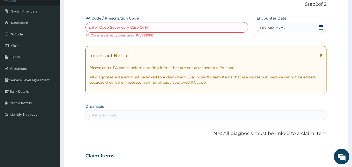
paste input "PA/F238AC"
type input "PA/F238AC"
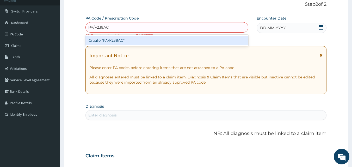
click at [111, 40] on div "Create "PA/F238AC"" at bounding box center [166, 40] width 163 height 9
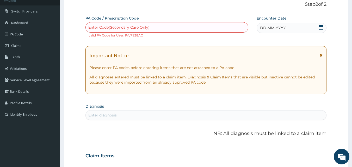
paste input "PA/F238AC"
type input "PA/F238AC"
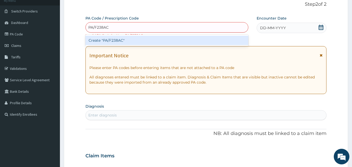
click at [116, 40] on div "Create "PA/F238AC"" at bounding box center [166, 40] width 163 height 9
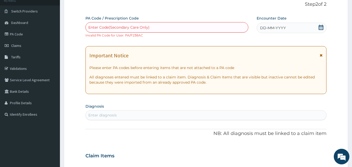
scroll to position [0, 0]
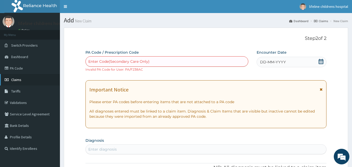
click at [18, 79] on span "Claims" at bounding box center [16, 79] width 10 height 5
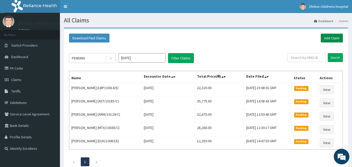
click at [325, 37] on link "Add Claim" at bounding box center [331, 38] width 22 height 9
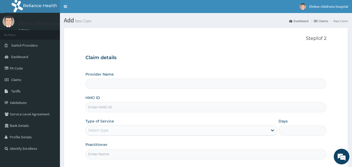
click at [98, 109] on input "HMO ID" at bounding box center [205, 107] width 241 height 10
type input "Lifeline Children Hospital - [GEOGRAPHIC_DATA]"
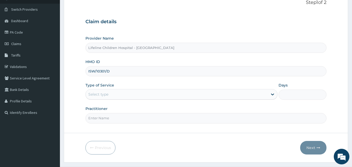
scroll to position [36, 0]
type input "ISW/10301/D"
click at [104, 93] on div "Select type" at bounding box center [98, 93] width 20 height 5
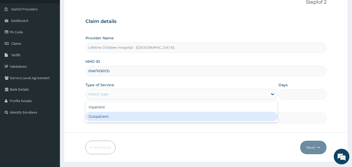
click at [102, 116] on div "Outpatient" at bounding box center [181, 116] width 192 height 9
type input "1"
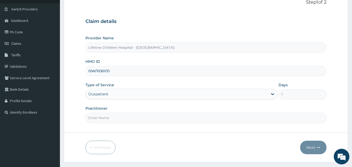
click at [102, 116] on input "Practitioner" at bounding box center [205, 118] width 241 height 10
type input "DR [PERSON_NAME]"
click at [310, 147] on button "Next" at bounding box center [313, 148] width 26 height 14
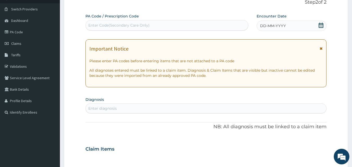
click at [203, 26] on div "Enter Code(Secondary Care Only)" at bounding box center [167, 25] width 162 height 8
paste input "PA/F238AC"
type input "PA/F238AC"
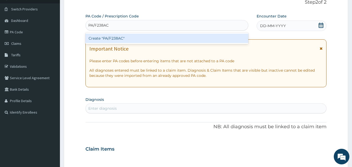
click at [118, 37] on div "Create "PA/F238AC"" at bounding box center [166, 38] width 163 height 9
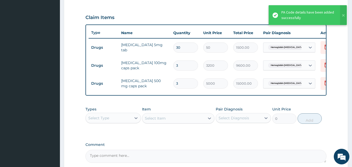
scroll to position [224, 0]
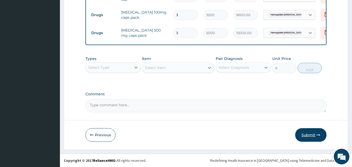
click at [309, 135] on button "Submit" at bounding box center [310, 135] width 31 height 14
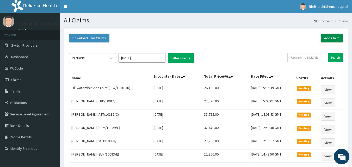
click at [332, 37] on link "Add Claim" at bounding box center [331, 38] width 22 height 9
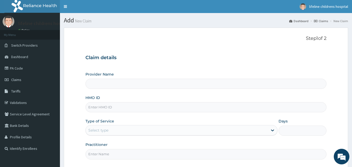
type input "Lifeline Children Hospital - Lekki"
click at [128, 112] on input "HMO ID" at bounding box center [205, 107] width 241 height 10
paste input "LBP/10014/D"
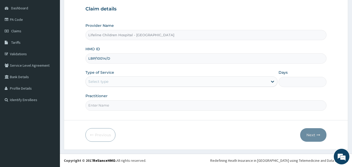
type input "LBP/10014/D"
click at [115, 78] on div "Select type" at bounding box center [177, 81] width 182 height 8
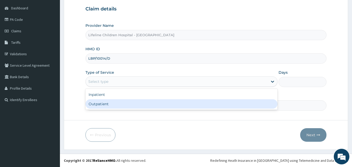
click at [99, 105] on div "Outpatient" at bounding box center [181, 103] width 192 height 9
type input "1"
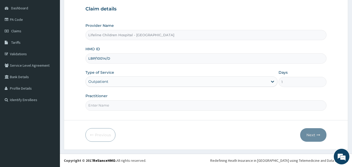
click at [99, 105] on input "Practitioner" at bounding box center [205, 105] width 241 height 10
type input "DR MOSHOOD"
click at [308, 132] on button "Next" at bounding box center [313, 135] width 26 height 14
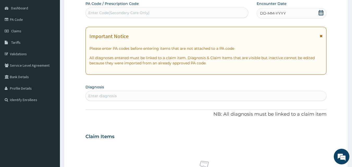
click at [185, 14] on div "Enter Code(Secondary Care Only)" at bounding box center [167, 13] width 162 height 8
paste input "LBP/10014/D"
type input "L"
paste input "PA/D8EB09"
type input "PA/D8EB09"
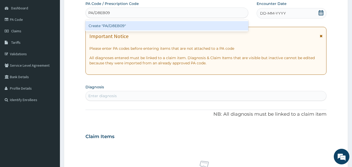
click at [106, 24] on div "Create "PA/D8EB09"" at bounding box center [166, 25] width 163 height 9
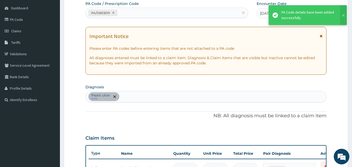
scroll to position [151, 0]
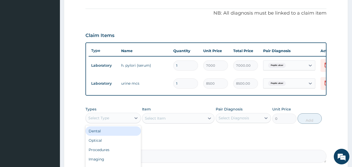
click at [114, 122] on div "Select Type" at bounding box center [109, 118] width 46 height 8
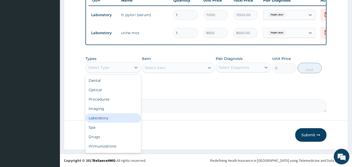
click at [109, 118] on div "Laboratory" at bounding box center [112, 117] width 55 height 9
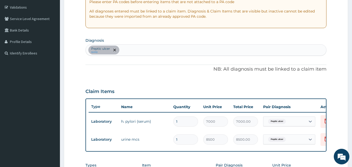
scroll to position [96, 0]
click at [140, 53] on div "Peptic ulcer query" at bounding box center [206, 49] width 241 height 11
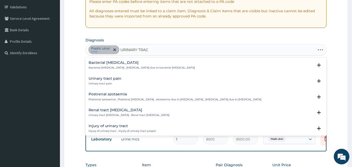
type input "URINARY TRACT"
click at [123, 62] on h4 "Bacterial pyuria" at bounding box center [142, 63] width 106 height 4
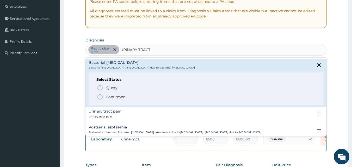
click at [108, 98] on p "Confirmed" at bounding box center [116, 96] width 20 height 5
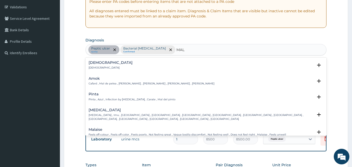
type input "MALA"
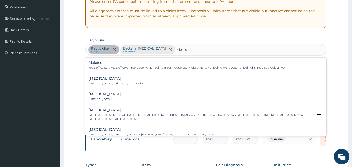
click at [98, 80] on h4 "Malaria" at bounding box center [117, 79] width 57 height 4
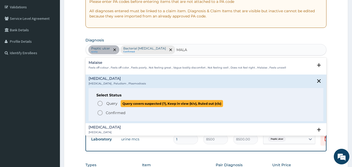
click at [110, 105] on span "Query" at bounding box center [111, 103] width 11 height 5
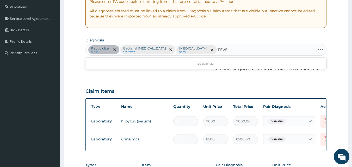
type input "FEVER"
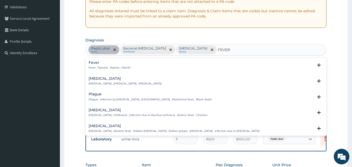
click at [103, 67] on p "Fever , Pyrexial , Pyrexia , Febrile" at bounding box center [110, 68] width 42 height 4
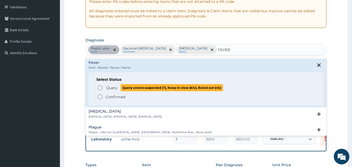
click at [110, 87] on span "Query" at bounding box center [111, 87] width 11 height 5
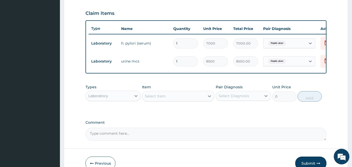
scroll to position [174, 0]
click at [160, 98] on div "Select Item" at bounding box center [155, 95] width 21 height 5
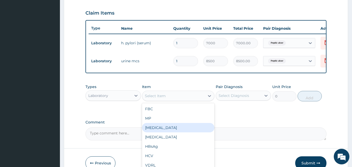
click at [171, 132] on div "URINALYSIS" at bounding box center [178, 127] width 72 height 9
type input "2000"
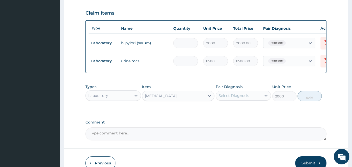
click at [239, 98] on div "Select Diagnosis" at bounding box center [233, 95] width 30 height 5
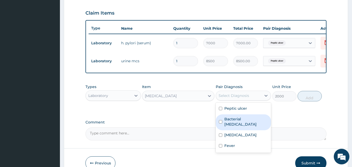
click at [232, 125] on label "Bacterial pyuria" at bounding box center [246, 121] width 44 height 10
checkbox input "true"
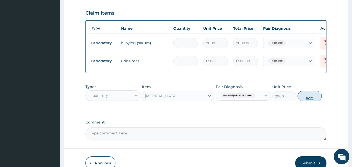
click at [311, 98] on button "Add" at bounding box center [309, 96] width 24 height 10
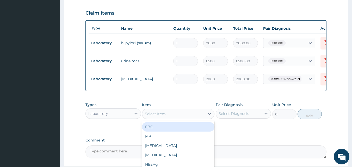
click at [162, 114] on div "Select Item" at bounding box center [173, 114] width 62 height 8
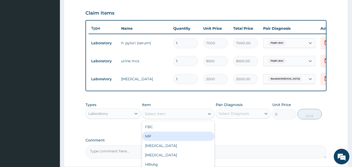
click at [163, 138] on div "MP" at bounding box center [178, 135] width 72 height 9
type input "4000"
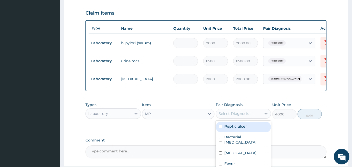
click at [242, 116] on div "Select Diagnosis" at bounding box center [233, 113] width 30 height 5
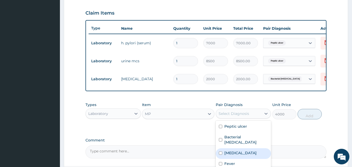
click at [234, 152] on label "Malaria" at bounding box center [240, 152] width 32 height 5
checkbox input "true"
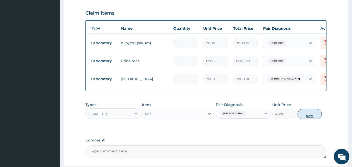
click at [308, 116] on button "Add" at bounding box center [309, 114] width 24 height 10
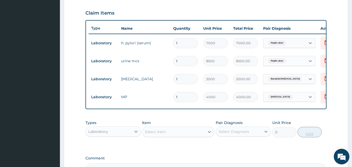
scroll to position [242, 0]
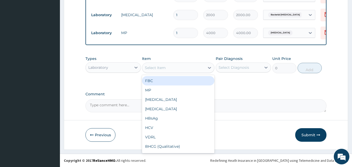
click at [193, 67] on div "Select Item" at bounding box center [173, 68] width 62 height 8
click at [157, 80] on div "FBC" at bounding box center [178, 80] width 72 height 9
type input "4500"
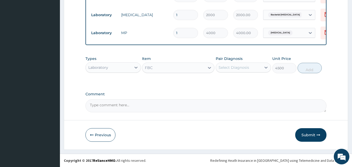
click at [237, 70] on div "Select Diagnosis" at bounding box center [233, 67] width 30 height 5
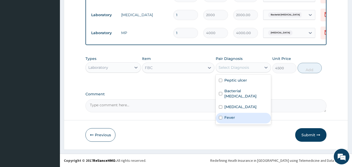
click at [225, 116] on div "Fever" at bounding box center [243, 118] width 55 height 11
checkbox input "true"
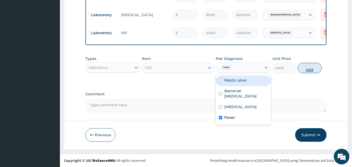
click at [311, 69] on button "Add" at bounding box center [309, 68] width 24 height 10
type input "0"
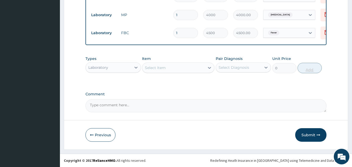
scroll to position [260, 0]
click at [109, 60] on div "Types Laboratory" at bounding box center [112, 64] width 55 height 17
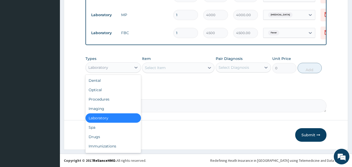
click at [108, 65] on div "Laboratory" at bounding box center [109, 67] width 46 height 8
click at [99, 100] on div "Procedures" at bounding box center [112, 99] width 55 height 9
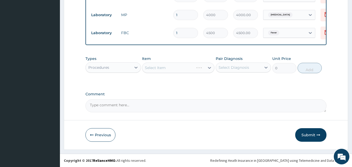
click at [185, 69] on div "Select Item" at bounding box center [178, 67] width 72 height 10
click at [185, 69] on div "Select Item" at bounding box center [173, 68] width 62 height 8
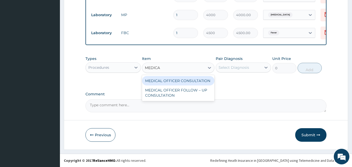
type input "MEDICAL"
click at [164, 81] on div "MEDICAL OFFICER CONSULTATION" at bounding box center [178, 80] width 72 height 9
type input "10500"
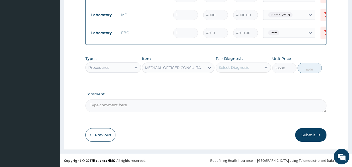
click at [164, 81] on div "Types Procedures Item option MEDICAL OFFICER CONSULTATION, selected. Select is …" at bounding box center [205, 68] width 241 height 30
click at [256, 66] on div "Select Diagnosis" at bounding box center [239, 67] width 46 height 8
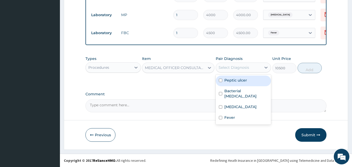
click at [235, 81] on label "Peptic ulcer" at bounding box center [235, 80] width 23 height 5
checkbox input "true"
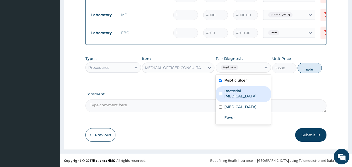
click at [232, 90] on label "Bacterial pyuria" at bounding box center [246, 93] width 44 height 10
checkbox input "true"
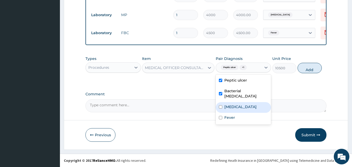
click at [231, 104] on label "Malaria" at bounding box center [240, 106] width 32 height 5
checkbox input "true"
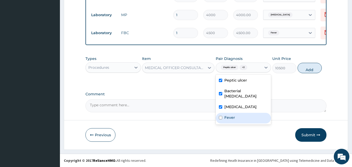
click at [229, 115] on label "Fever" at bounding box center [229, 117] width 11 height 5
checkbox input "true"
click at [310, 69] on button "Add" at bounding box center [309, 68] width 24 height 10
type input "0"
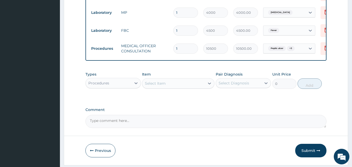
scroll to position [278, 0]
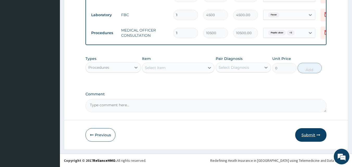
click at [310, 134] on button "Submit" at bounding box center [310, 135] width 31 height 14
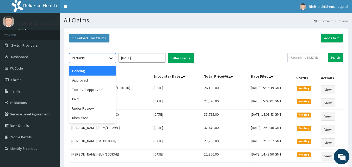
click at [110, 59] on icon at bounding box center [110, 59] width 3 height 2
click at [90, 79] on div "Approved" at bounding box center [92, 80] width 47 height 9
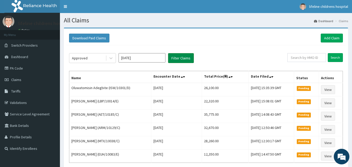
click at [188, 59] on button "Filter Claims" at bounding box center [181, 58] width 26 height 10
